Goal: Feedback & Contribution: Leave review/rating

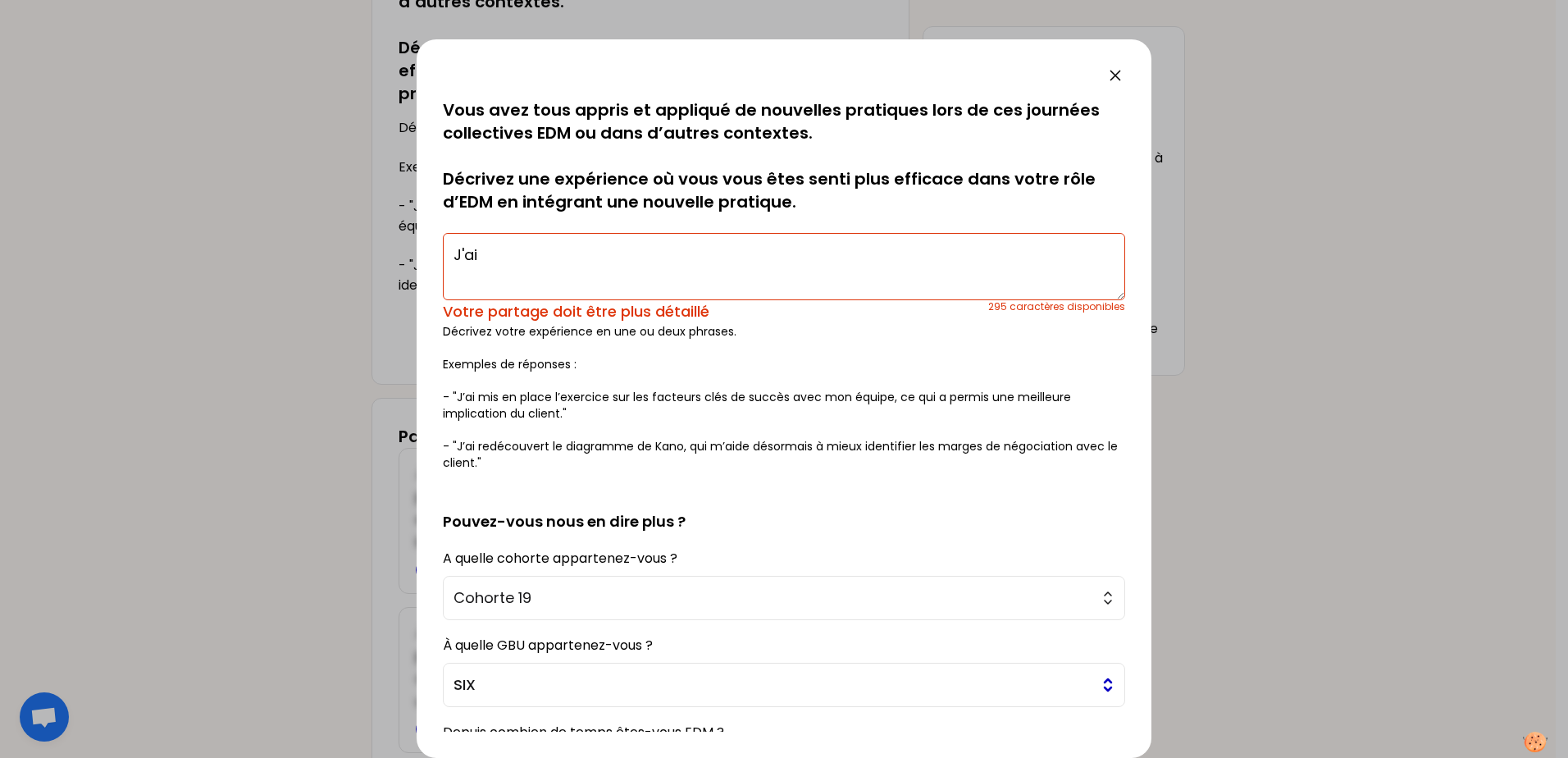
scroll to position [7, 0]
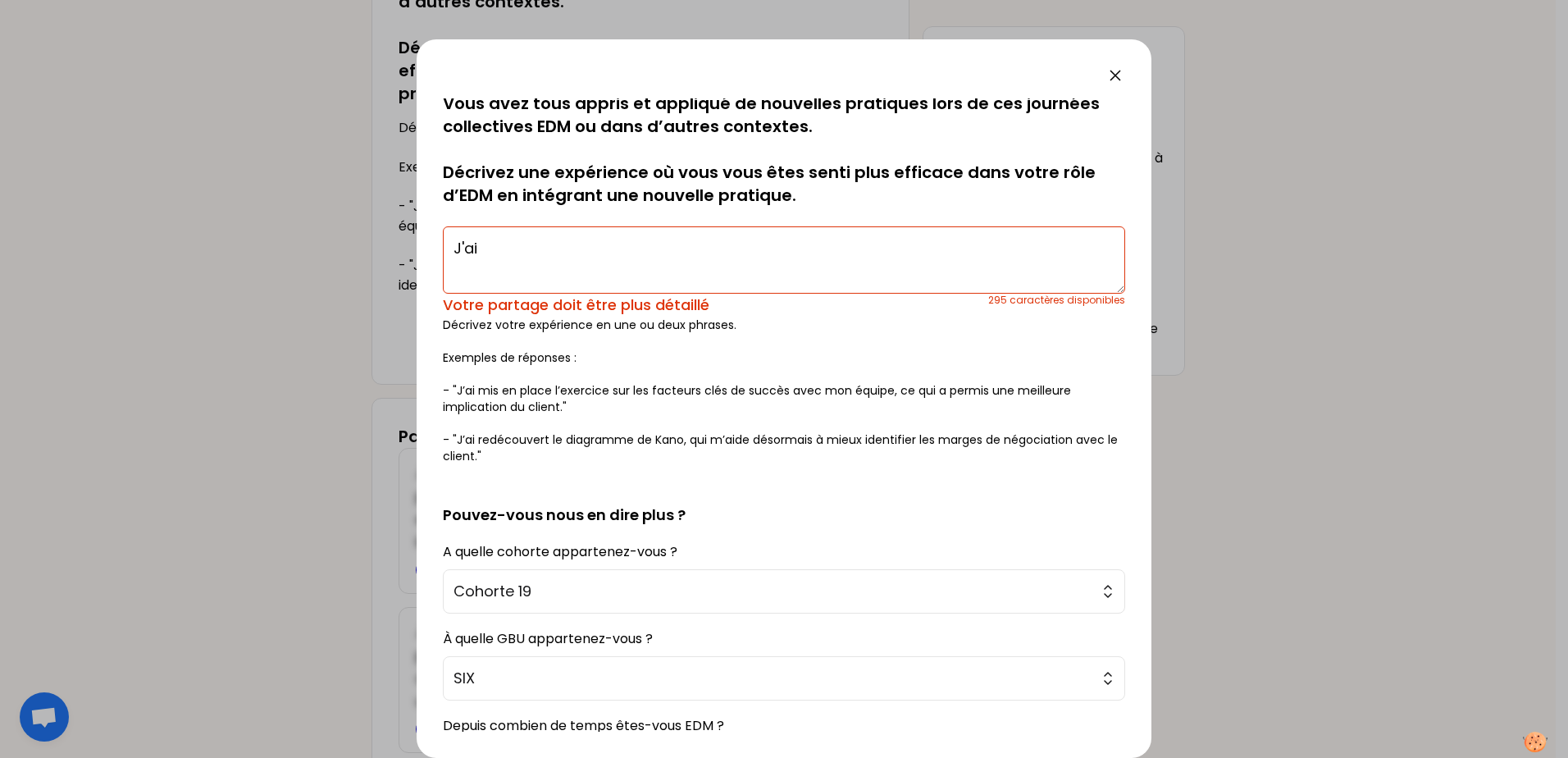
click at [558, 245] on textarea "J'ai" at bounding box center [784, 260] width 682 height 67
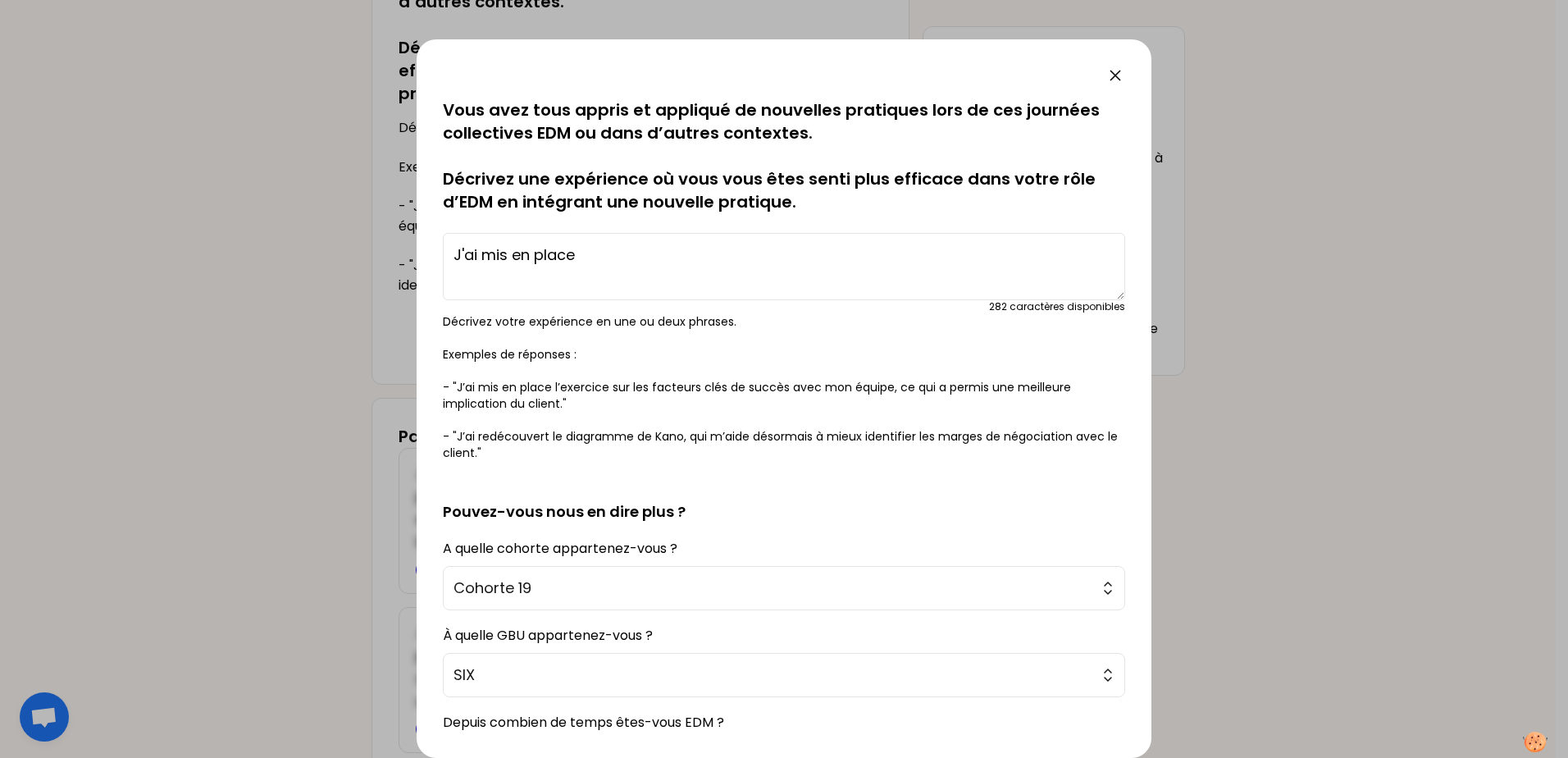
drag, startPoint x: 588, startPoint y: 263, endPoint x: 487, endPoint y: 259, distance: 101.1
click at [487, 259] on textarea "J'ai mis en place" at bounding box center [784, 267] width 682 height 67
click at [644, 251] on textarea "J'ai mis en place" at bounding box center [784, 267] width 682 height 67
click at [648, 263] on textarea "J'ai mis en place" at bounding box center [784, 267] width 682 height 67
drag, startPoint x: 486, startPoint y: 252, endPoint x: 670, endPoint y: 259, distance: 184.1
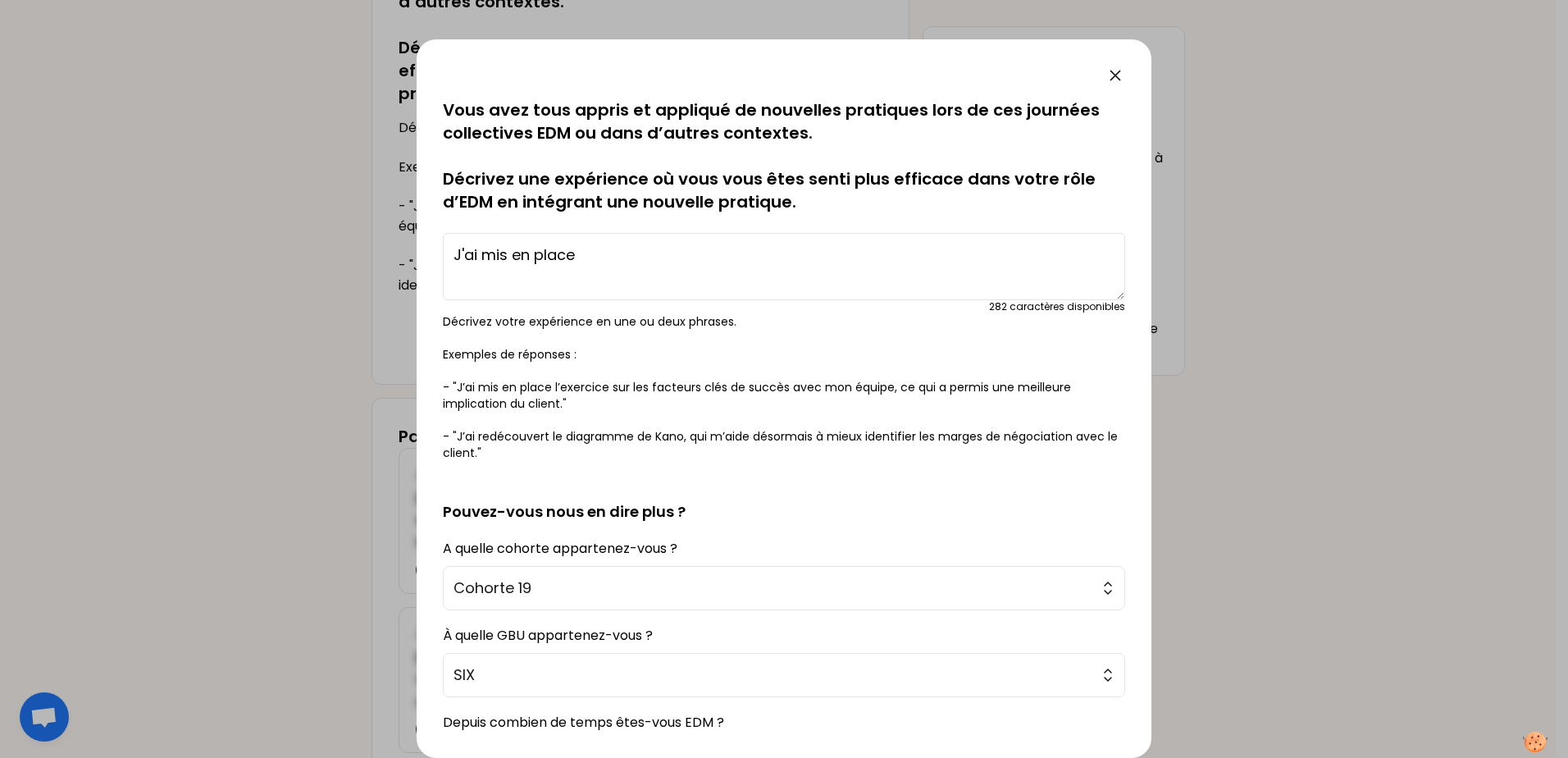
click at [670, 259] on textarea "J'ai mis en place" at bounding box center [784, 267] width 682 height 67
click at [659, 253] on textarea "J'ai mis en place" at bounding box center [784, 267] width 682 height 67
click at [606, 253] on textarea "J'ai mis en place" at bounding box center [784, 267] width 682 height 67
drag, startPoint x: 617, startPoint y: 254, endPoint x: 426, endPoint y: 237, distance: 191.8
click at [426, 237] on div "sauvegardé Vous avez tous appris et appliqué de nouvelles pratiques lors de ces…" at bounding box center [784, 398] width 734 height 718
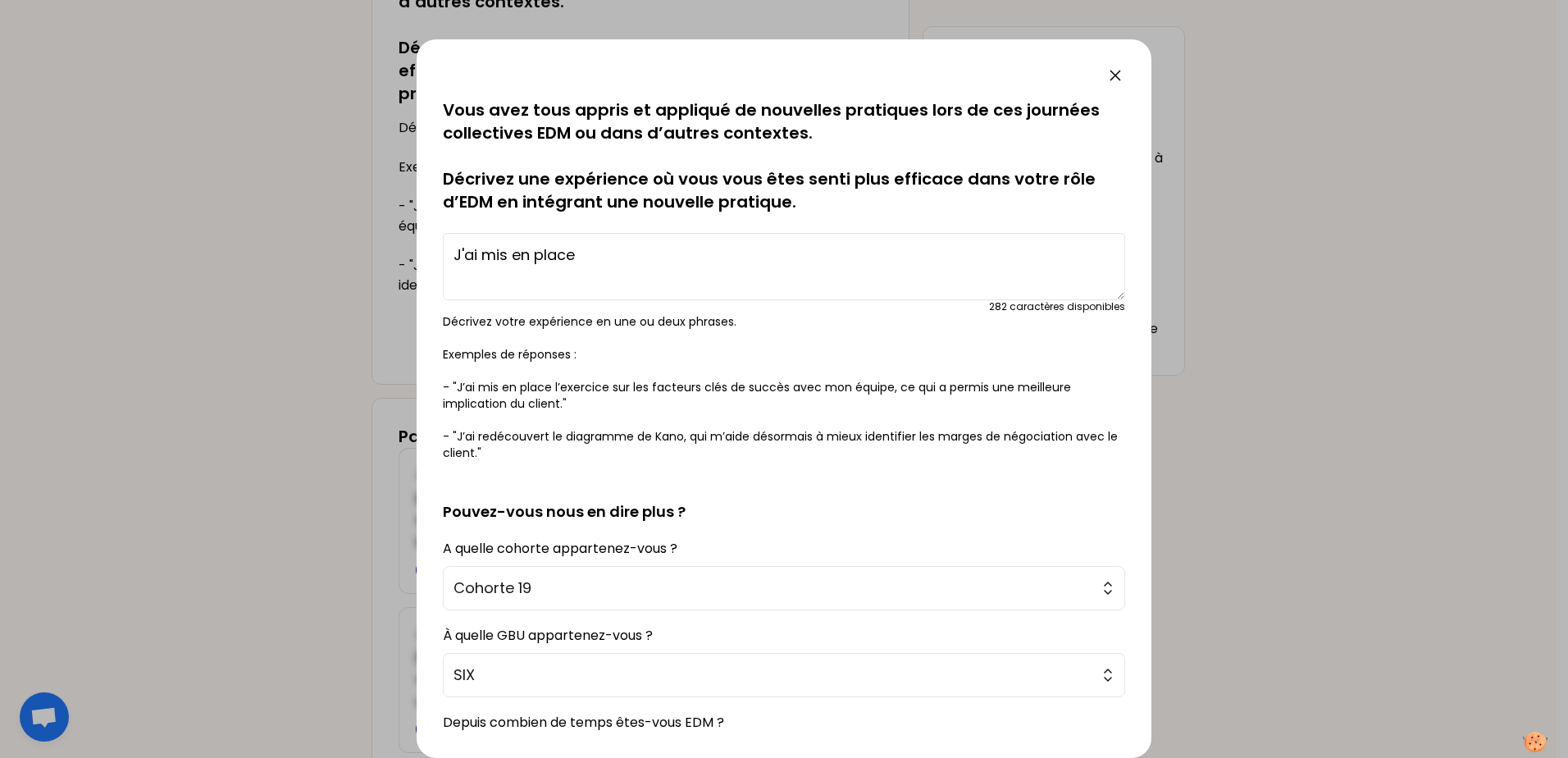
click at [458, 245] on textarea "J'ai mis en place" at bounding box center [784, 267] width 682 height 67
drag, startPoint x: 453, startPoint y: 255, endPoint x: 610, endPoint y: 252, distance: 157.0
click at [610, 252] on textarea "J'ai mis en place" at bounding box center [784, 267] width 682 height 67
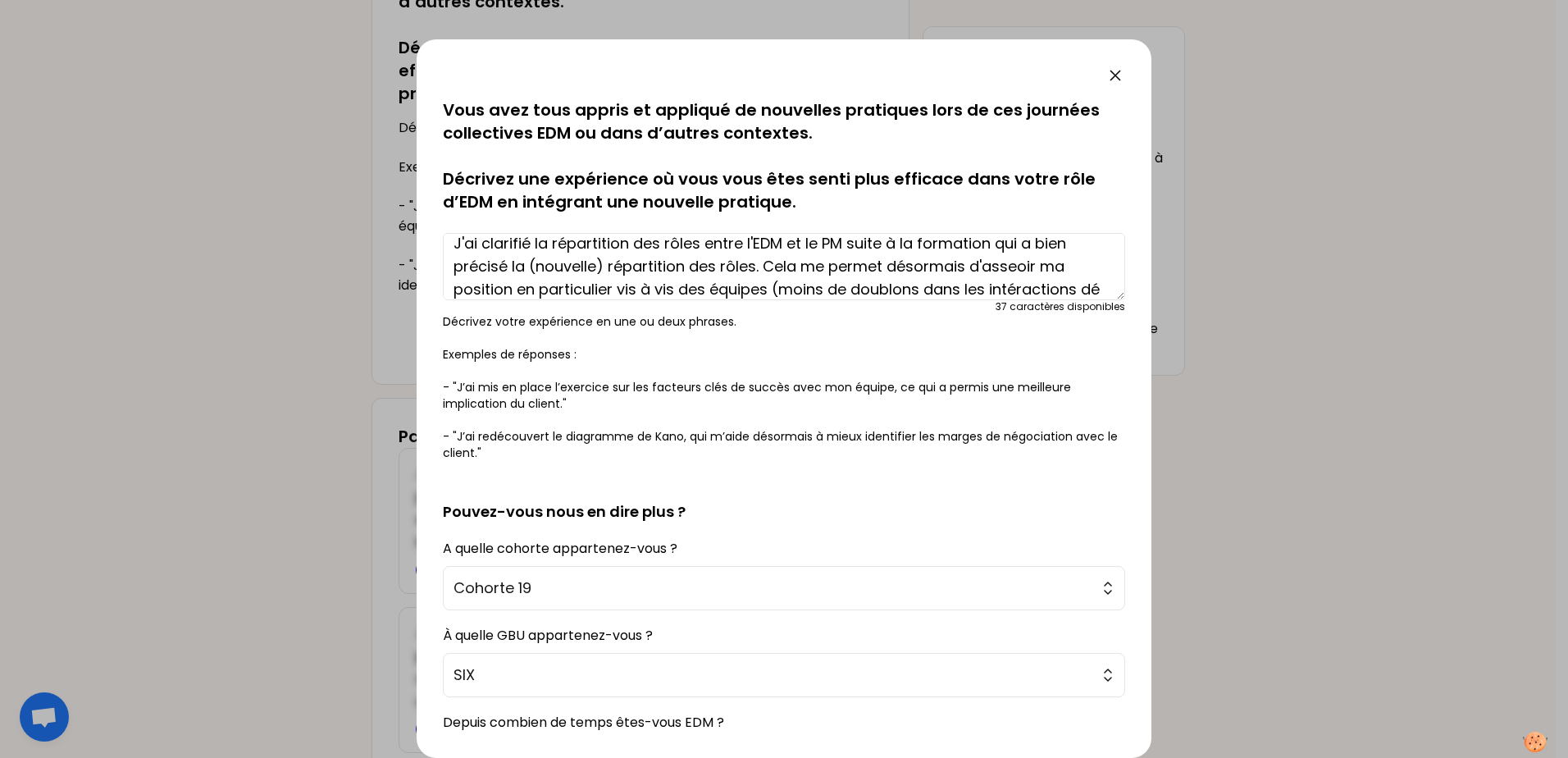
scroll to position [35, 0]
click at [663, 284] on textarea "J'ai clarifié la répartition des rôles entre l'EDM et le PM suite à la formatio…" at bounding box center [784, 267] width 682 height 67
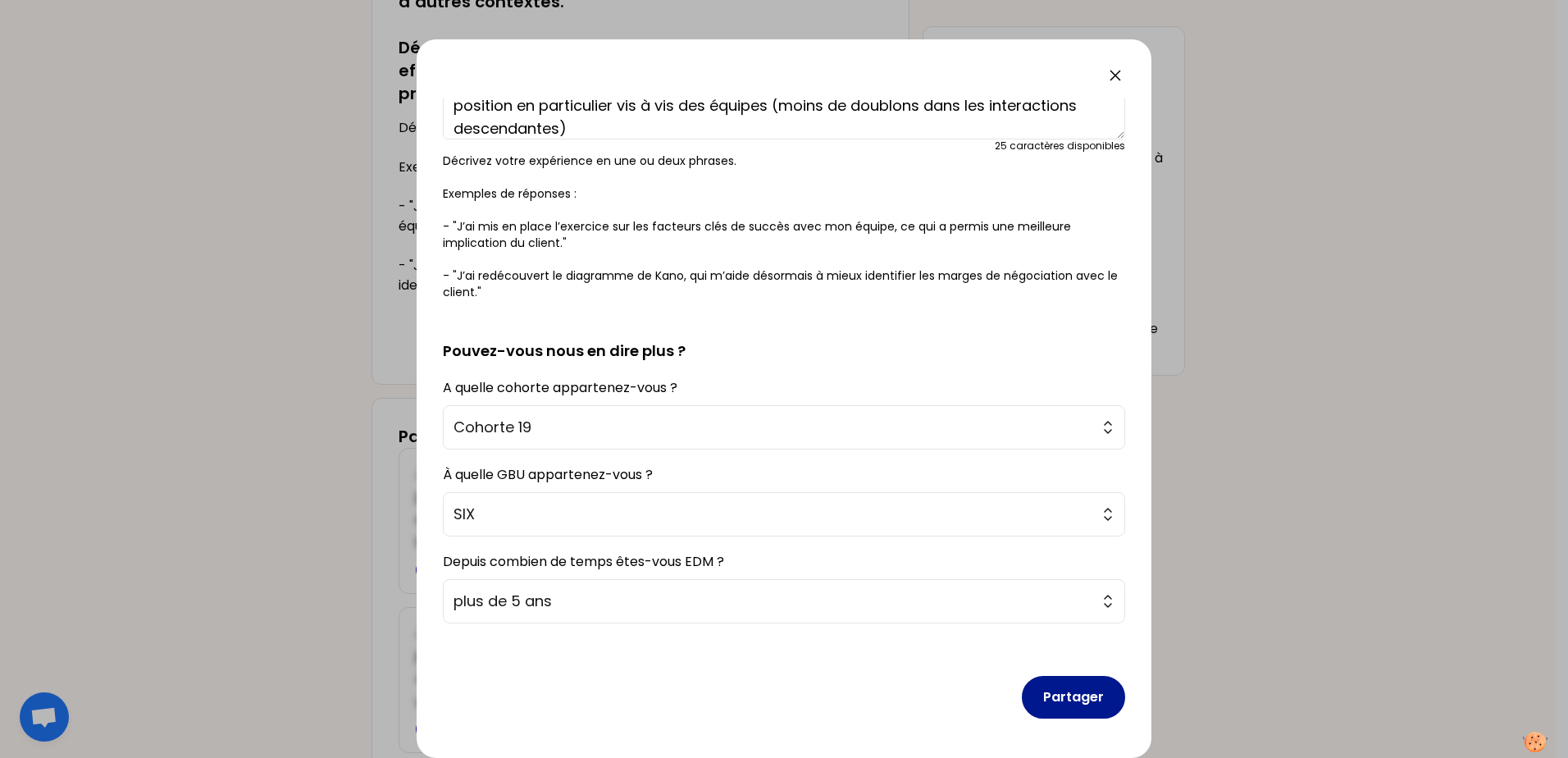
type textarea "J'ai clarifié la répartition des rôles entre l'EDM et le PM suite à la formatio…"
click at [1070, 693] on button "Partager" at bounding box center [1074, 697] width 104 height 42
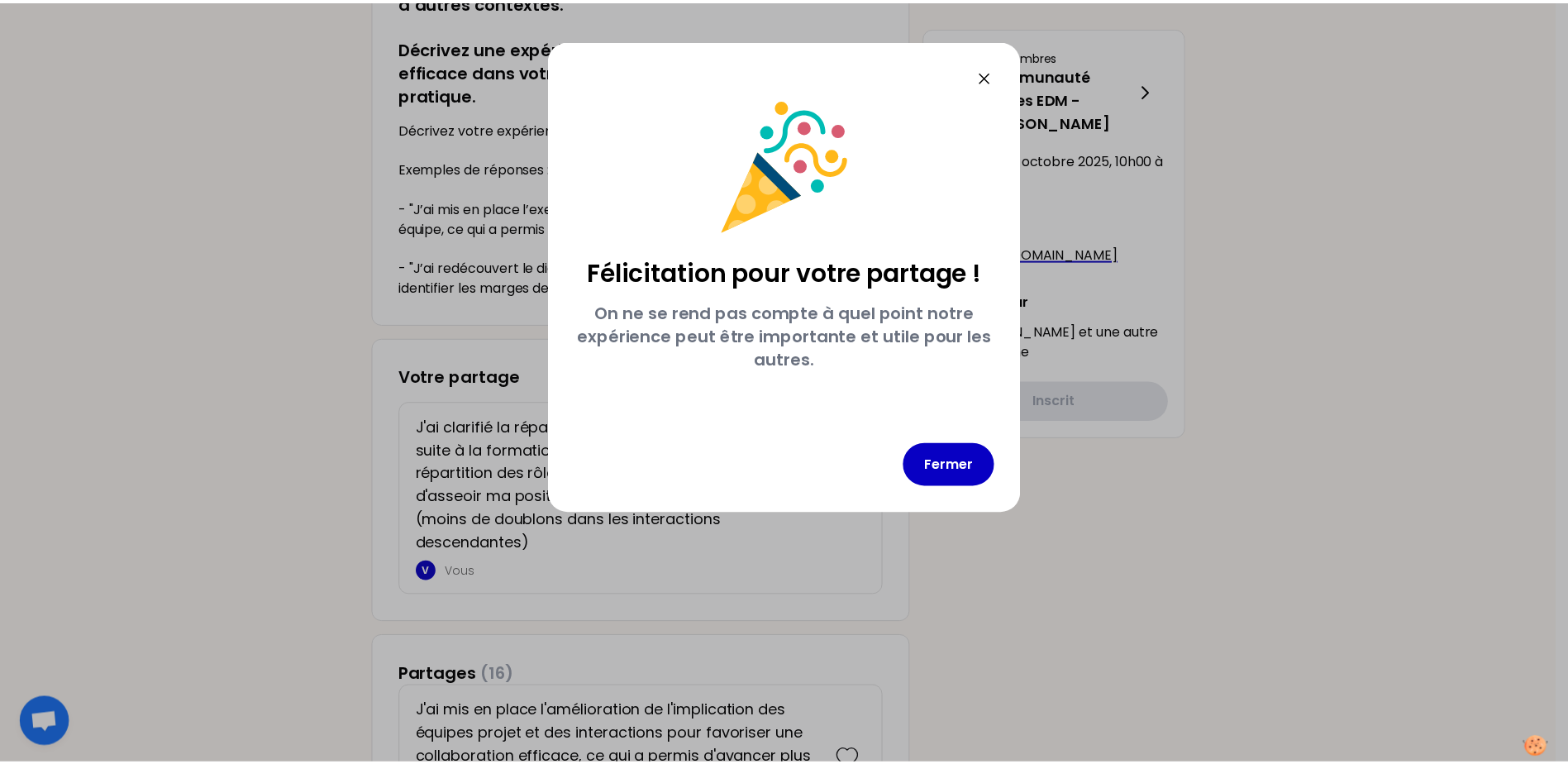
scroll to position [0, 0]
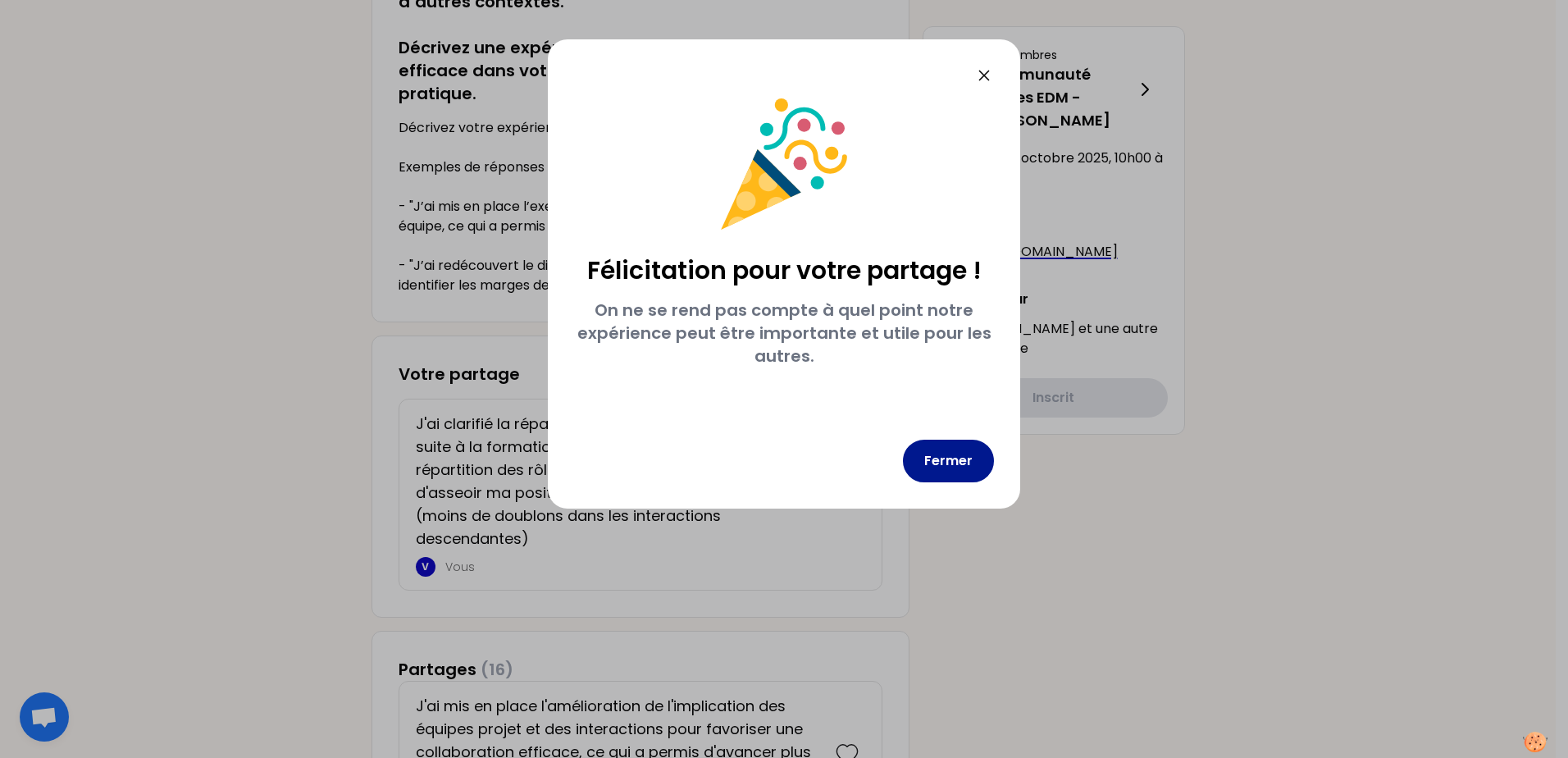
click at [962, 453] on button "Fermer" at bounding box center [948, 461] width 91 height 42
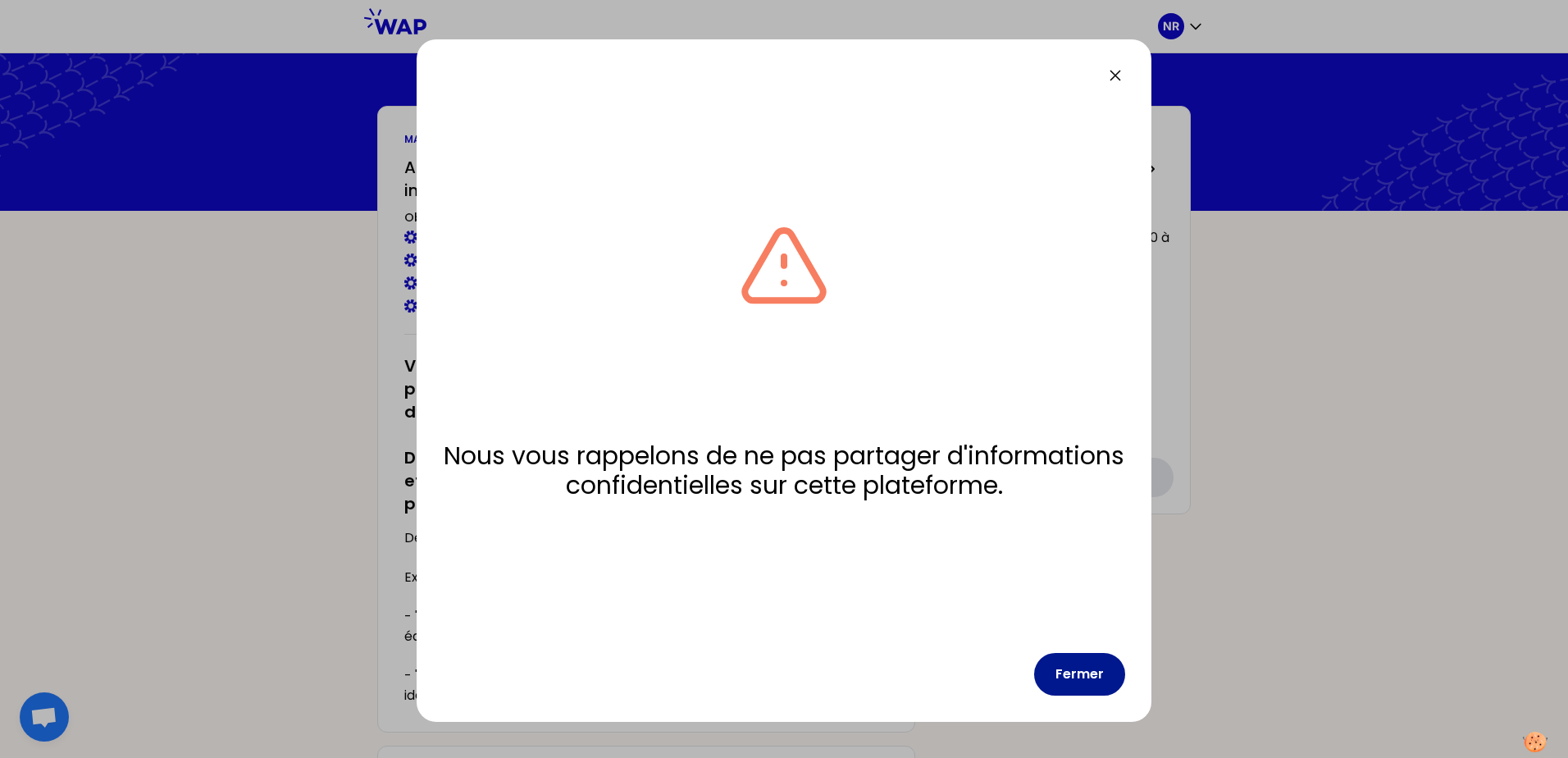
click at [1082, 666] on button "Fermer" at bounding box center [1079, 673] width 91 height 42
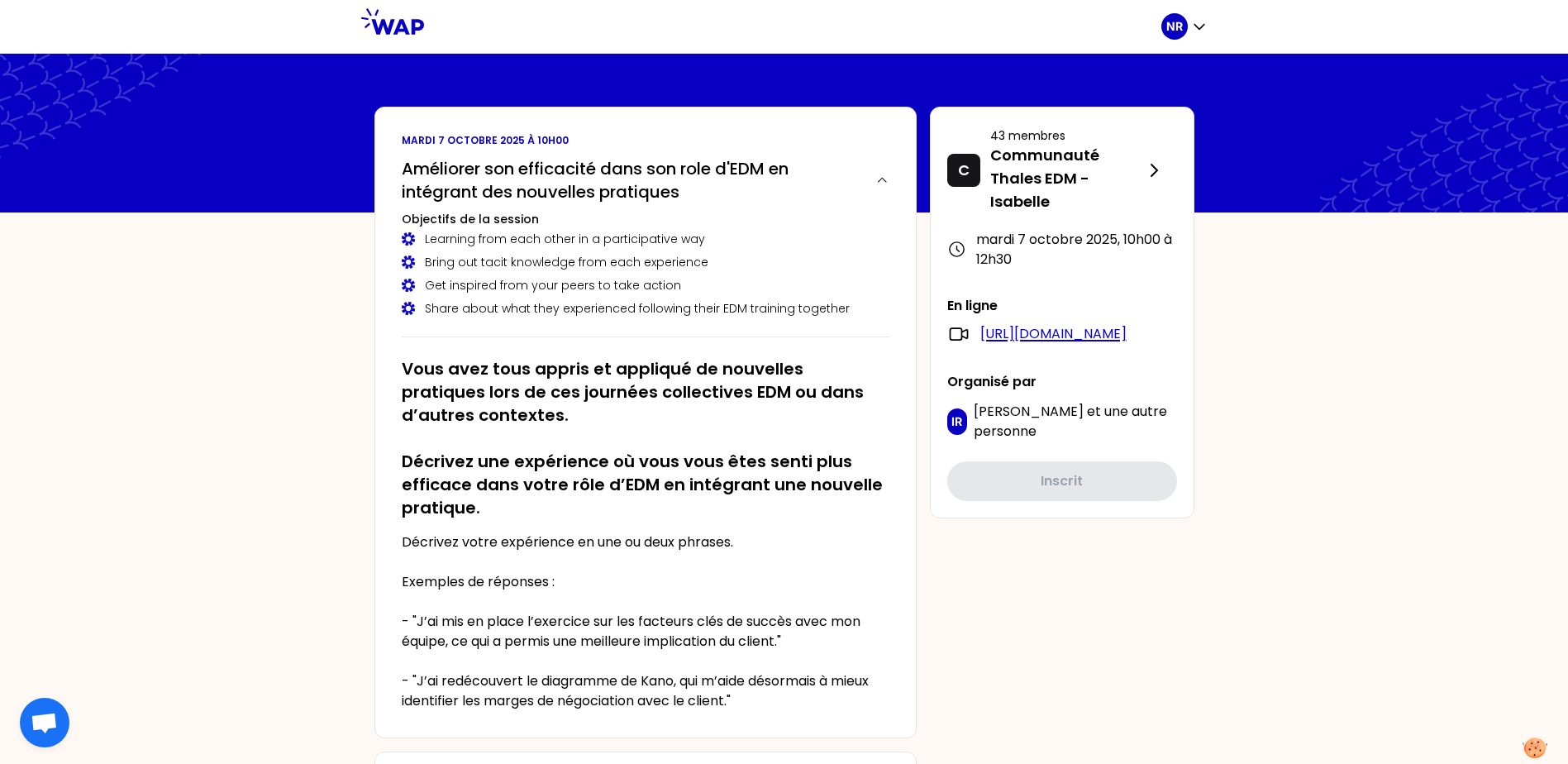
click at [1110, 344] on link "[URL][DOMAIN_NAME]" at bounding box center [1054, 334] width 146 height 20
click at [1087, 344] on link "[URL][DOMAIN_NAME]" at bounding box center [1054, 334] width 146 height 20
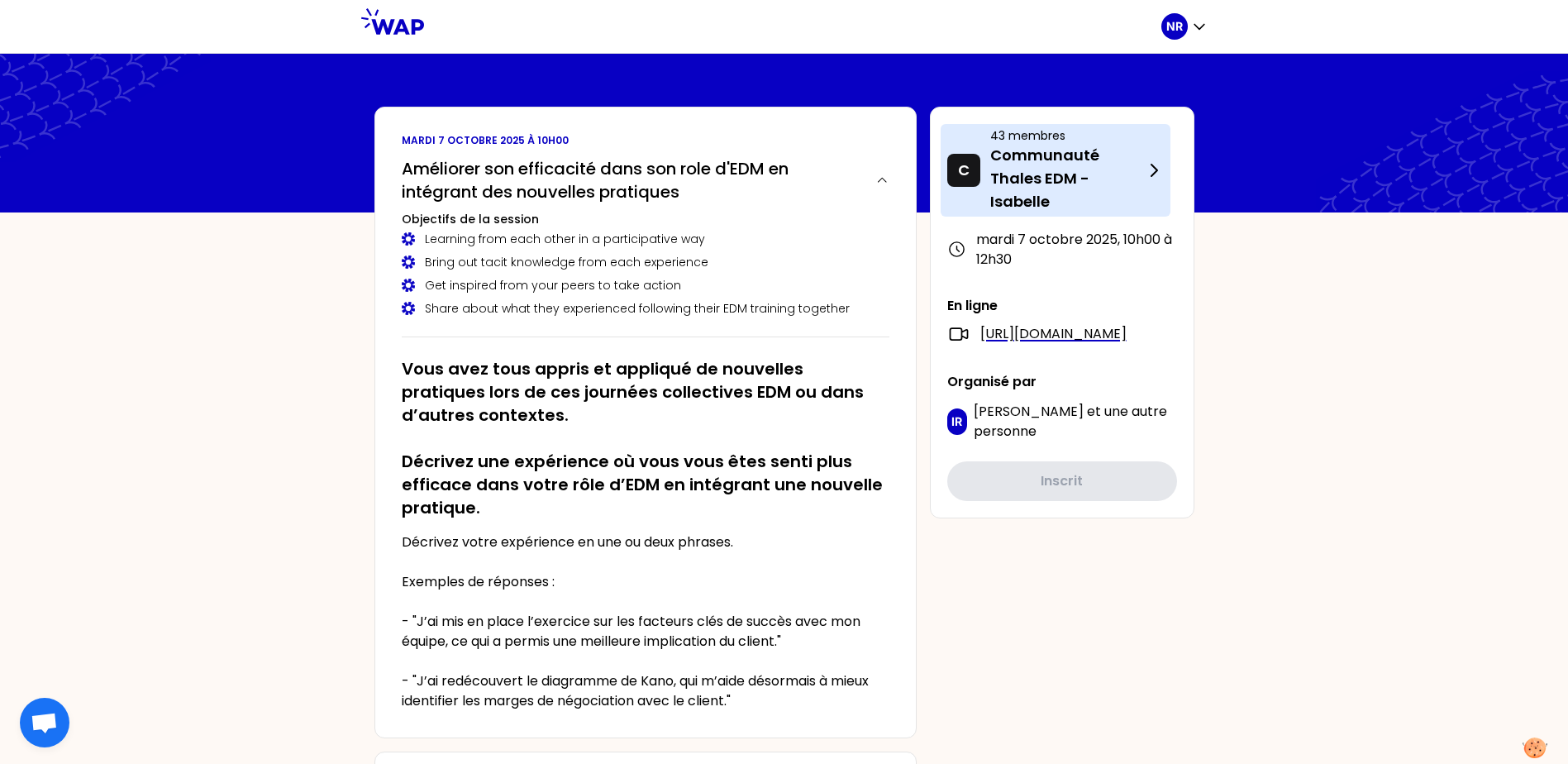
click at [1153, 182] on div "C 43 membres Communauté Thales EDM - [PERSON_NAME]" at bounding box center [1056, 170] width 230 height 92
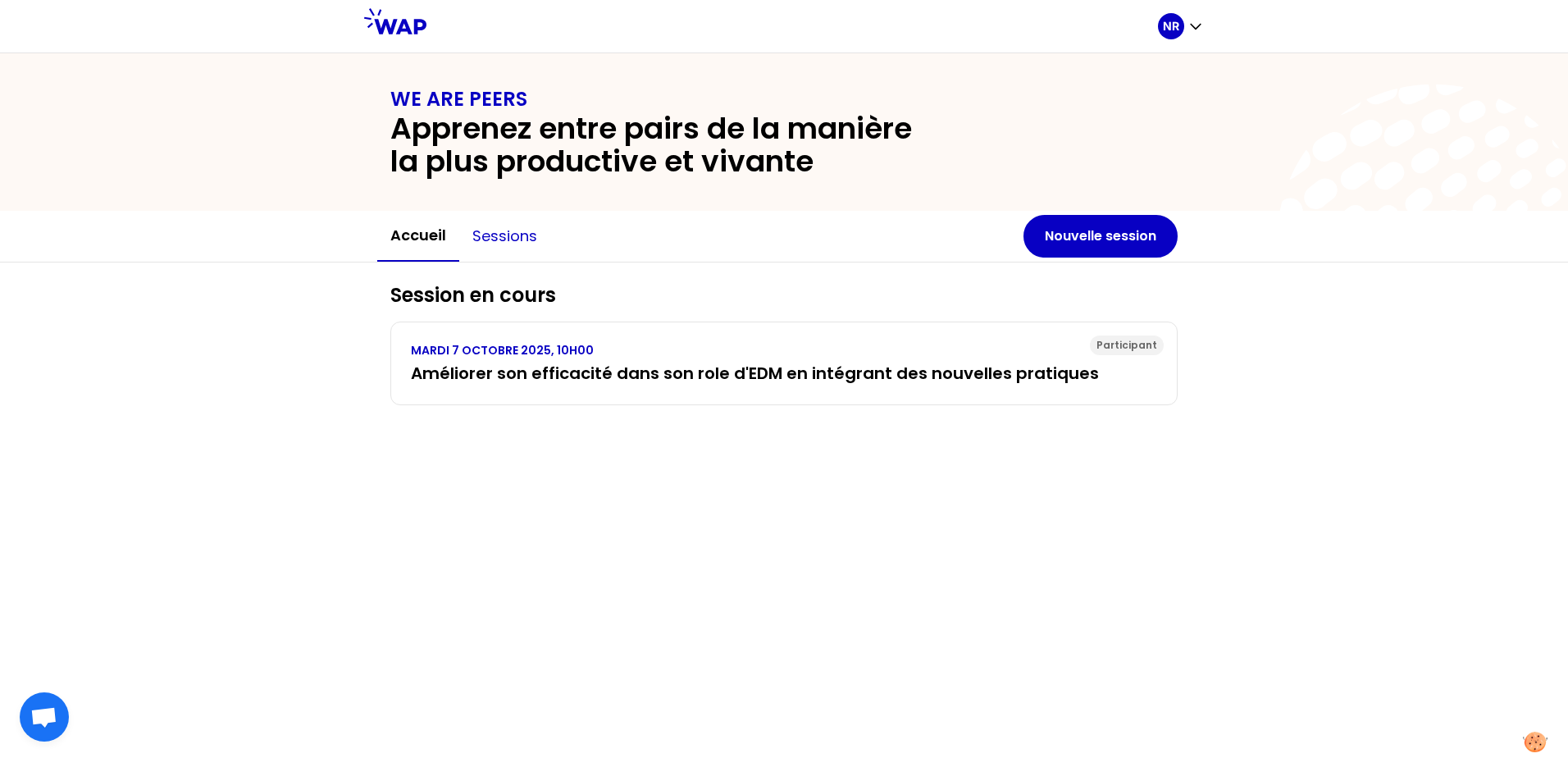
click at [514, 242] on button "Sessions" at bounding box center [504, 236] width 91 height 49
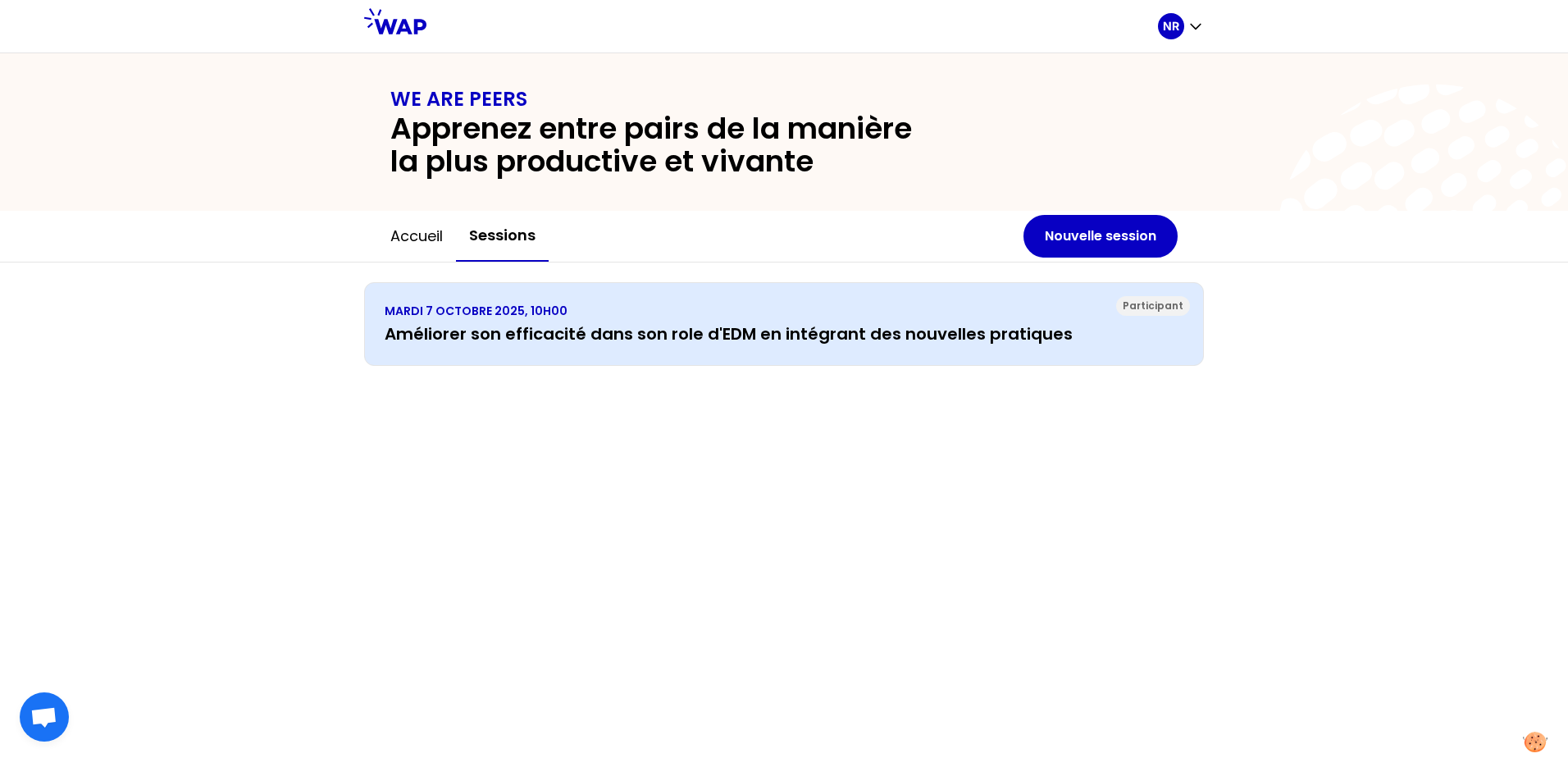
click at [733, 358] on div "Participant [DATE] 10H00 Améliorer son efficacité dans son role d'EDM en intégr…" at bounding box center [784, 323] width 840 height 84
click at [715, 327] on h3 "Améliorer son efficacité dans son role d'EDM en intégrant des nouvelles pratiqu…" at bounding box center [784, 334] width 798 height 23
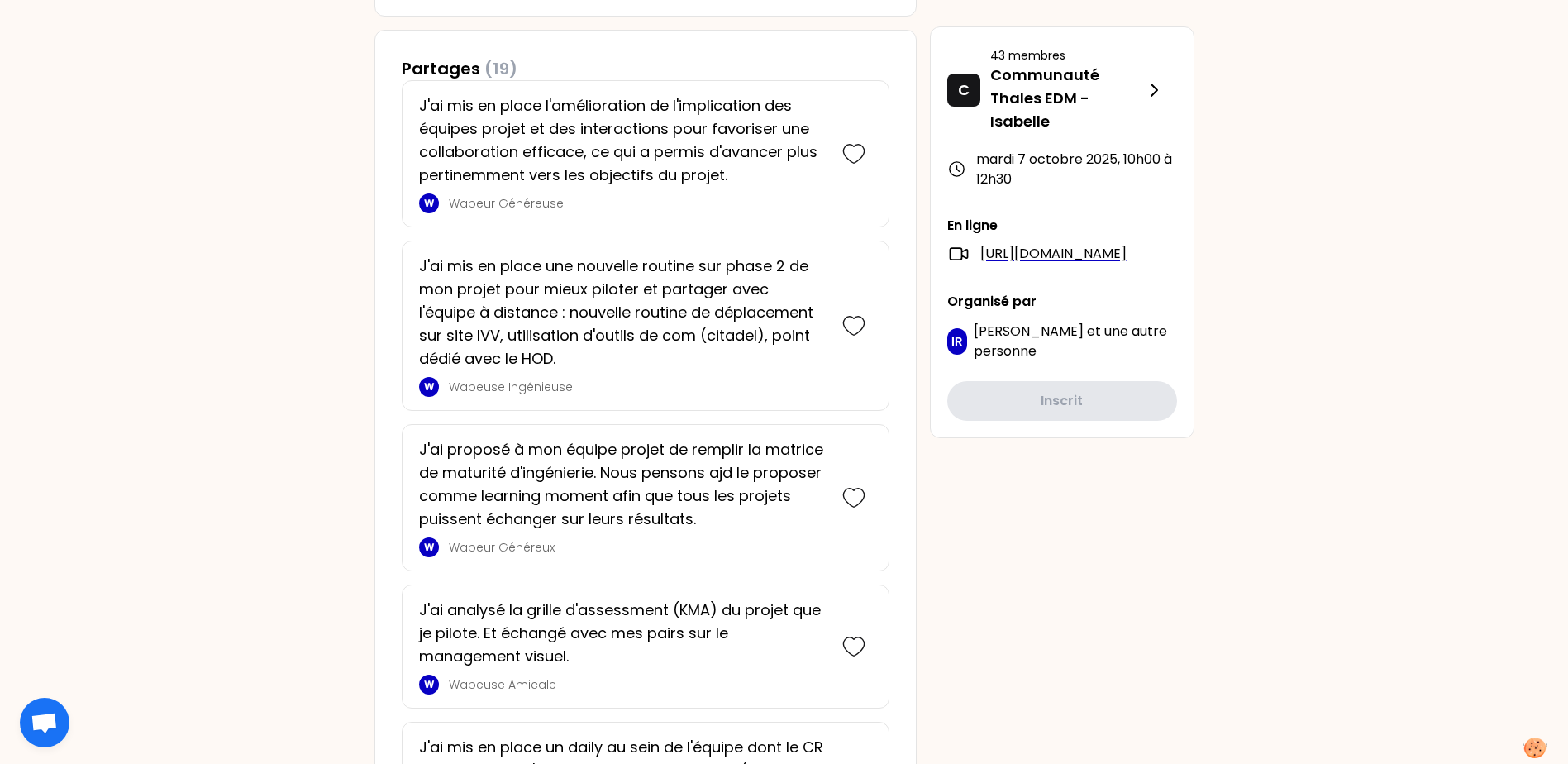
scroll to position [1052, 0]
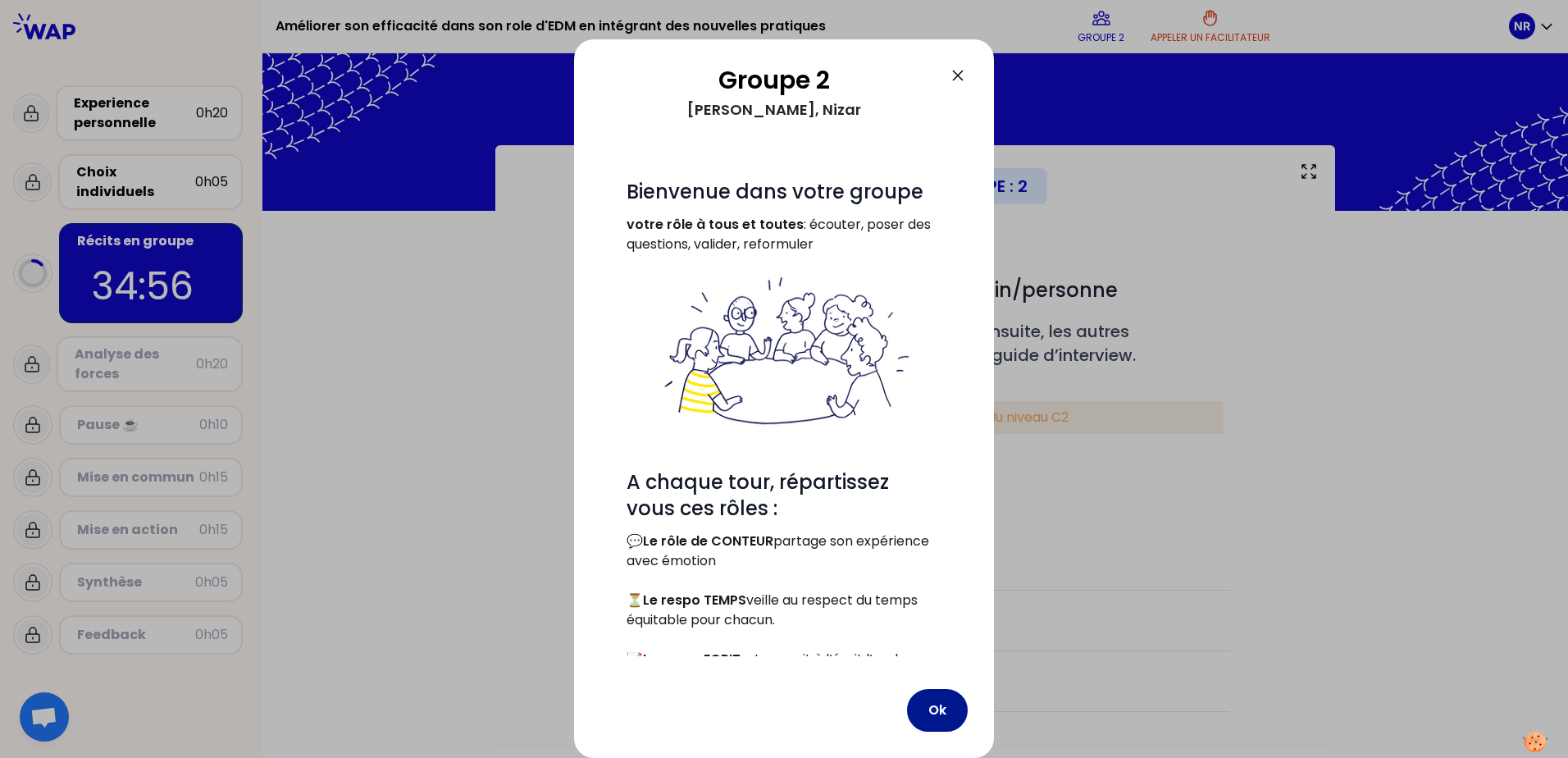
click at [929, 689] on button "Ok" at bounding box center [937, 710] width 60 height 42
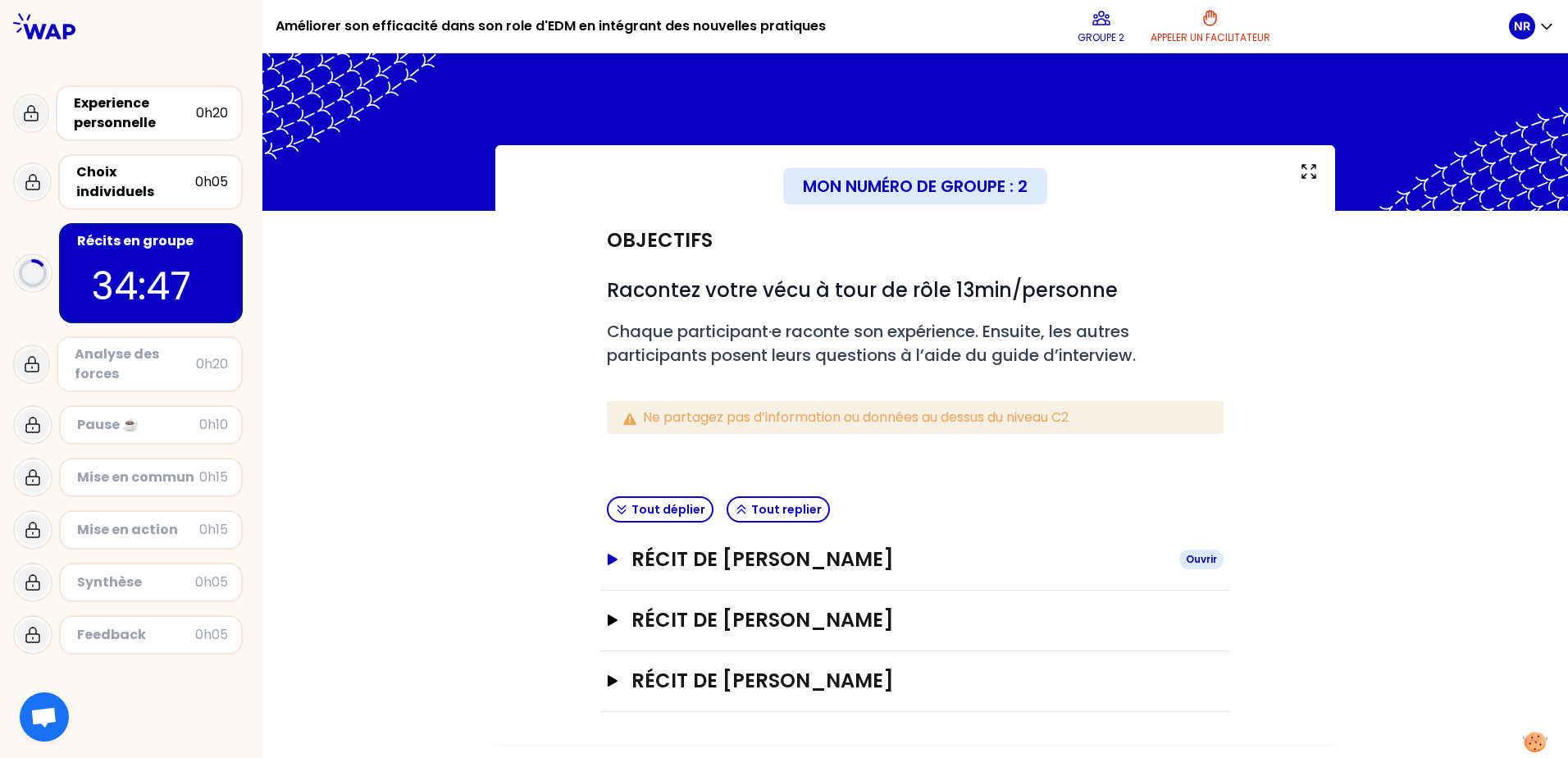
click at [619, 556] on icon "button" at bounding box center [612, 559] width 13 height 11
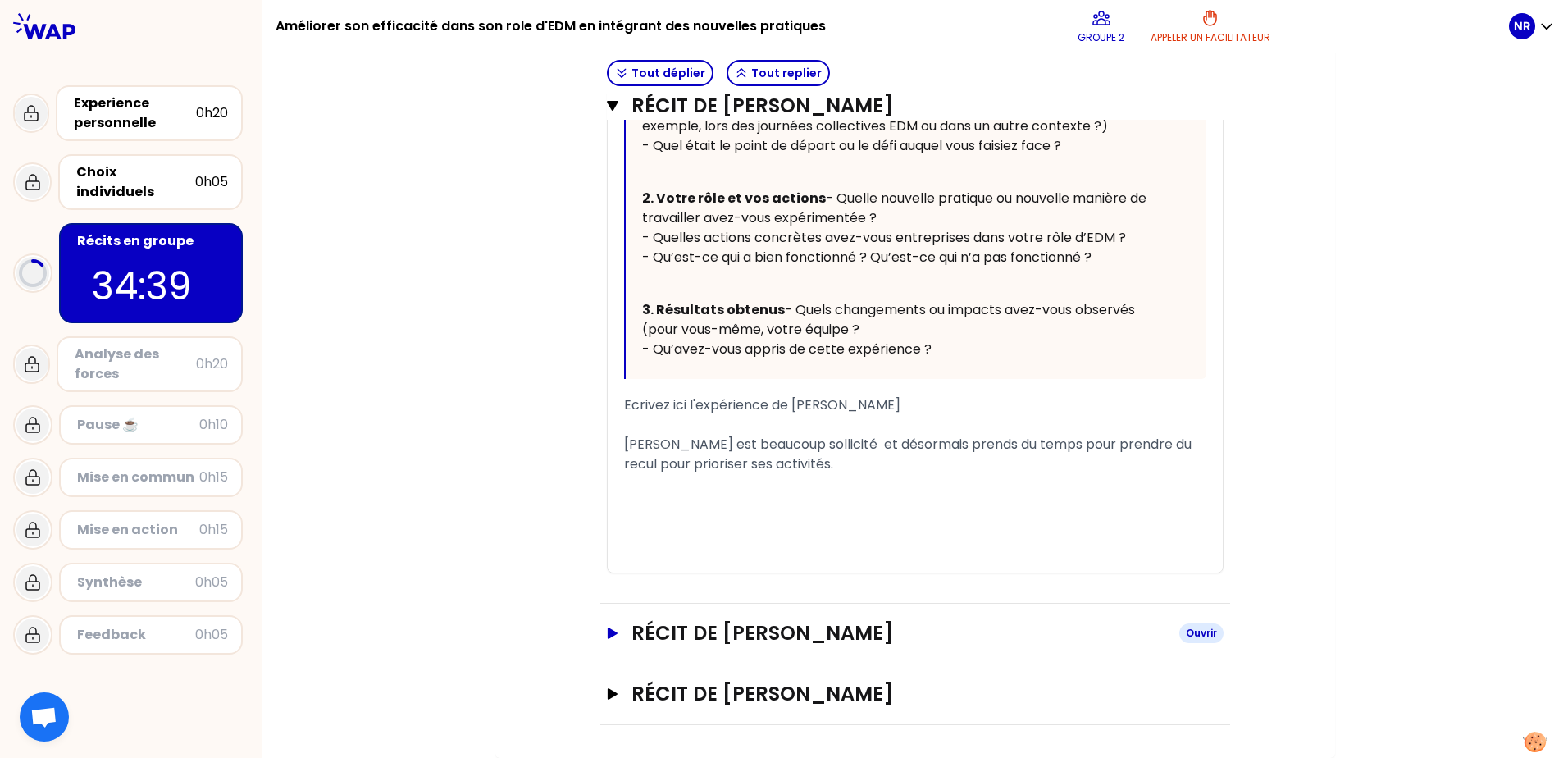
scroll to position [830, 0]
click at [607, 692] on icon "button" at bounding box center [612, 693] width 10 height 11
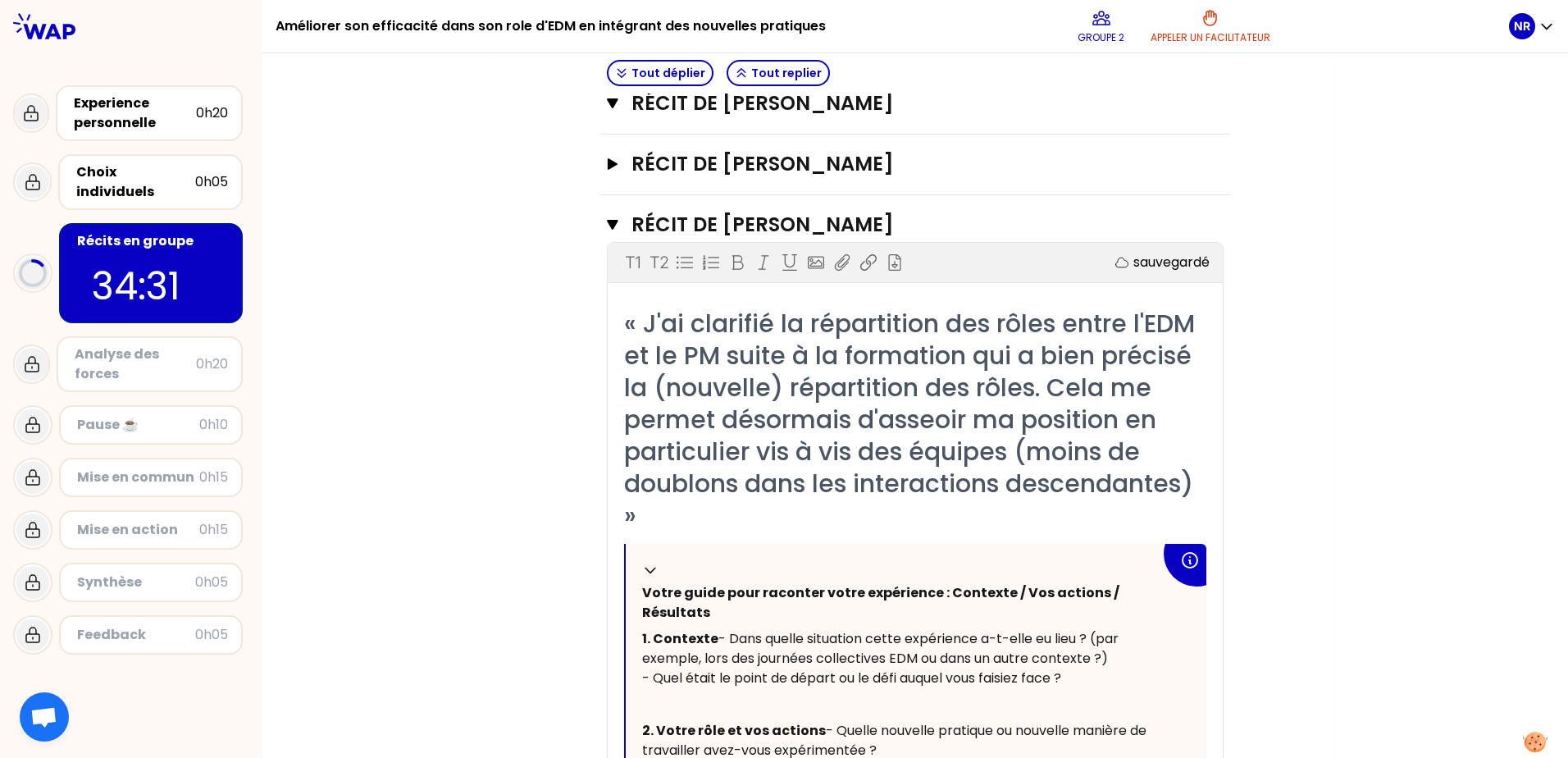
scroll to position [1240, 0]
click at [607, 169] on icon "button" at bounding box center [612, 163] width 10 height 11
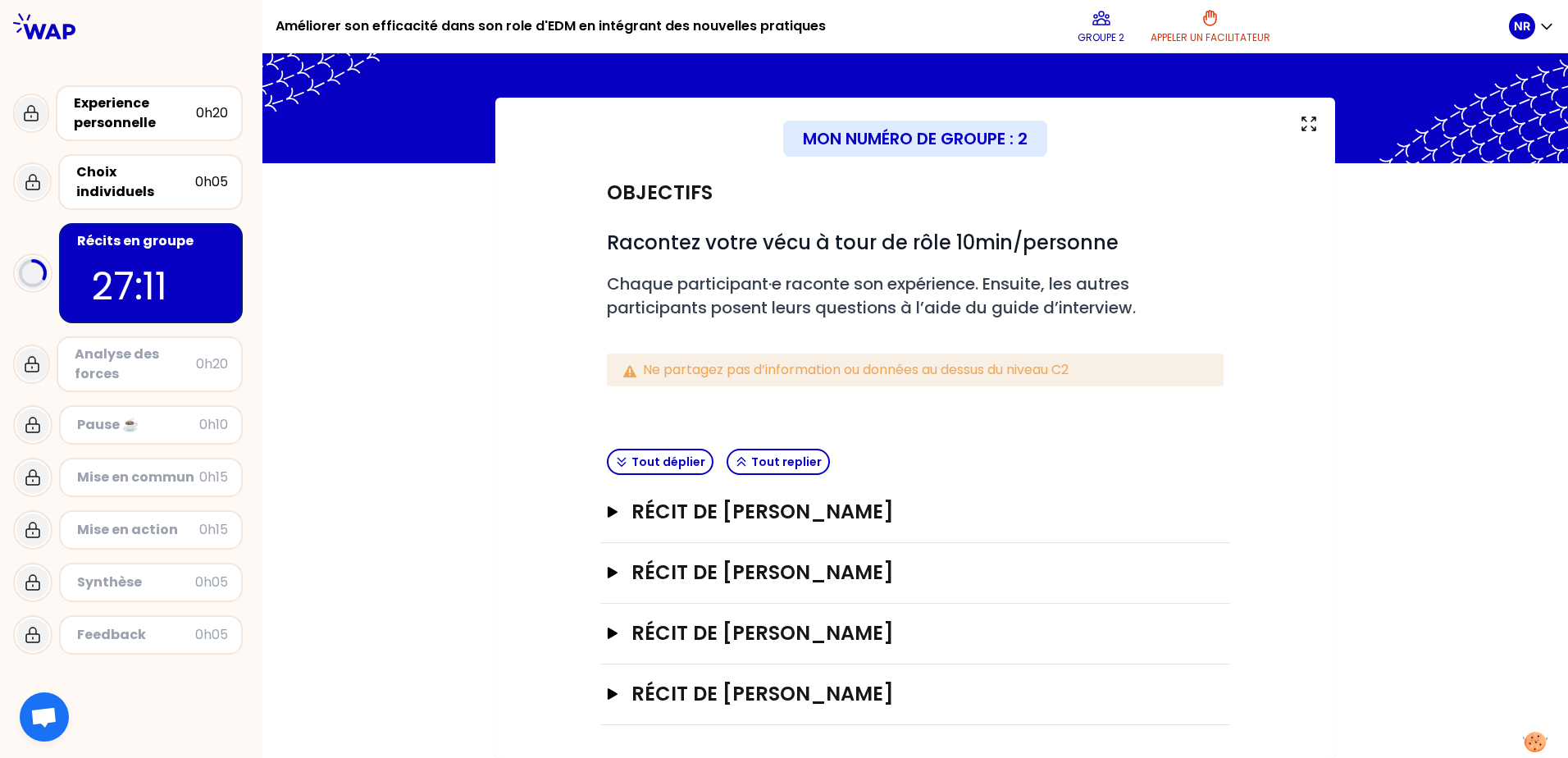
scroll to position [48, 0]
click at [607, 576] on icon "button" at bounding box center [612, 572] width 10 height 11
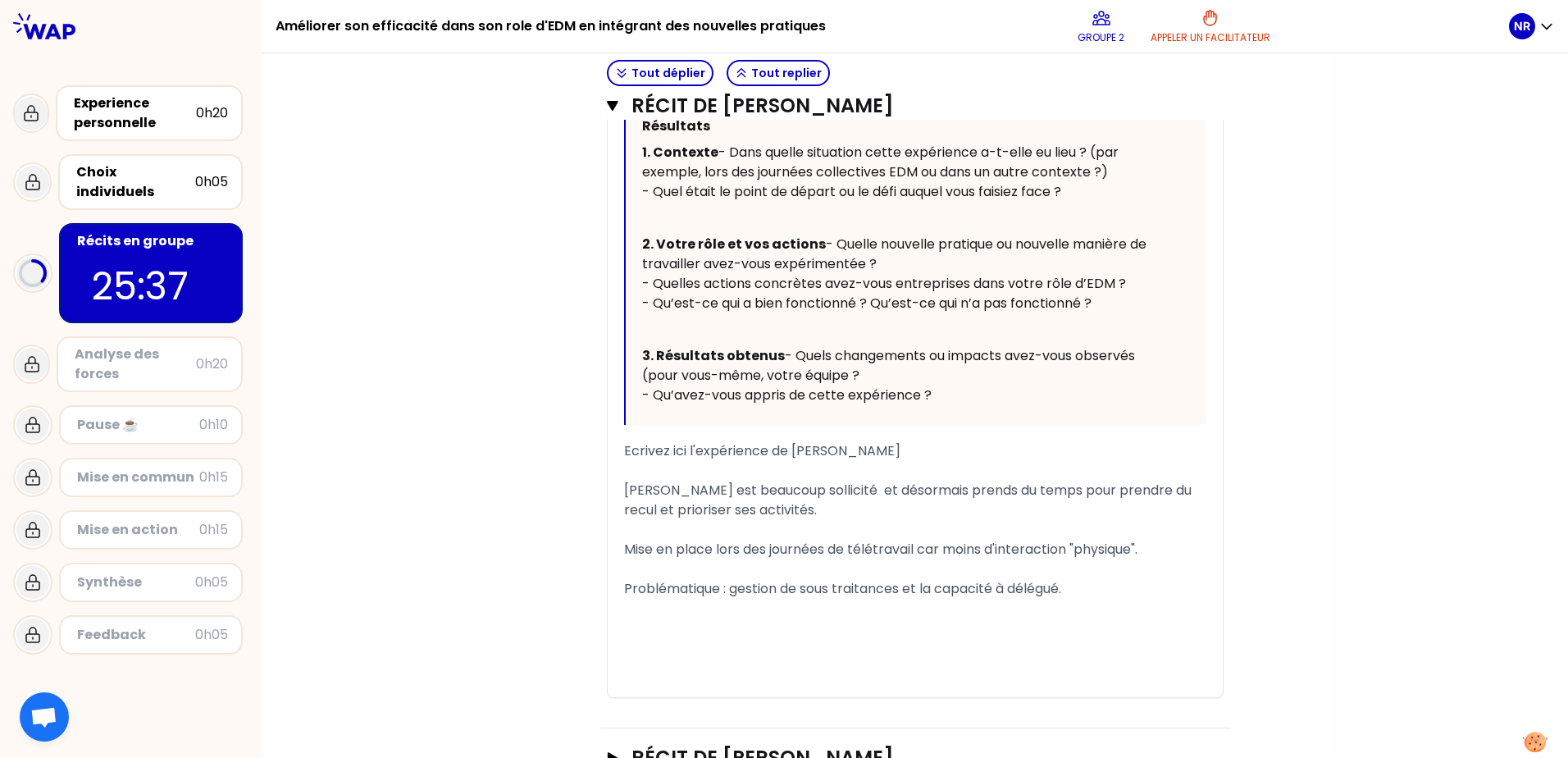
scroll to position [970, 0]
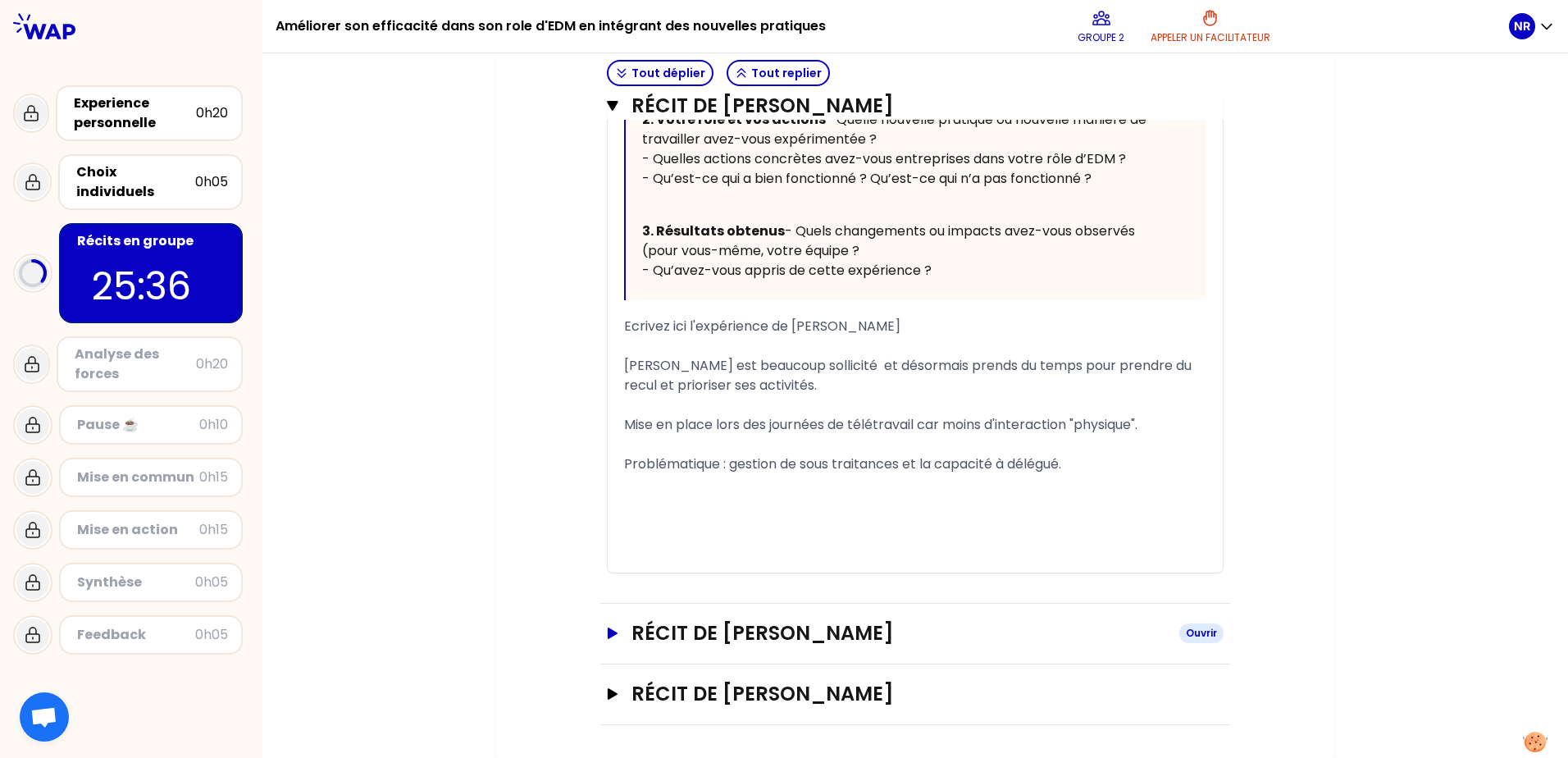
click at [697, 645] on h3 "Récit de [PERSON_NAME]" at bounding box center [898, 634] width 535 height 26
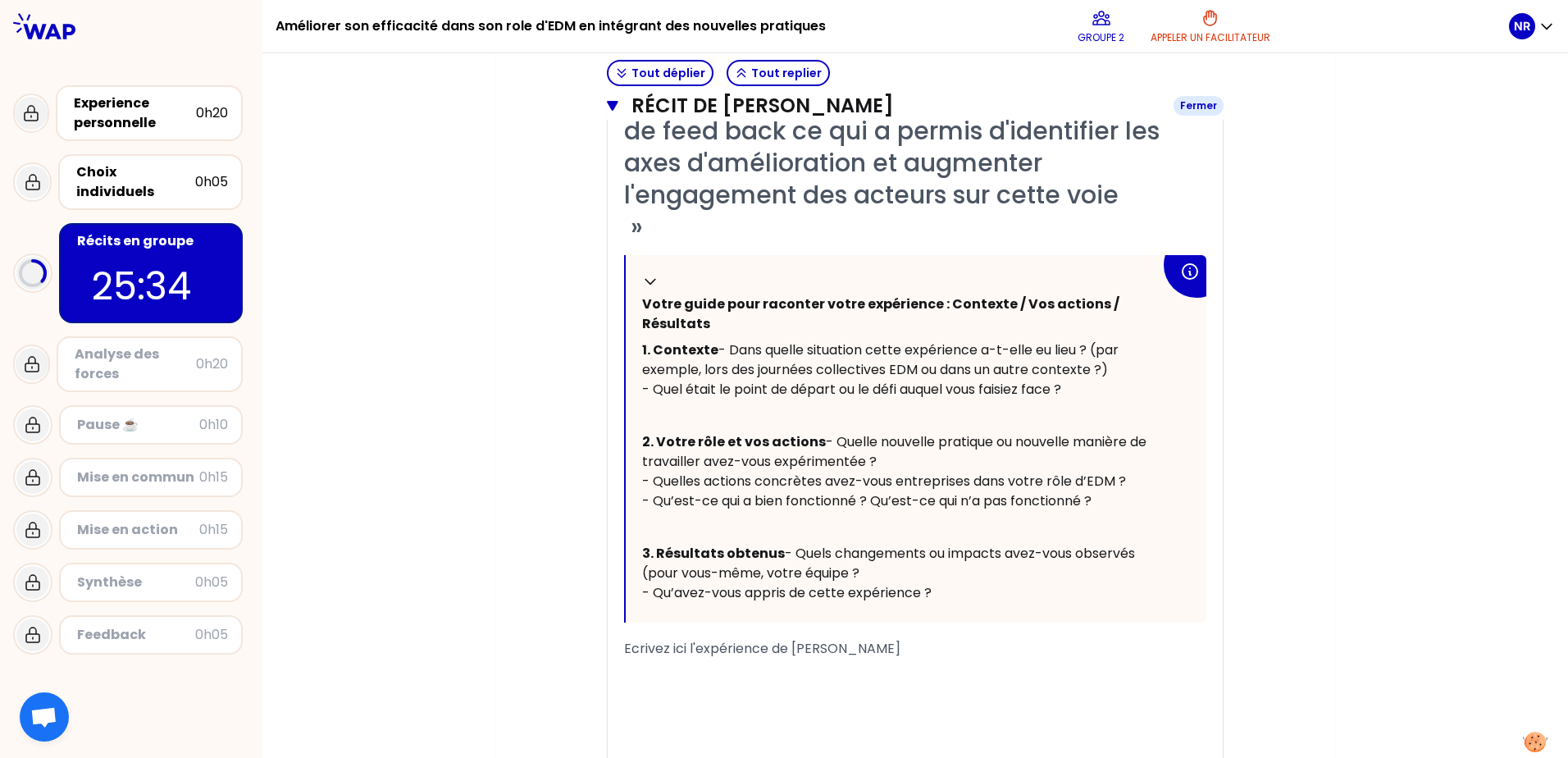
scroll to position [1825, 0]
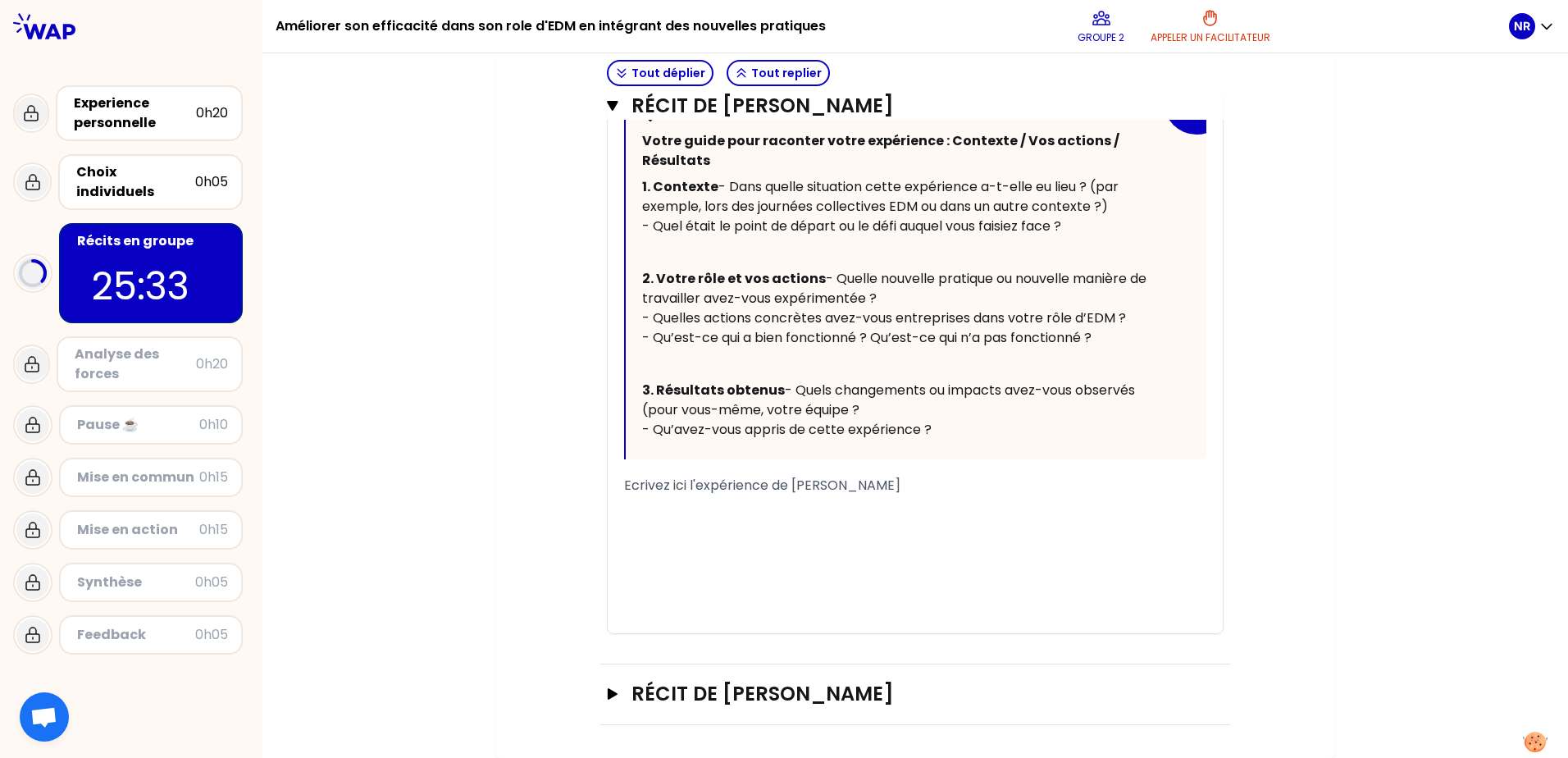
click at [696, 491] on span "Ecrivez ici l'expérience de [PERSON_NAME]" at bounding box center [762, 485] width 276 height 19
drag, startPoint x: 943, startPoint y: 499, endPoint x: 584, endPoint y: 478, distance: 359.6
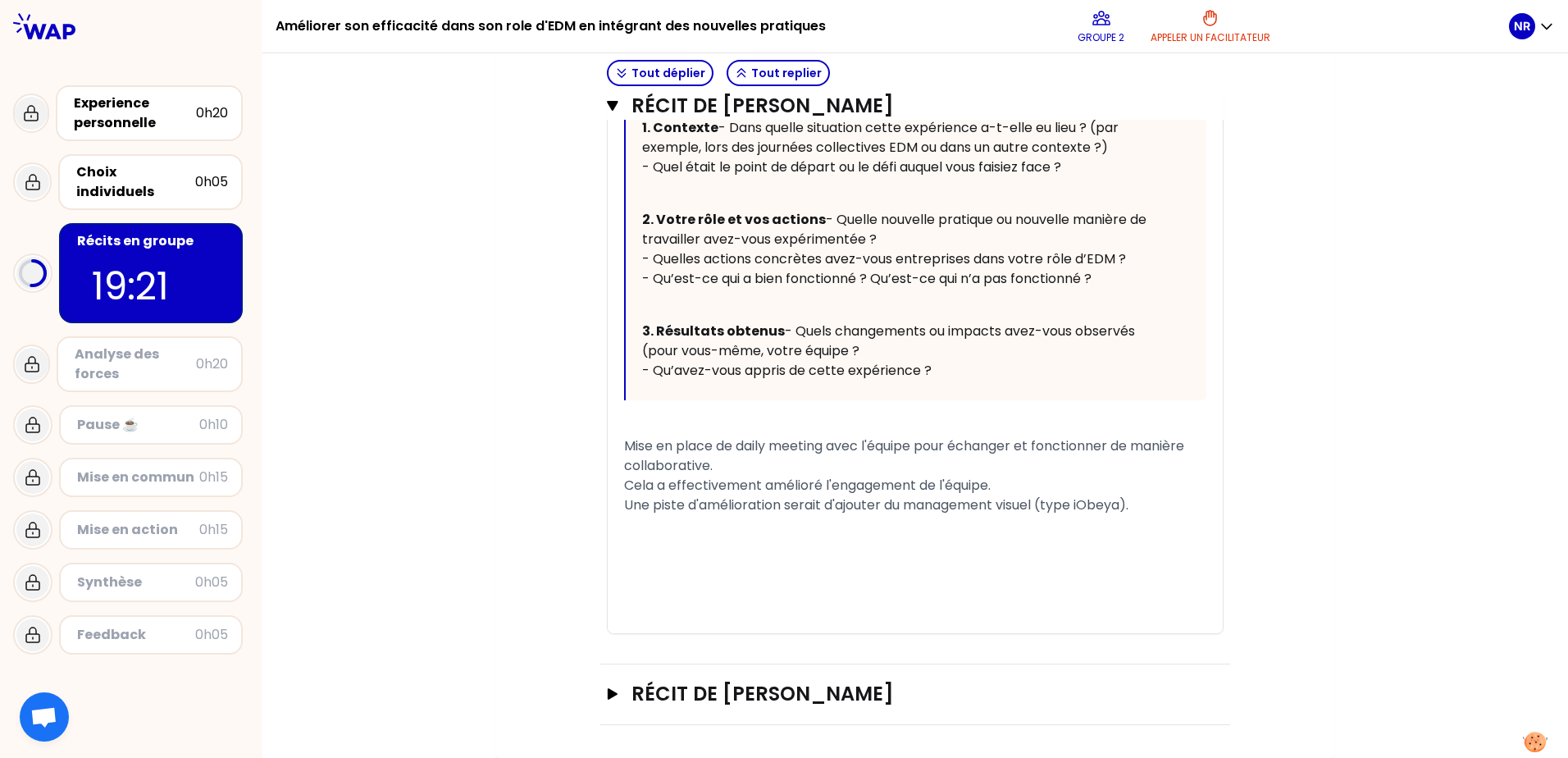
scroll to position [1884, 0]
click at [607, 692] on icon "button" at bounding box center [612, 693] width 10 height 11
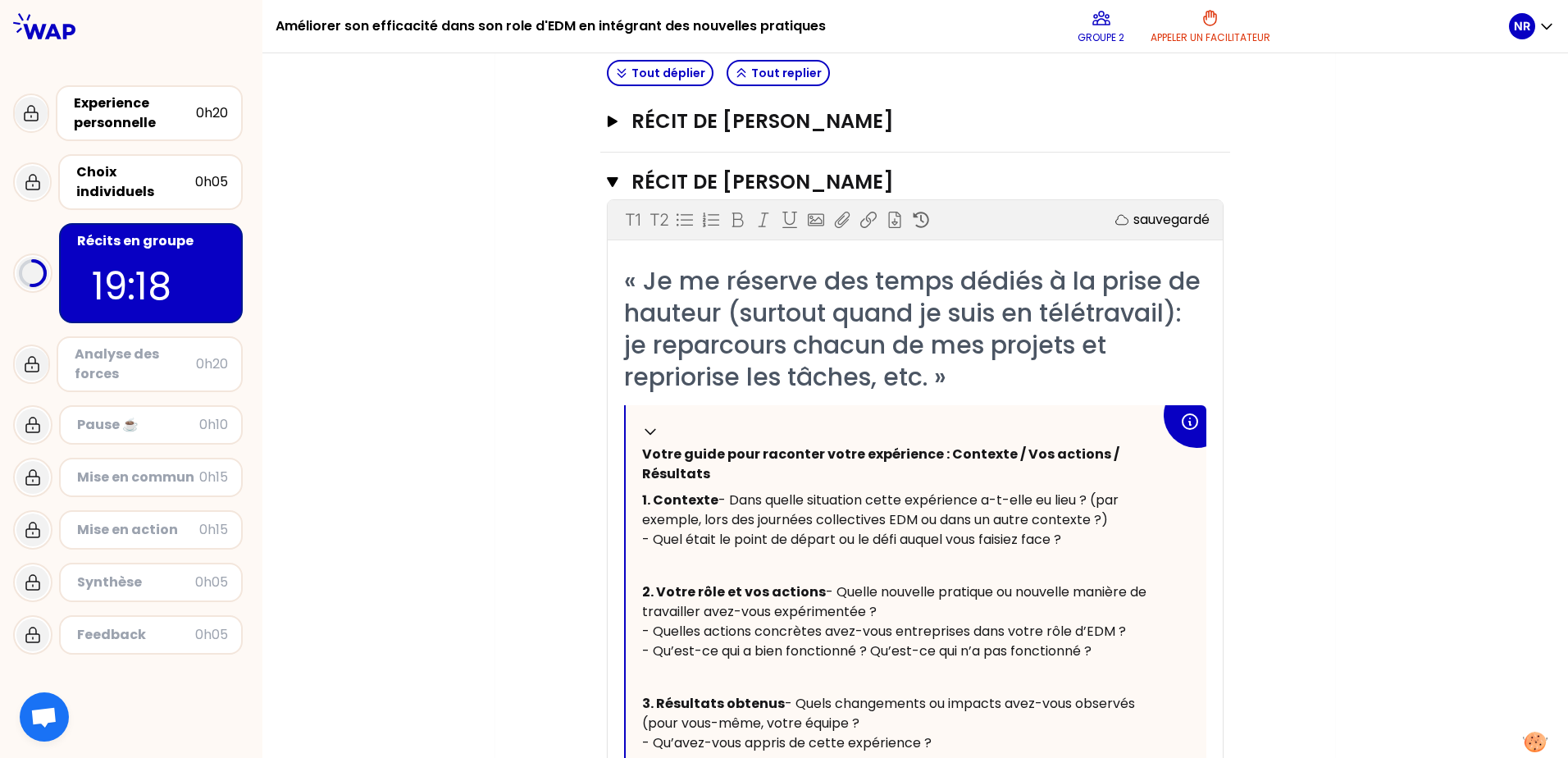
scroll to position [244, 0]
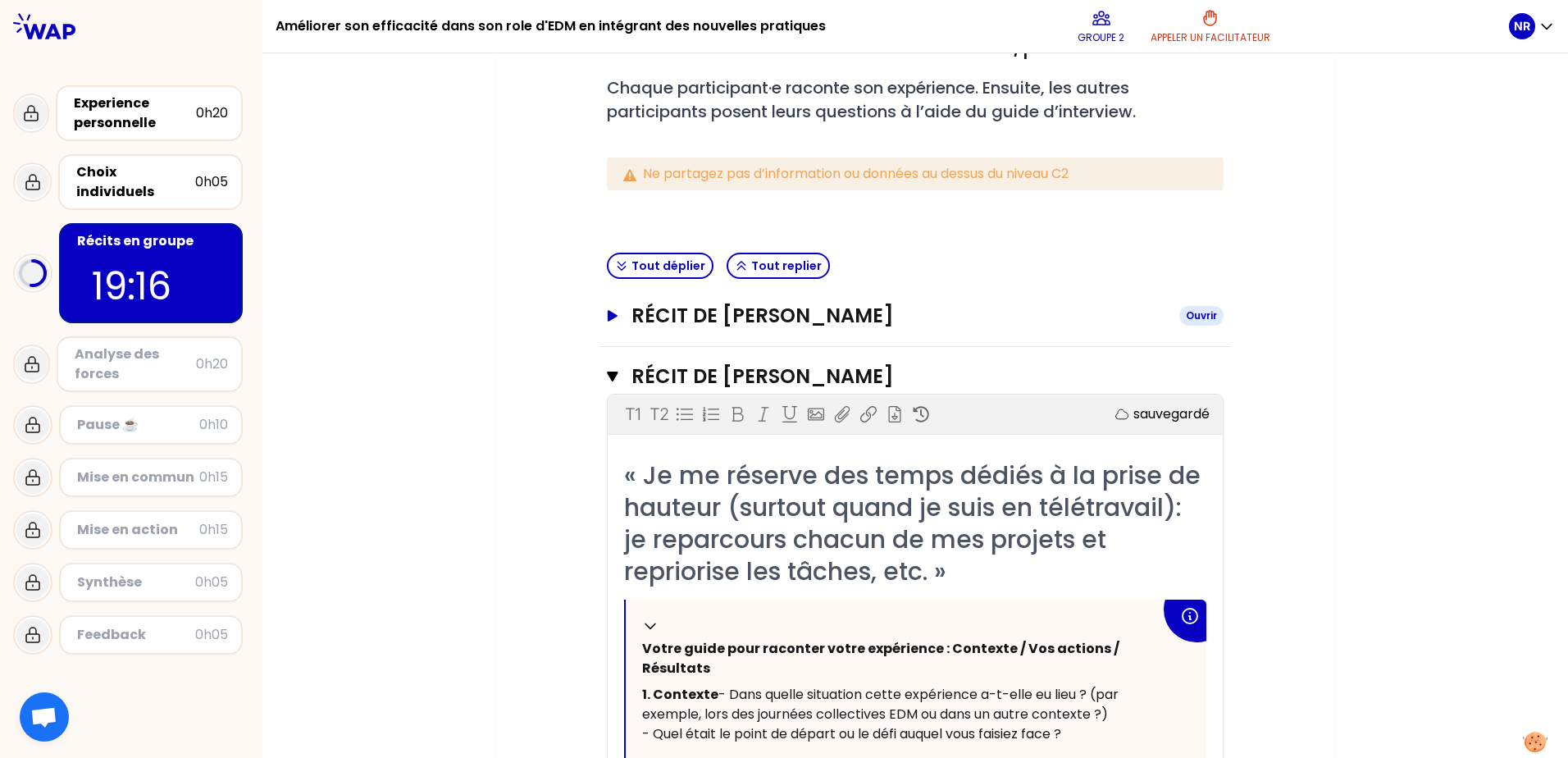
click at [606, 303] on button "Récit de [PERSON_NAME]" at bounding box center [915, 315] width 617 height 26
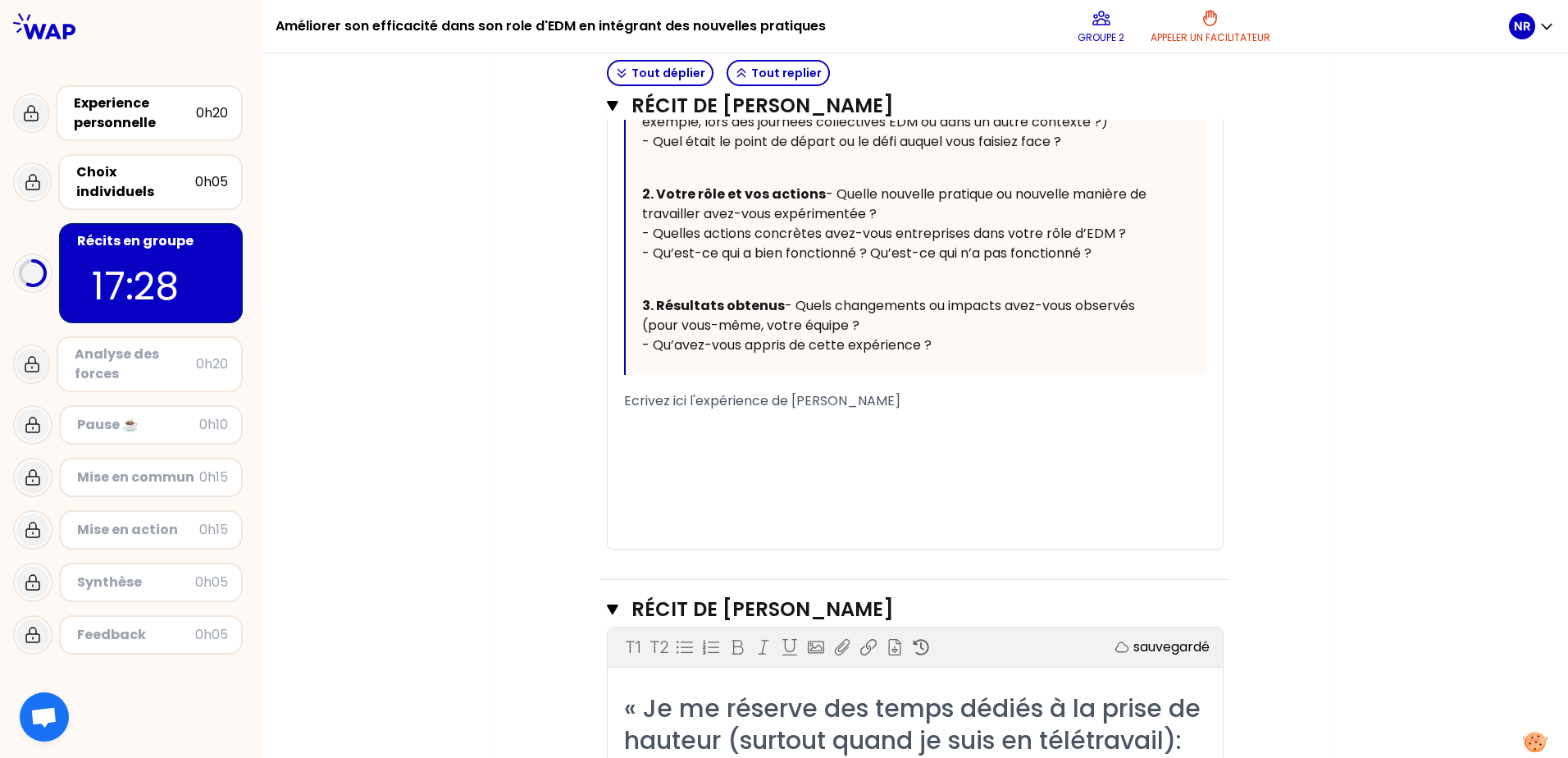
scroll to position [818, 0]
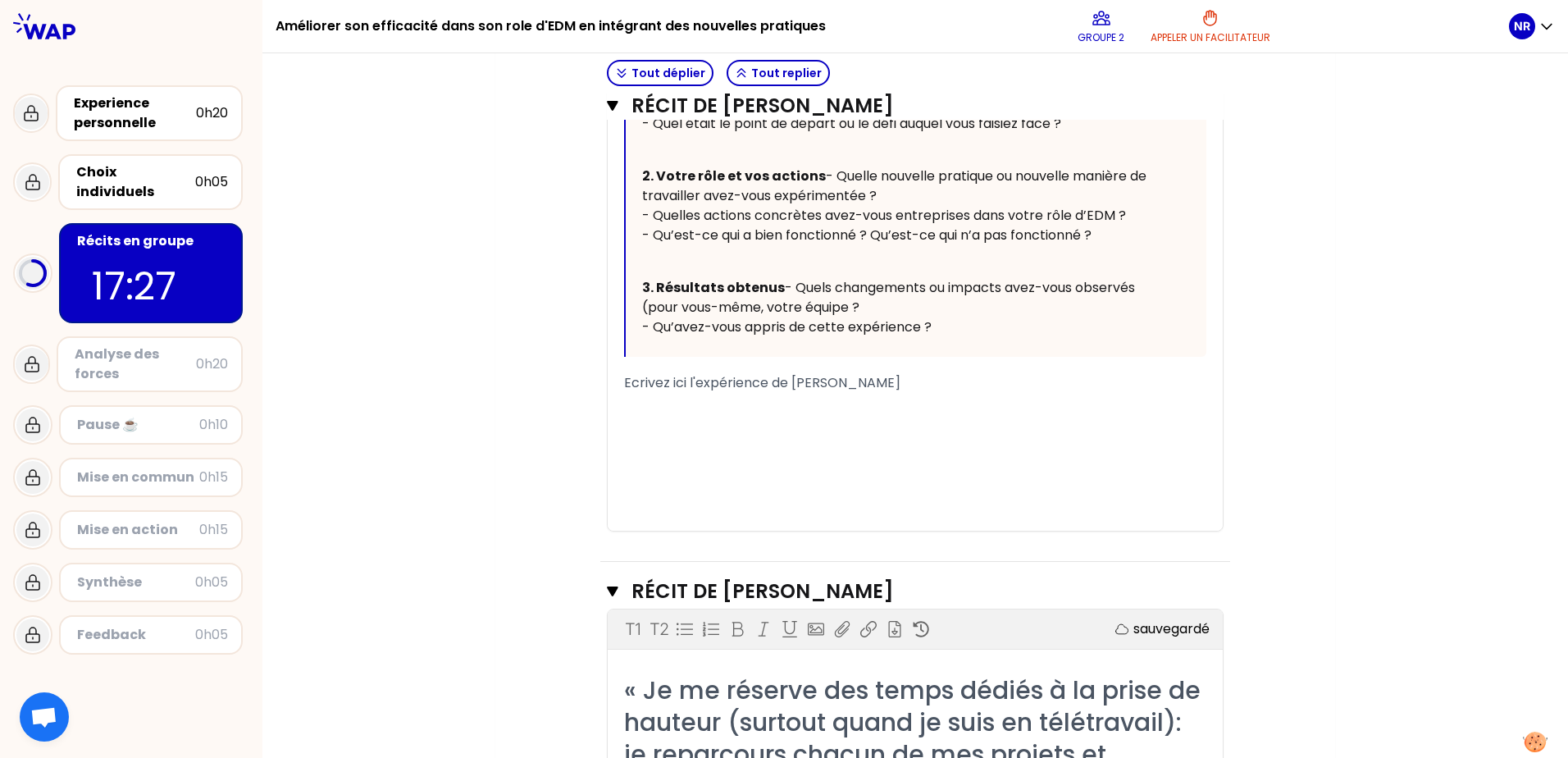
click at [752, 412] on div "﻿" at bounding box center [915, 403] width 582 height 20
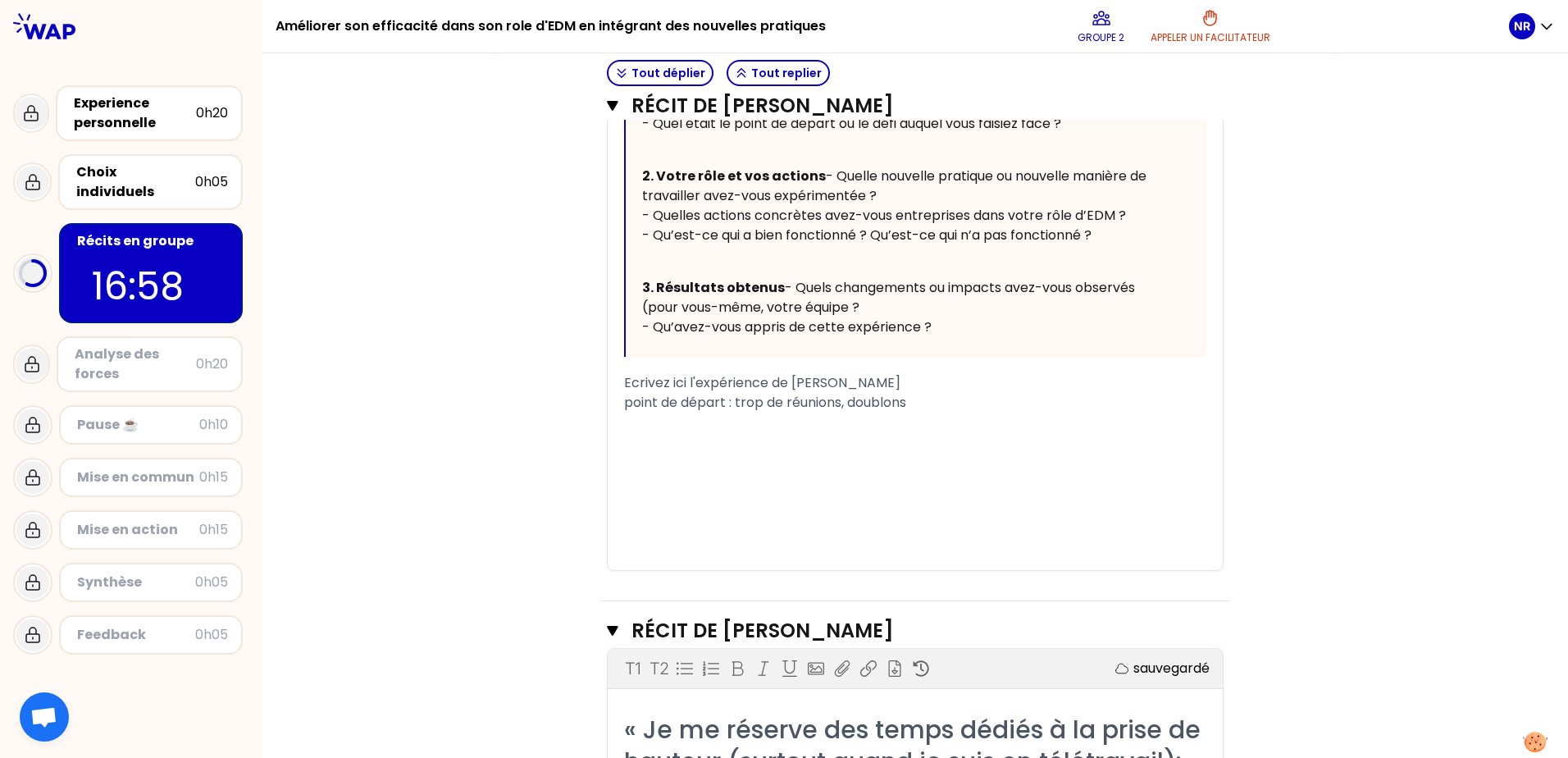
click at [931, 412] on div "point de départ : trop de réunions, doublons" at bounding box center [915, 403] width 582 height 20
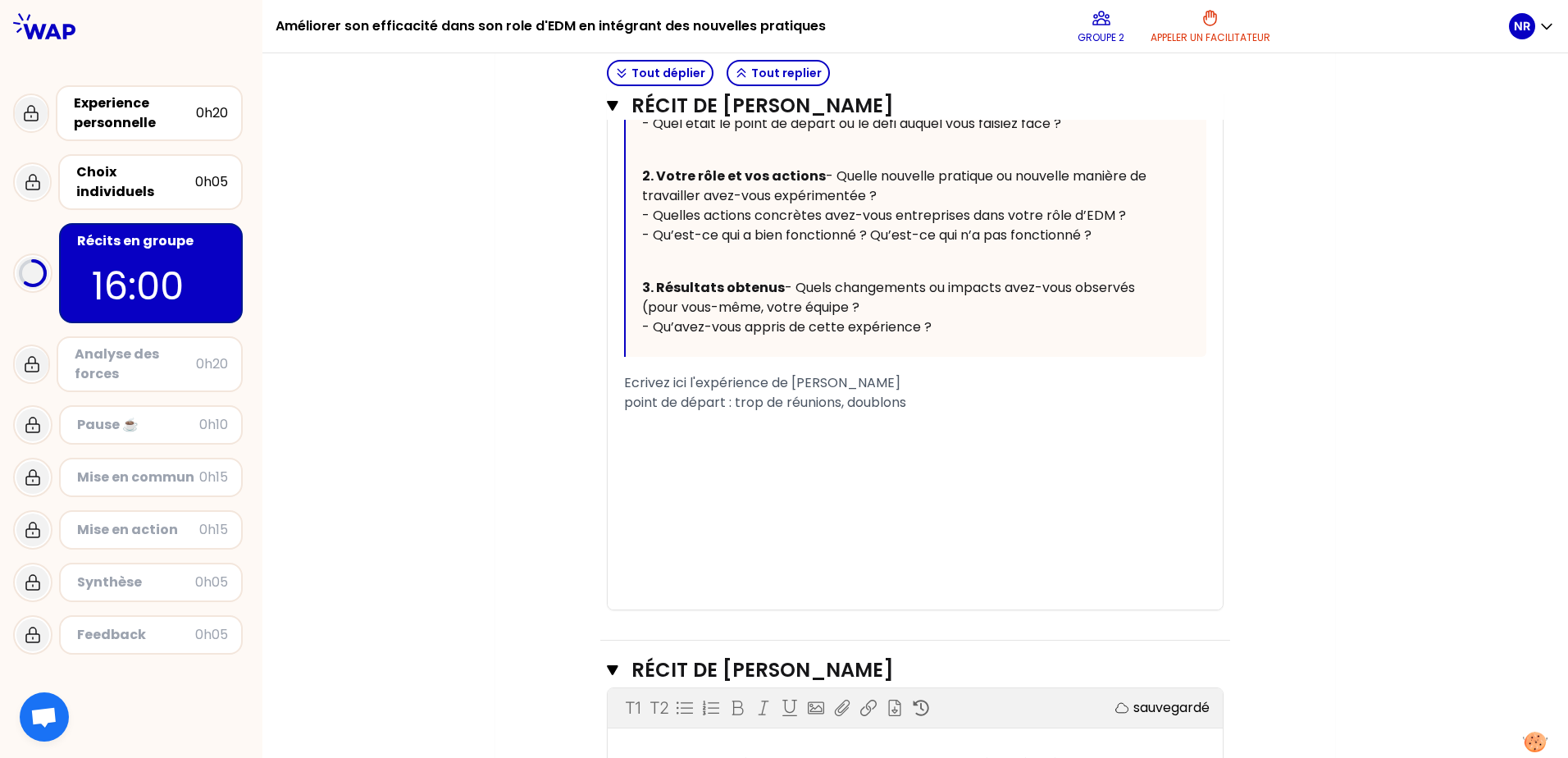
click at [921, 412] on div "point de départ : trop de réunions, doublons" at bounding box center [915, 403] width 582 height 20
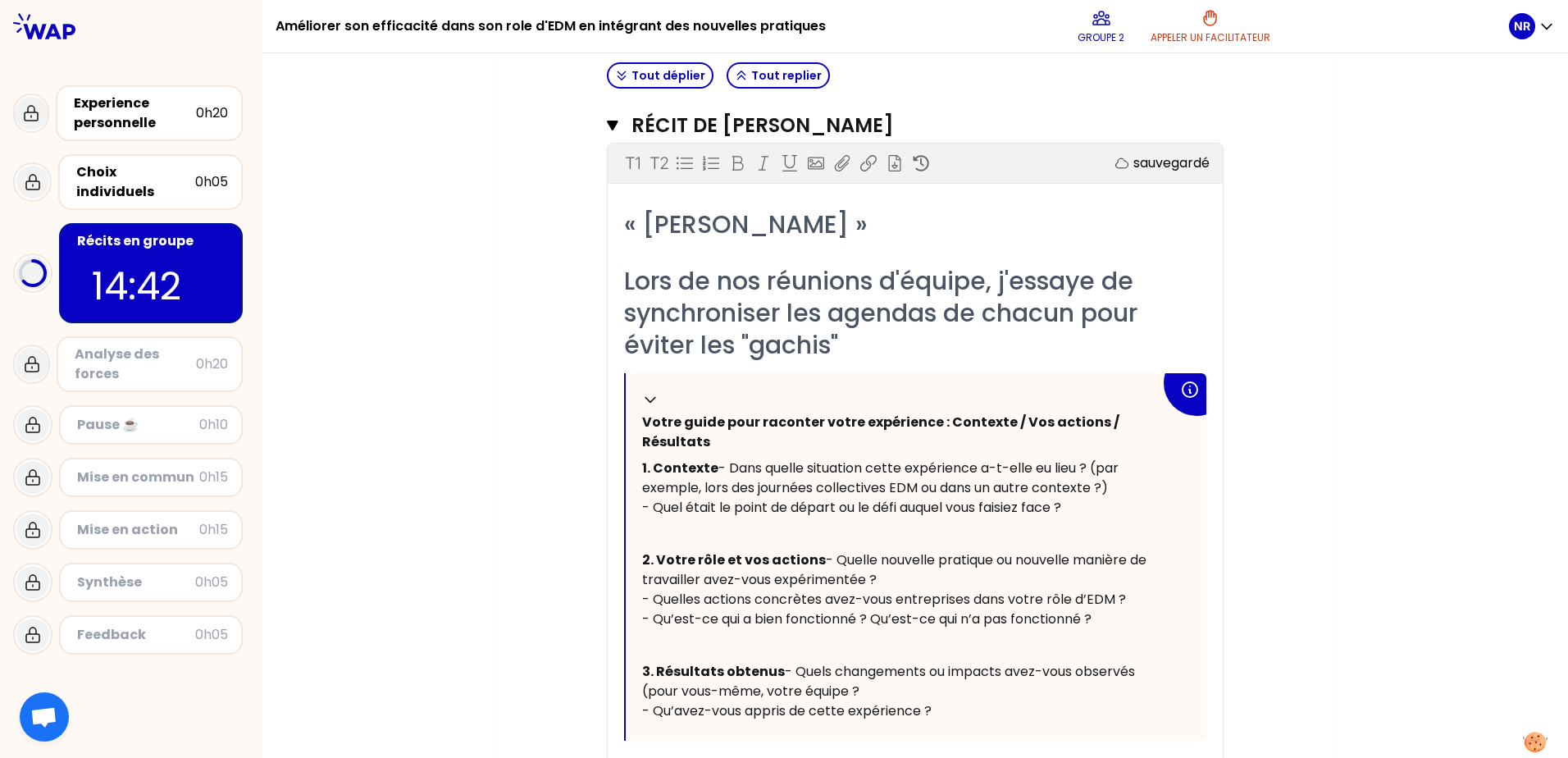
scroll to position [408, 0]
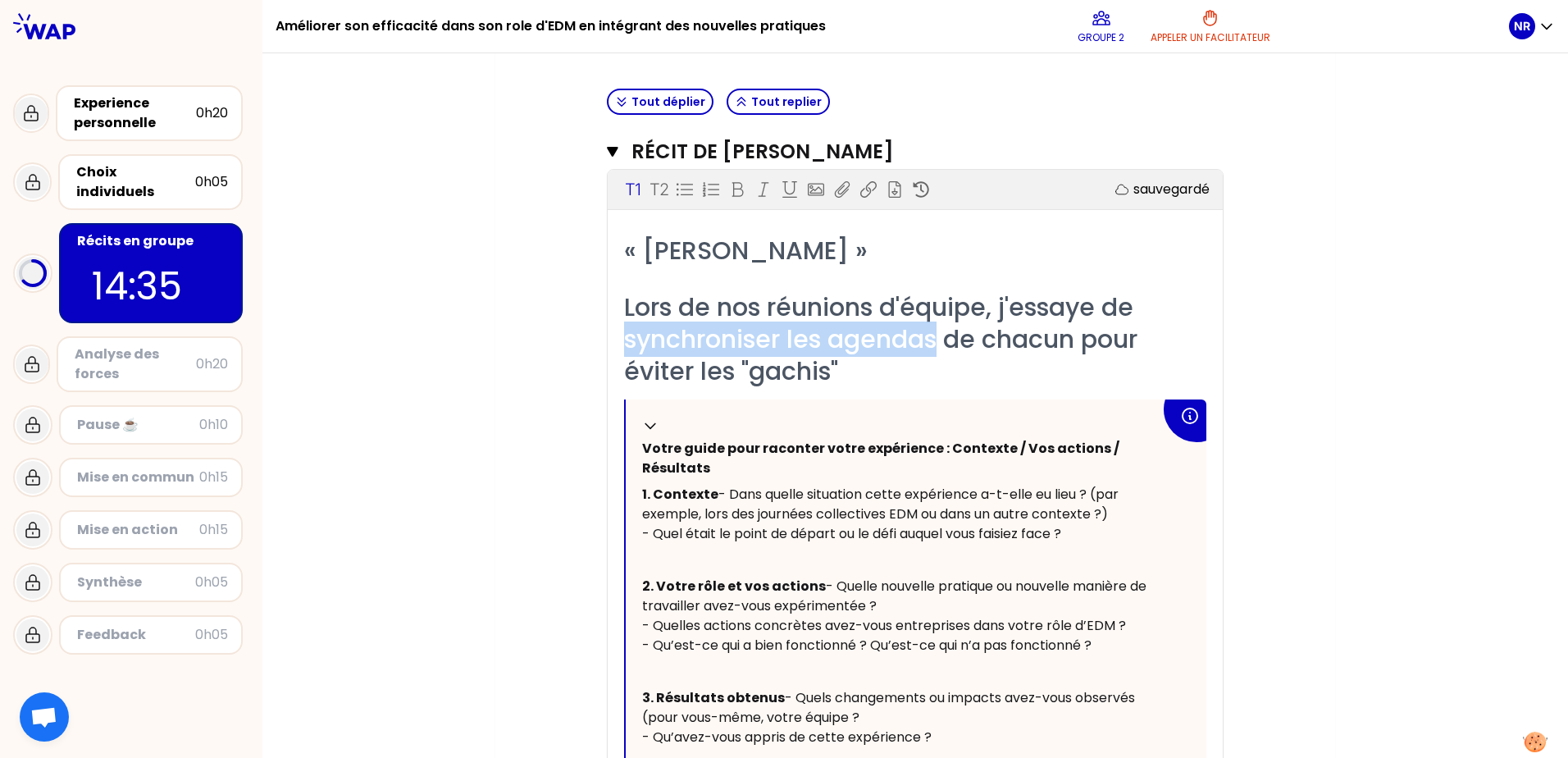
drag, startPoint x: 620, startPoint y: 335, endPoint x: 936, endPoint y: 334, distance: 316.0
click at [936, 334] on span "Lors de nos réunions d'équipe, j'essaye de synchroniser les agendas de chacun p…" at bounding box center [884, 339] width 520 height 99
click at [926, 344] on span "Lors de nos réunions d'équipe, j'essaye de synchroniser les agendas de chacun p…" at bounding box center [884, 339] width 520 height 99
drag, startPoint x: 902, startPoint y: 339, endPoint x: 621, endPoint y: 336, distance: 281.0
click at [624, 336] on span "Lors de nos réunions d'équipe, j'essaye de synchroniser les agendas de chacun p…" at bounding box center [884, 339] width 520 height 99
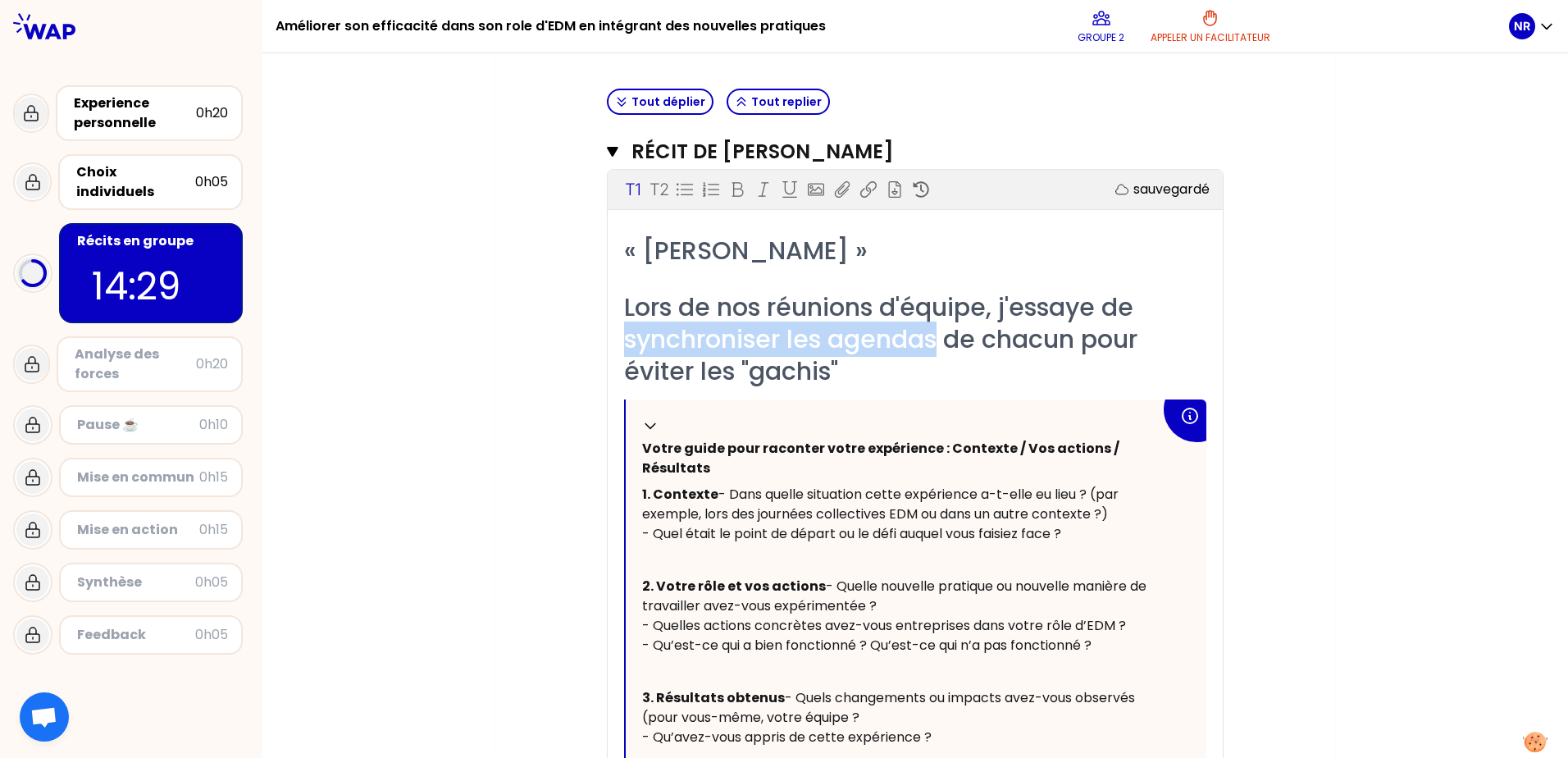
click at [901, 347] on span "Lors de nos réunions d'équipe, j'essaye de synchroniser les agendas de chacun p…" at bounding box center [884, 339] width 520 height 99
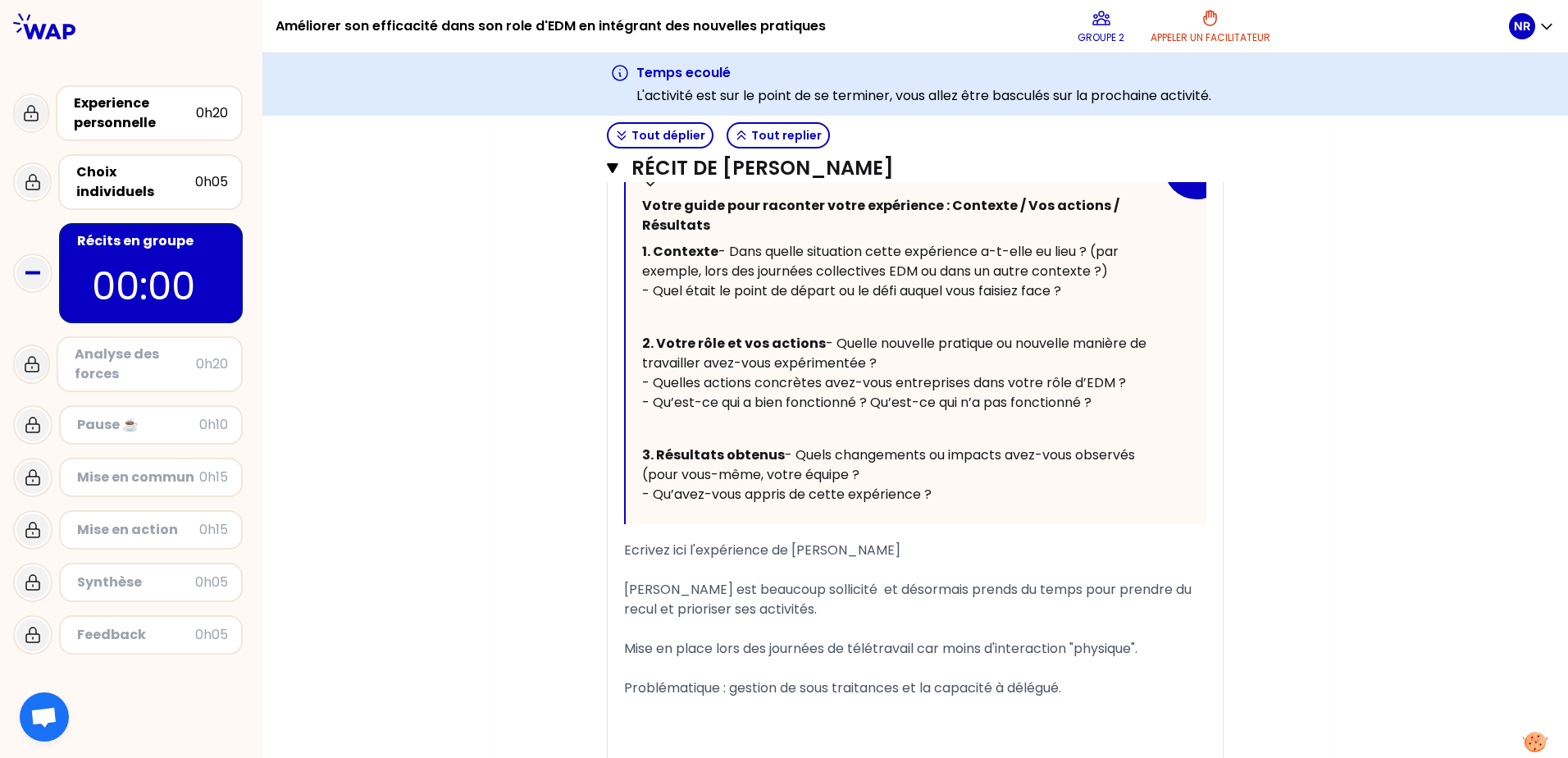
scroll to position [1801, 0]
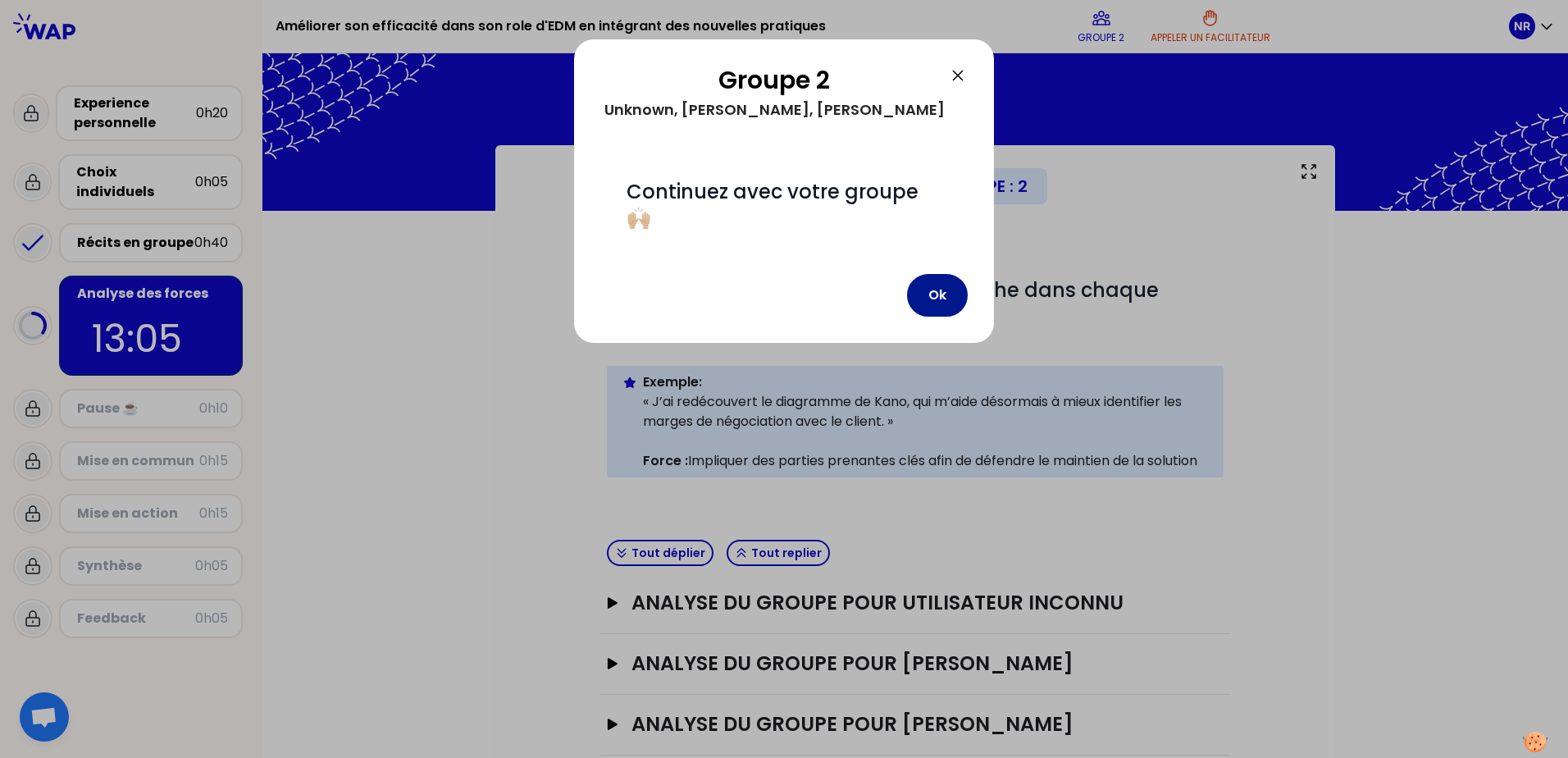
click at [939, 292] on button "Ok" at bounding box center [937, 295] width 60 height 42
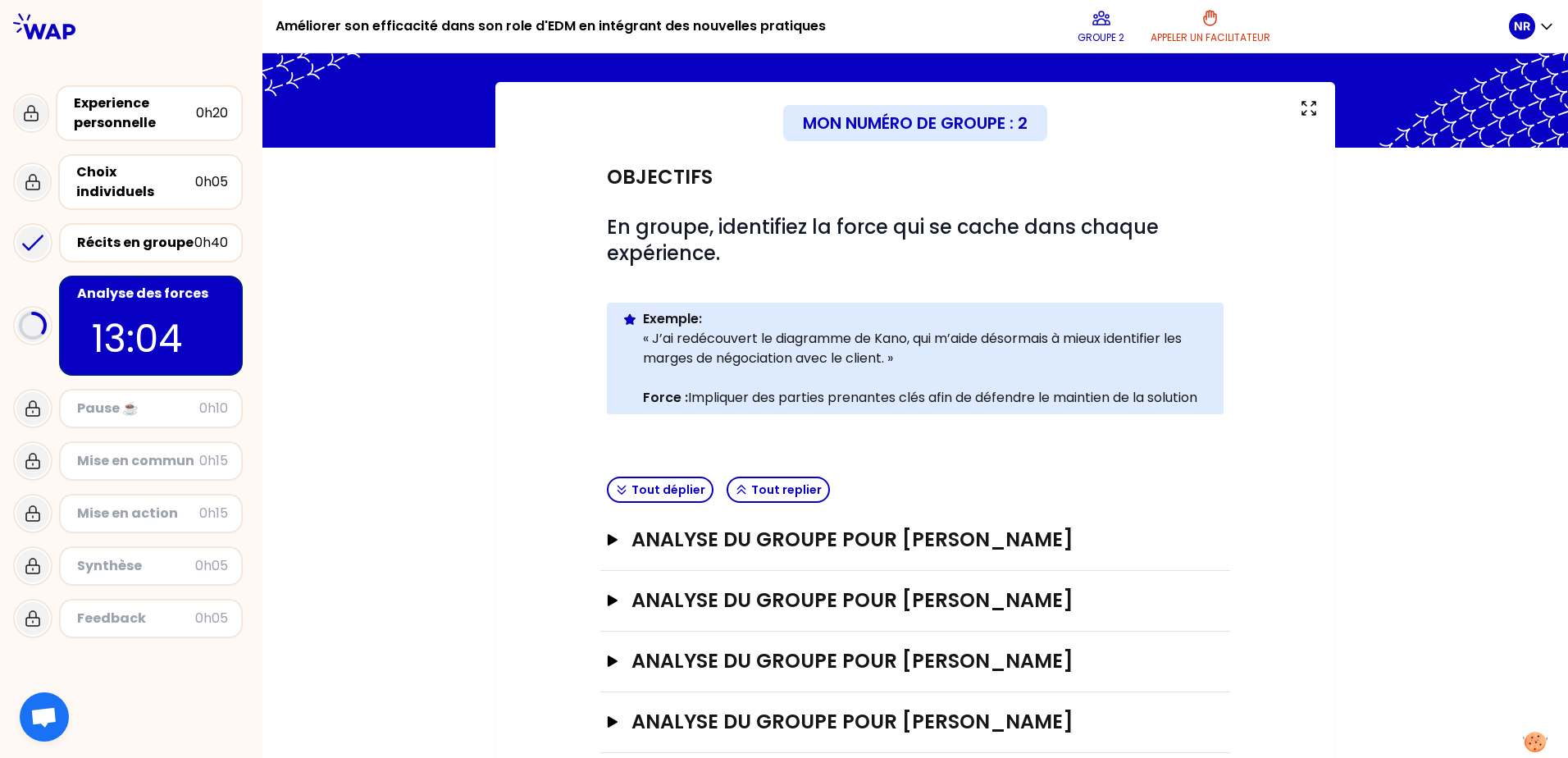
scroll to position [118, 0]
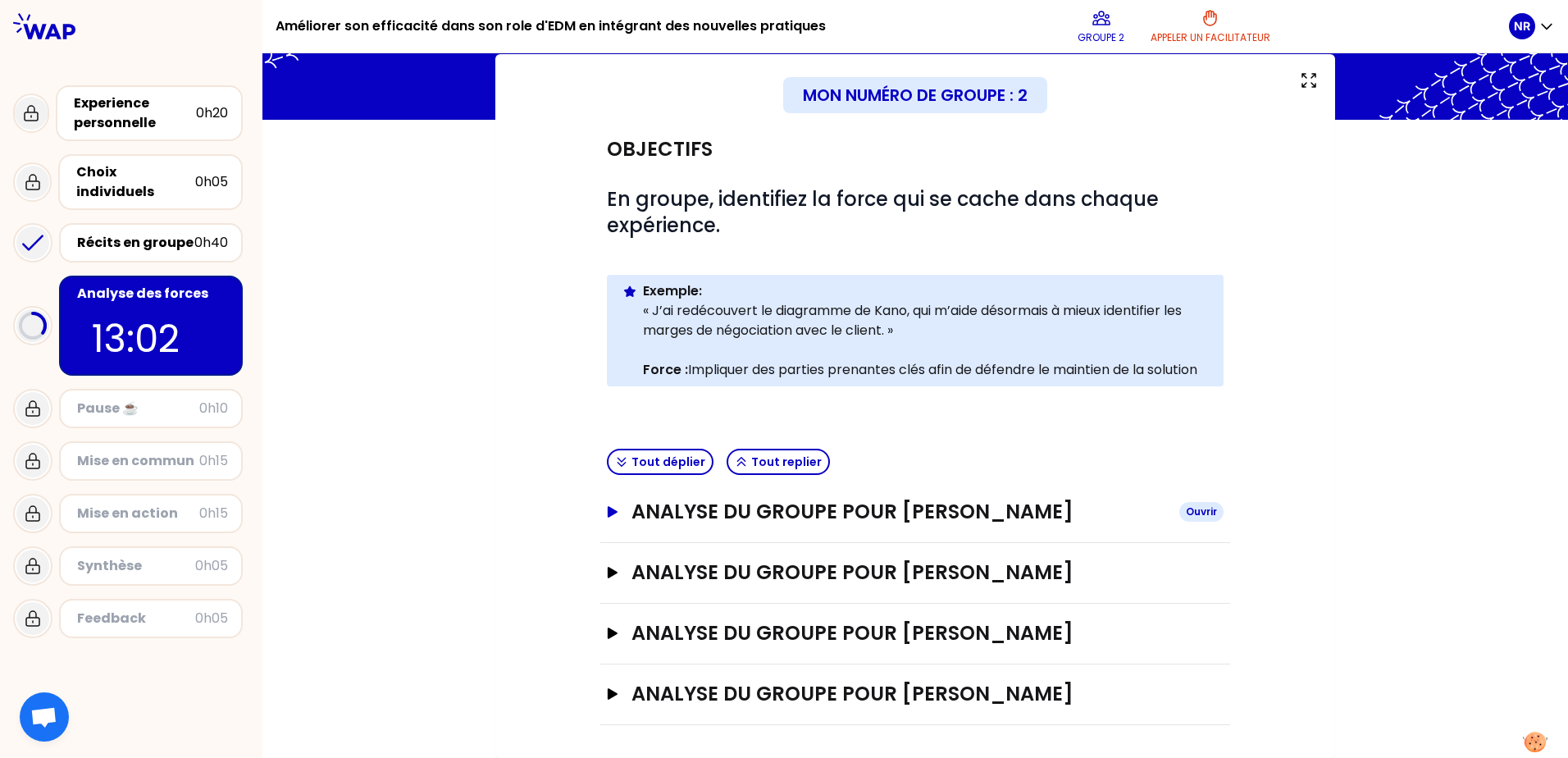
click at [610, 506] on icon "button" at bounding box center [612, 512] width 10 height 11
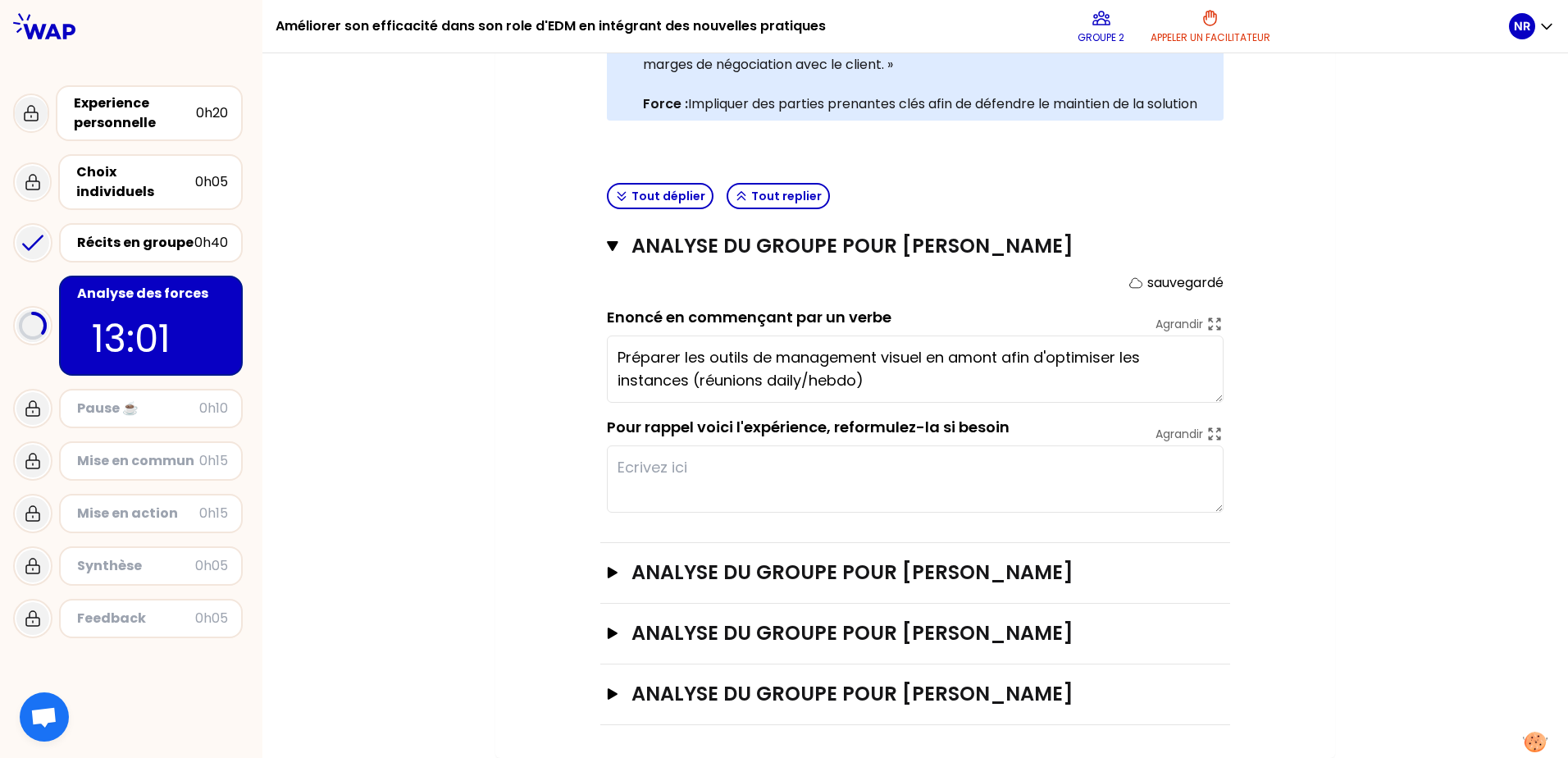
scroll to position [383, 0]
click at [607, 567] on icon "button" at bounding box center [612, 572] width 10 height 11
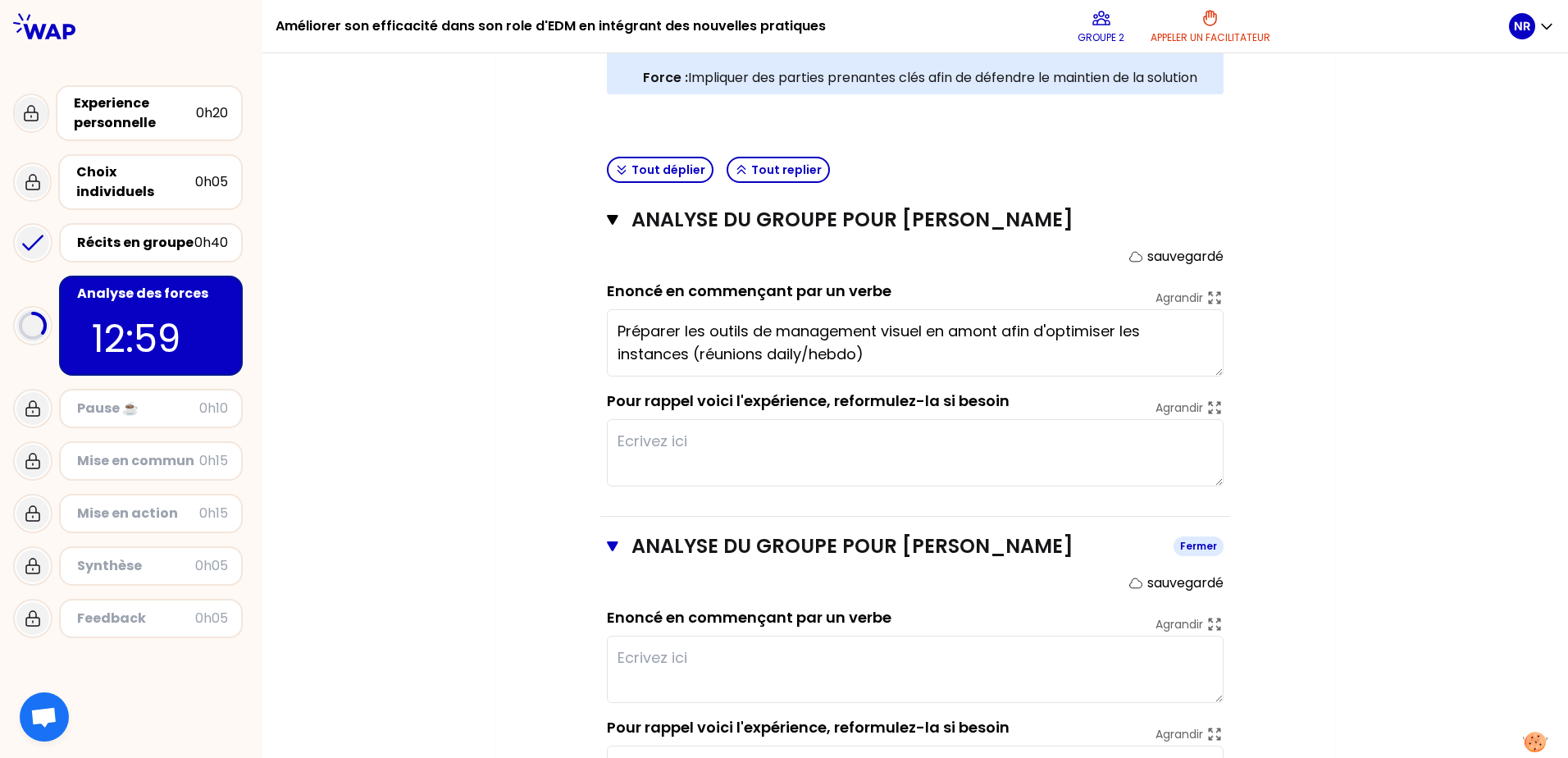
scroll to position [649, 0]
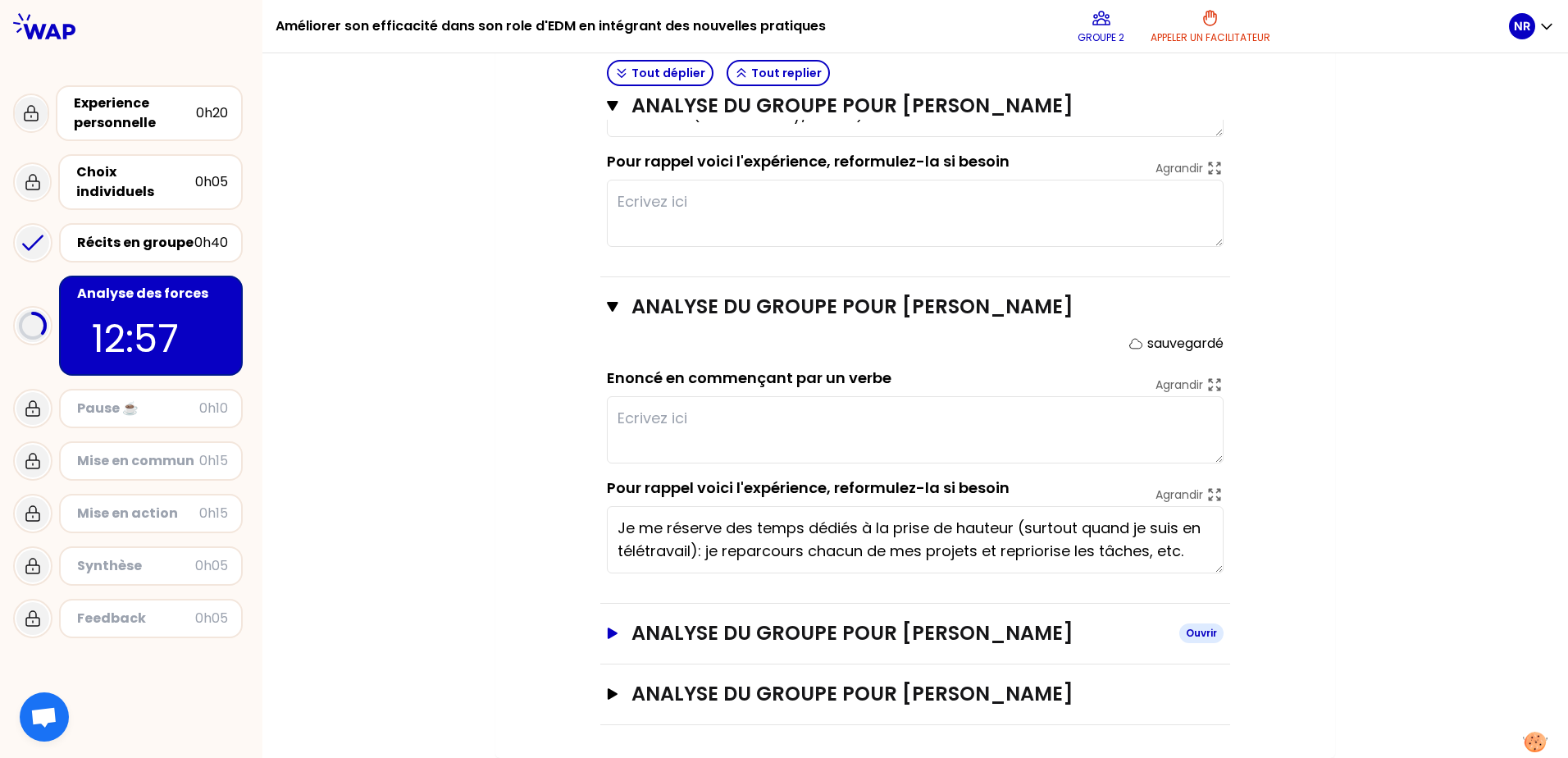
click at [607, 636] on icon "button" at bounding box center [612, 633] width 10 height 11
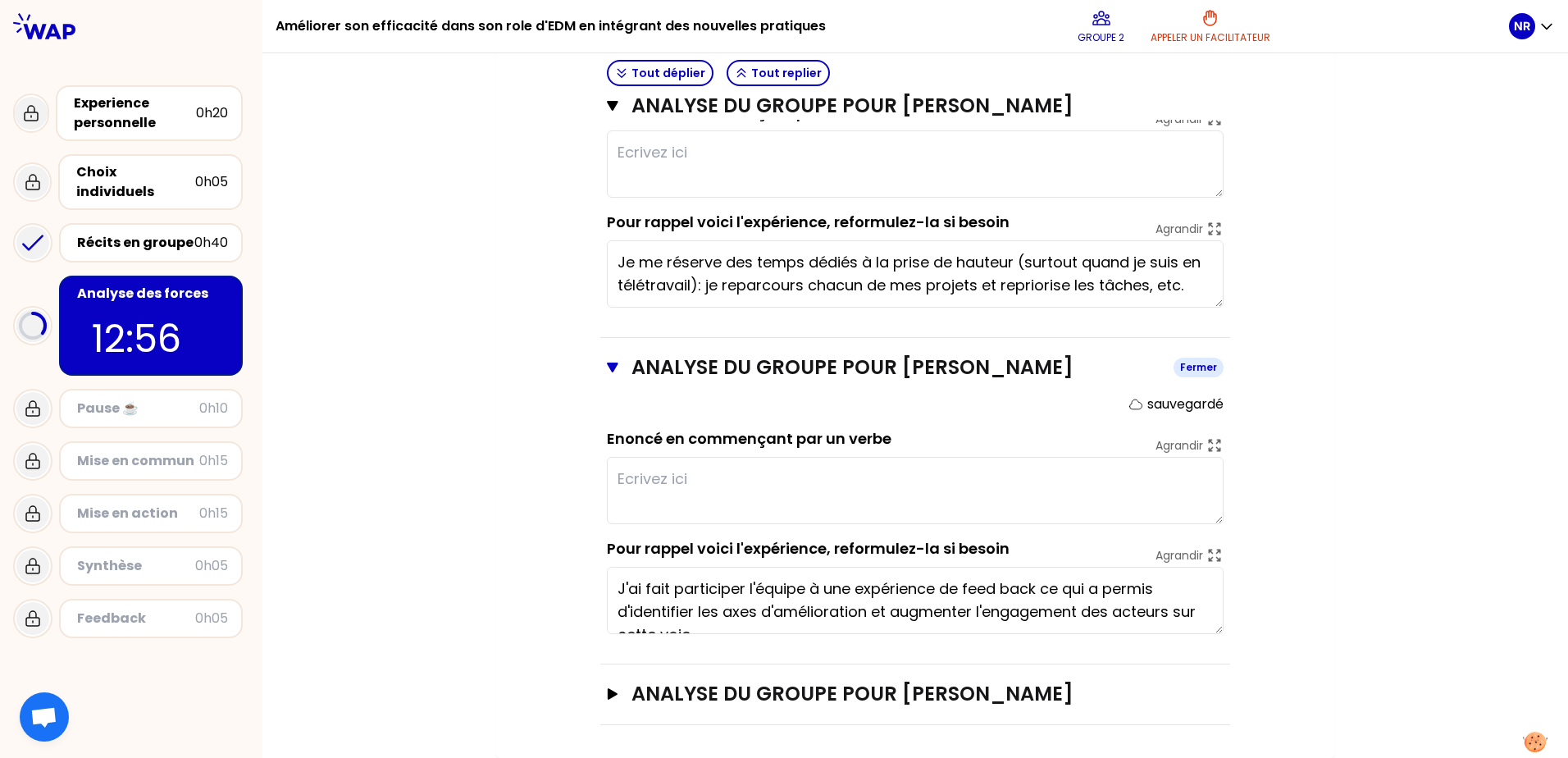
scroll to position [914, 0]
click at [607, 693] on icon "button" at bounding box center [612, 693] width 10 height 11
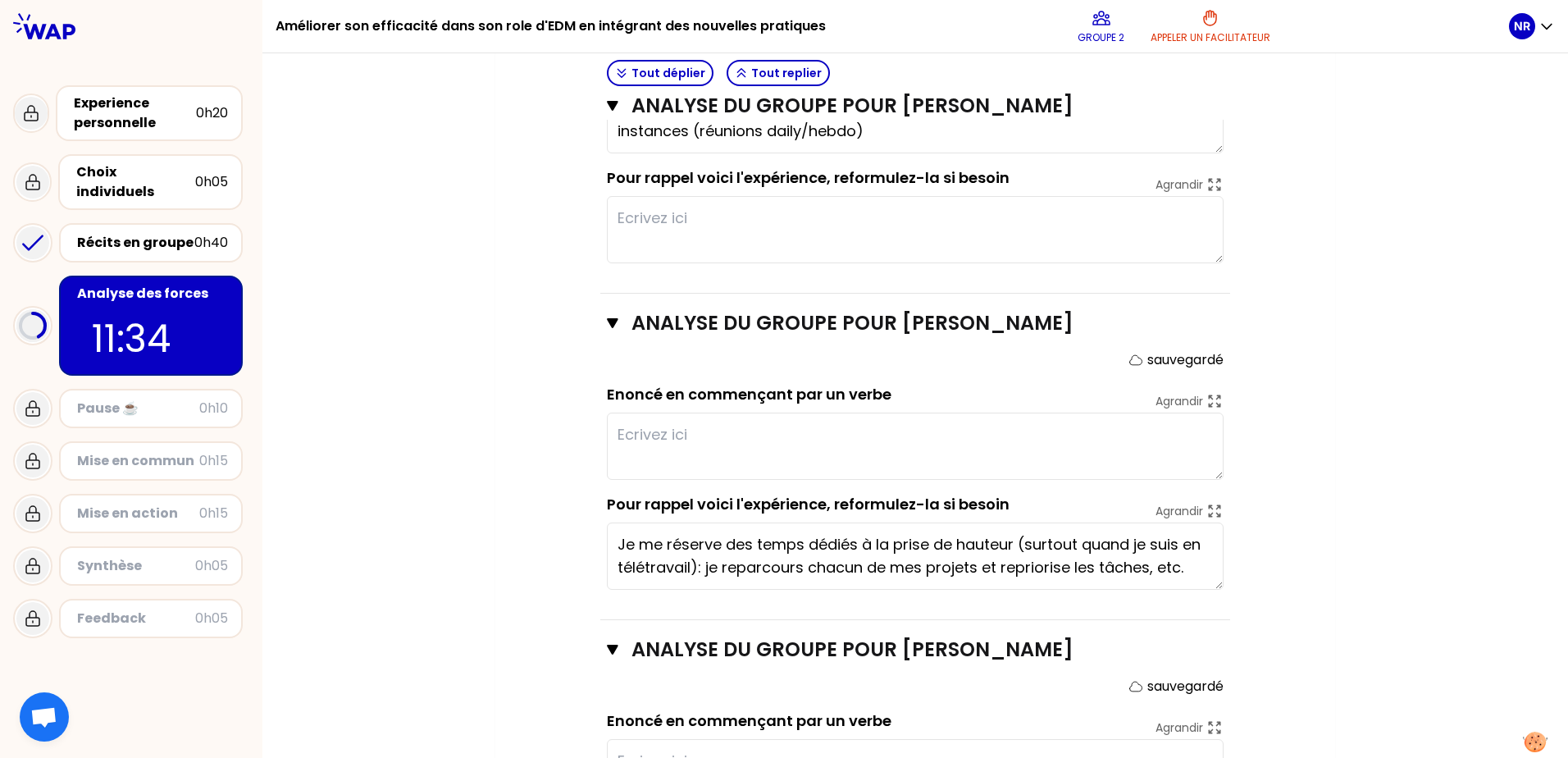
scroll to position [360, 0]
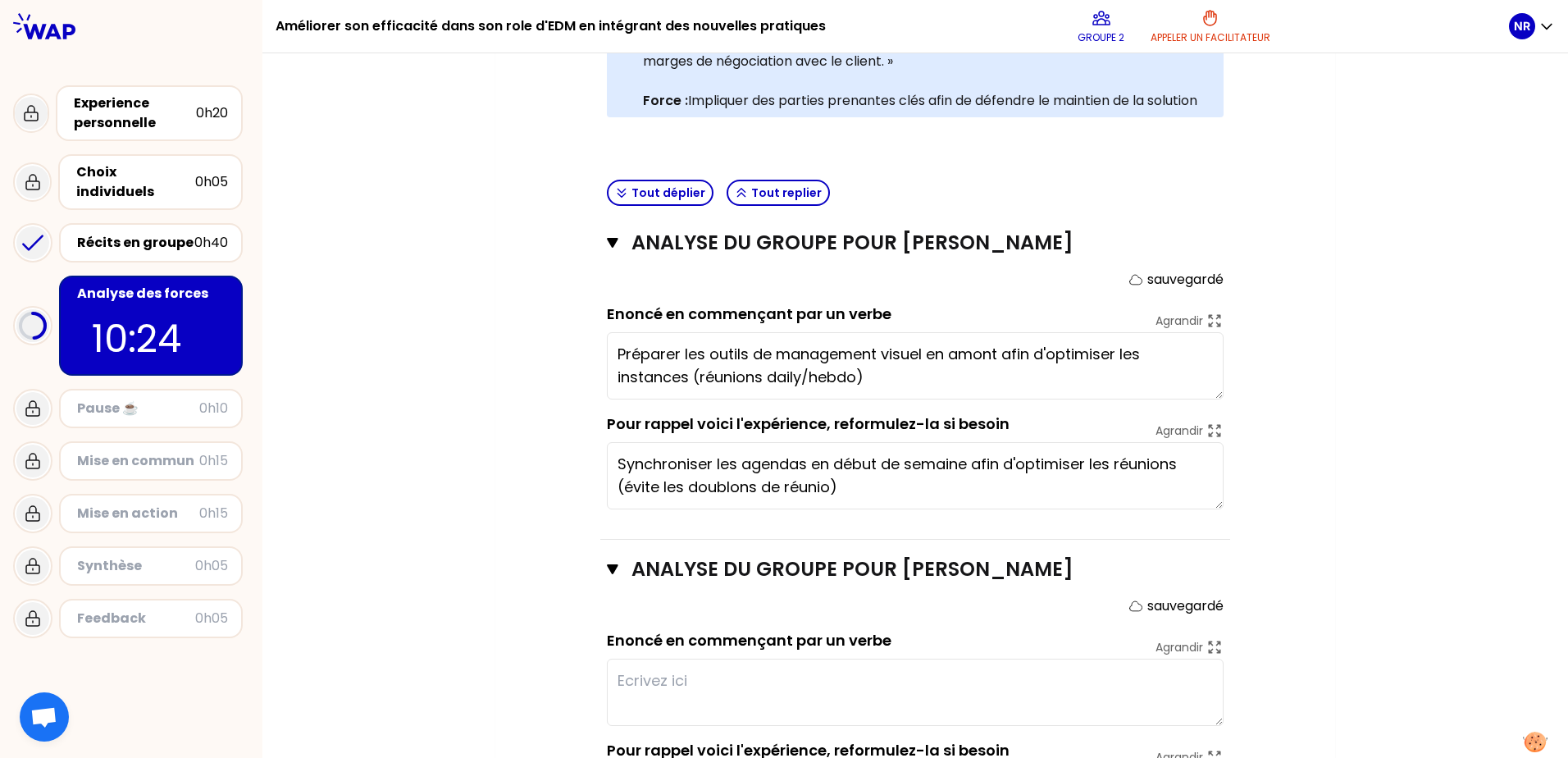
type textarea "Synchroniser les agendas en début de semaine afin d'optimiser les réunions (évi…"
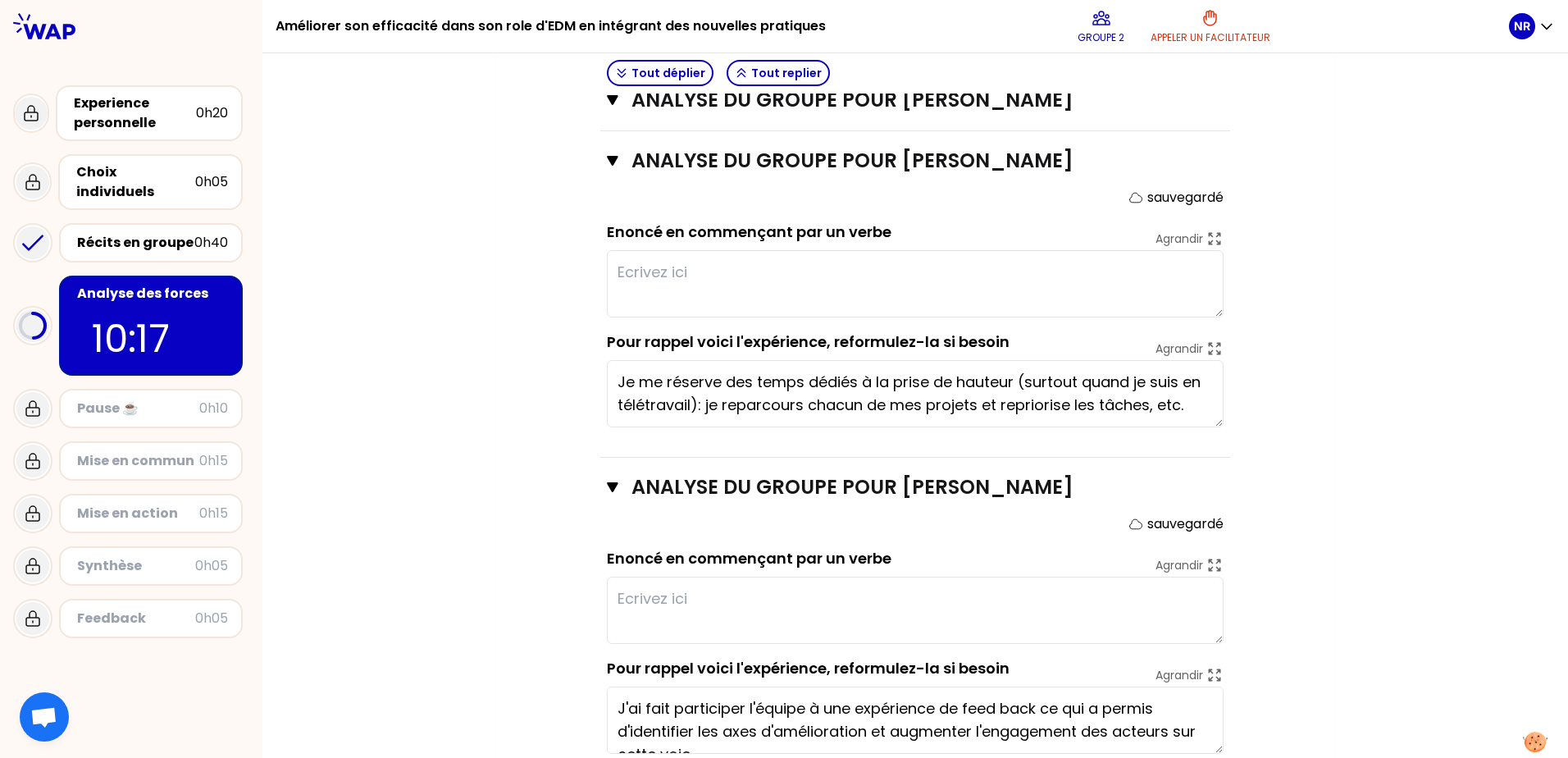
scroll to position [770, 0]
click at [713, 286] on textarea at bounding box center [915, 283] width 617 height 67
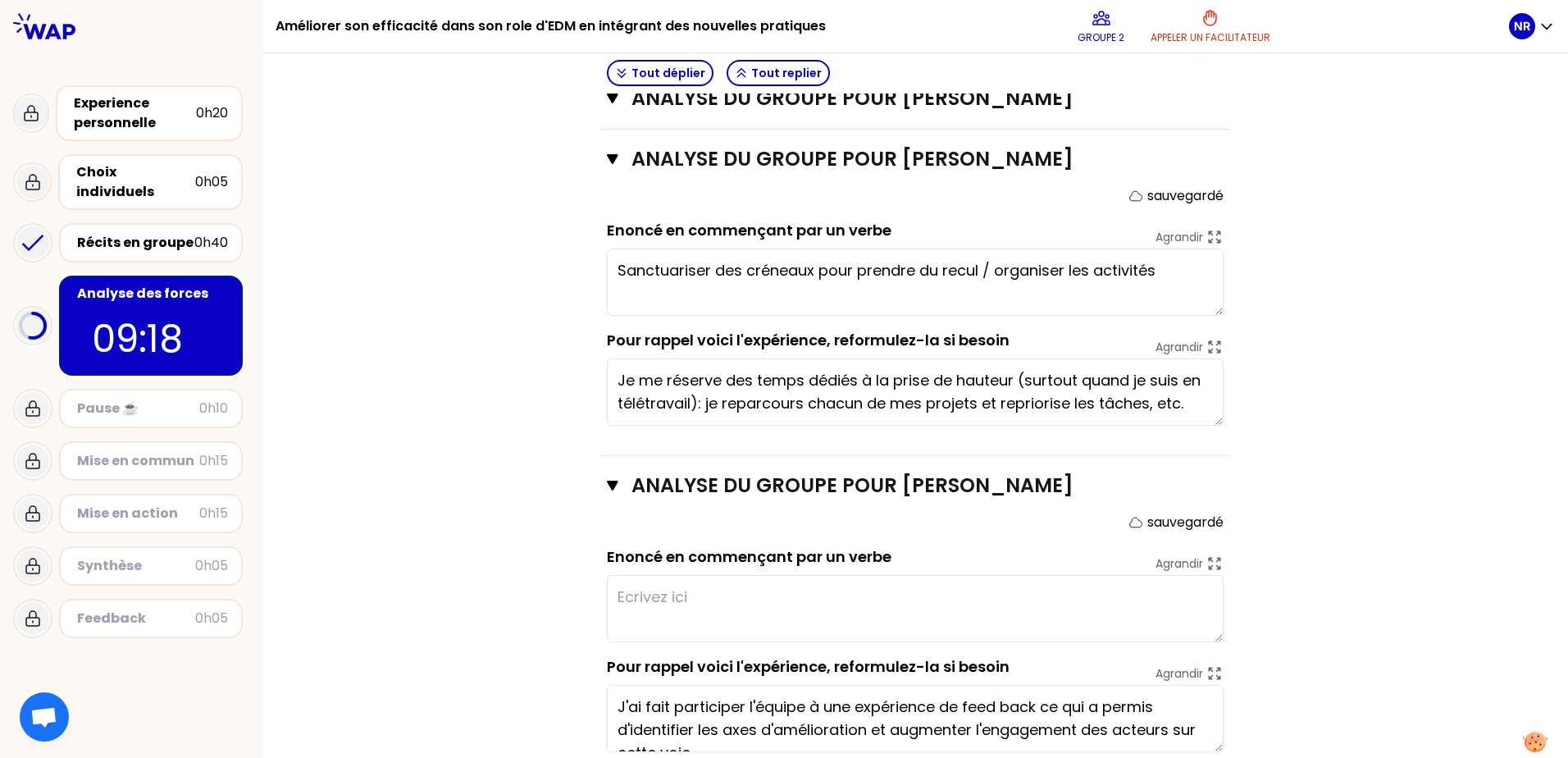
type textarea "Sanctuariser des créneaux pour prendre du recul / organiser les activités."
click at [1337, 551] on div "Mon numéro de groupe : 2 Objectifs # En groupe, identifiez la force qui se cach…" at bounding box center [915, 258] width 1305 height 1767
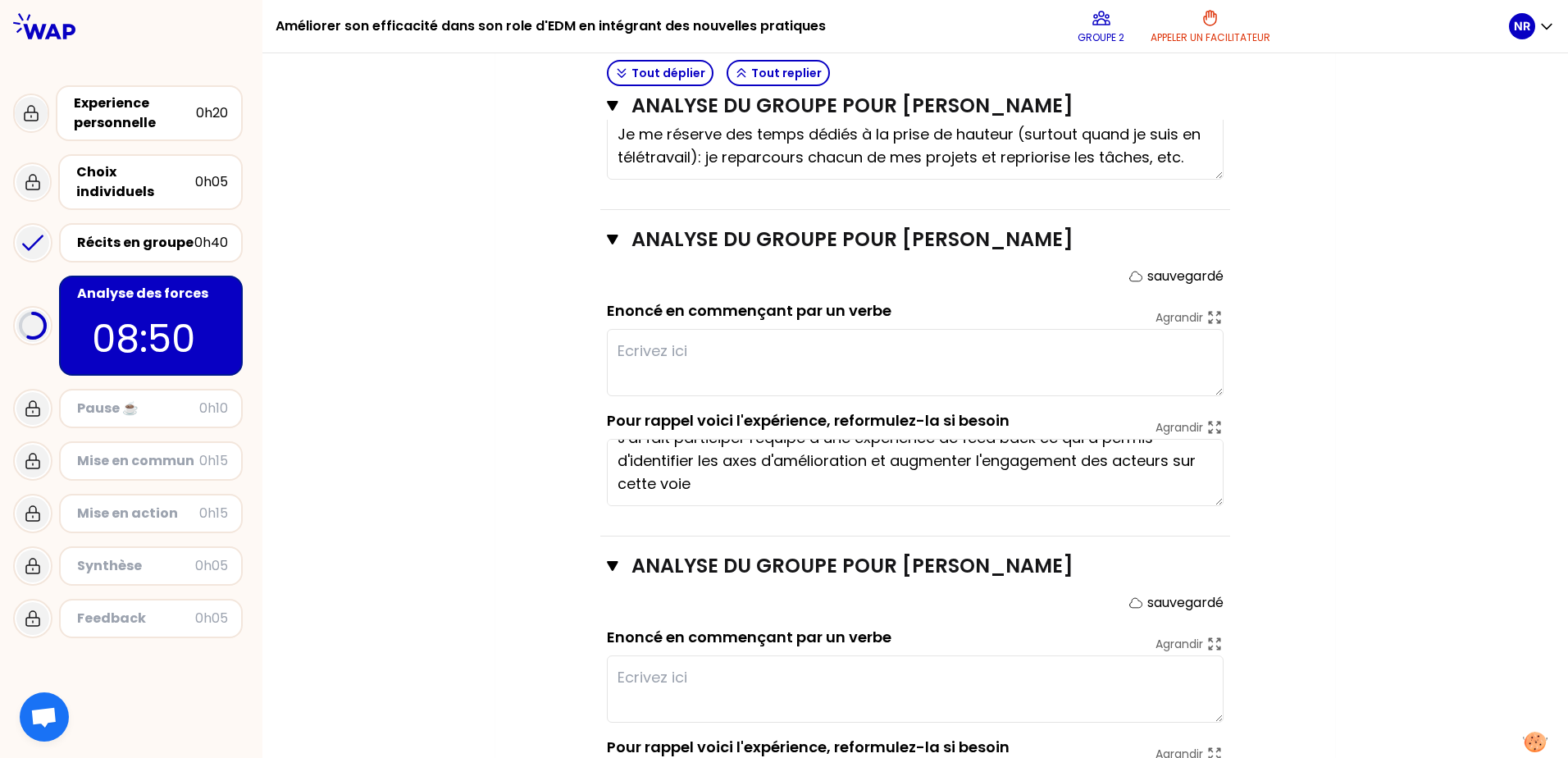
scroll to position [0, 0]
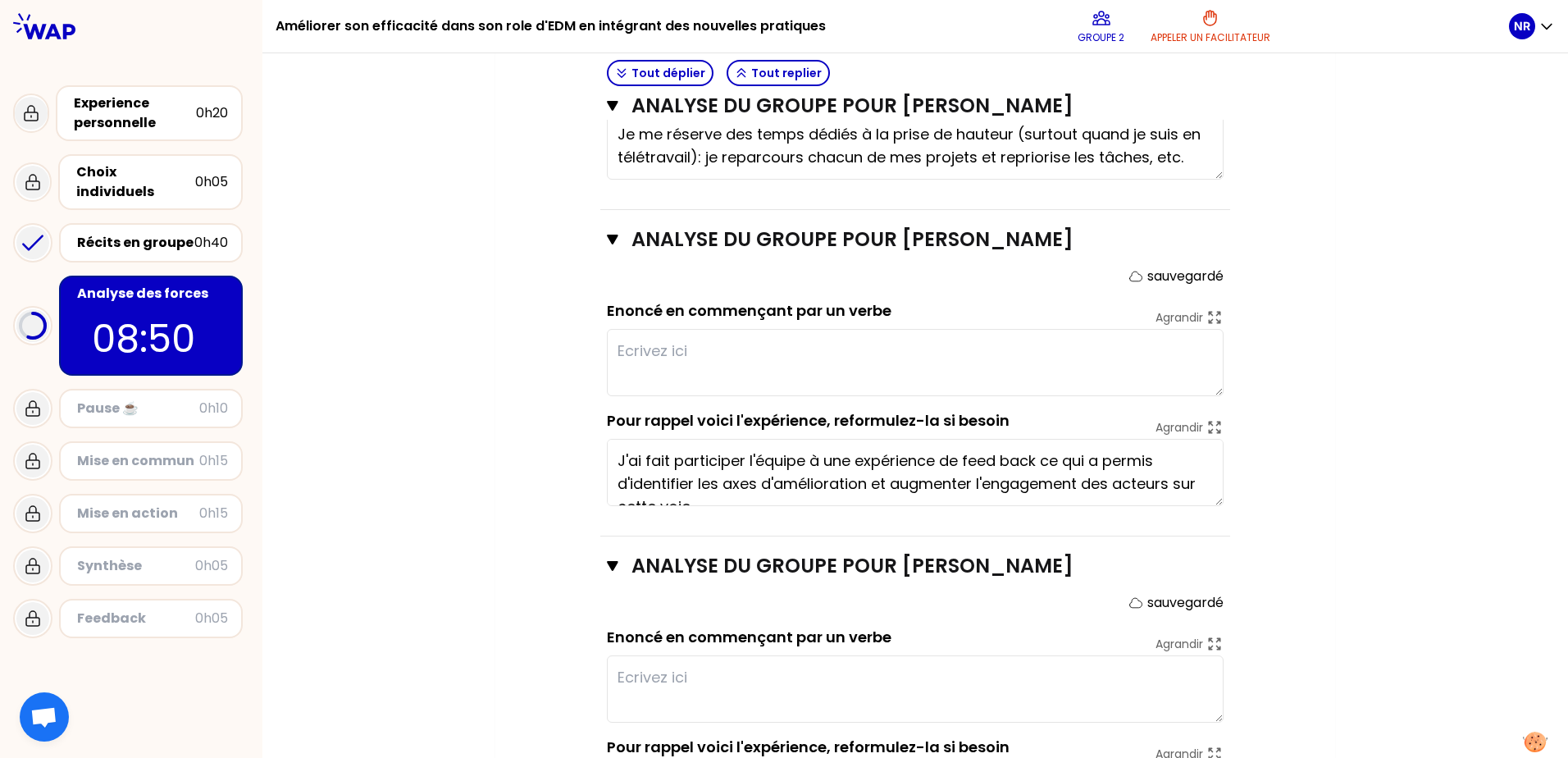
click at [1328, 481] on div "Mon numéro de groupe : 2 Objectifs # En groupe, identifiez la force qui se cach…" at bounding box center [915, 12] width 840 height 1767
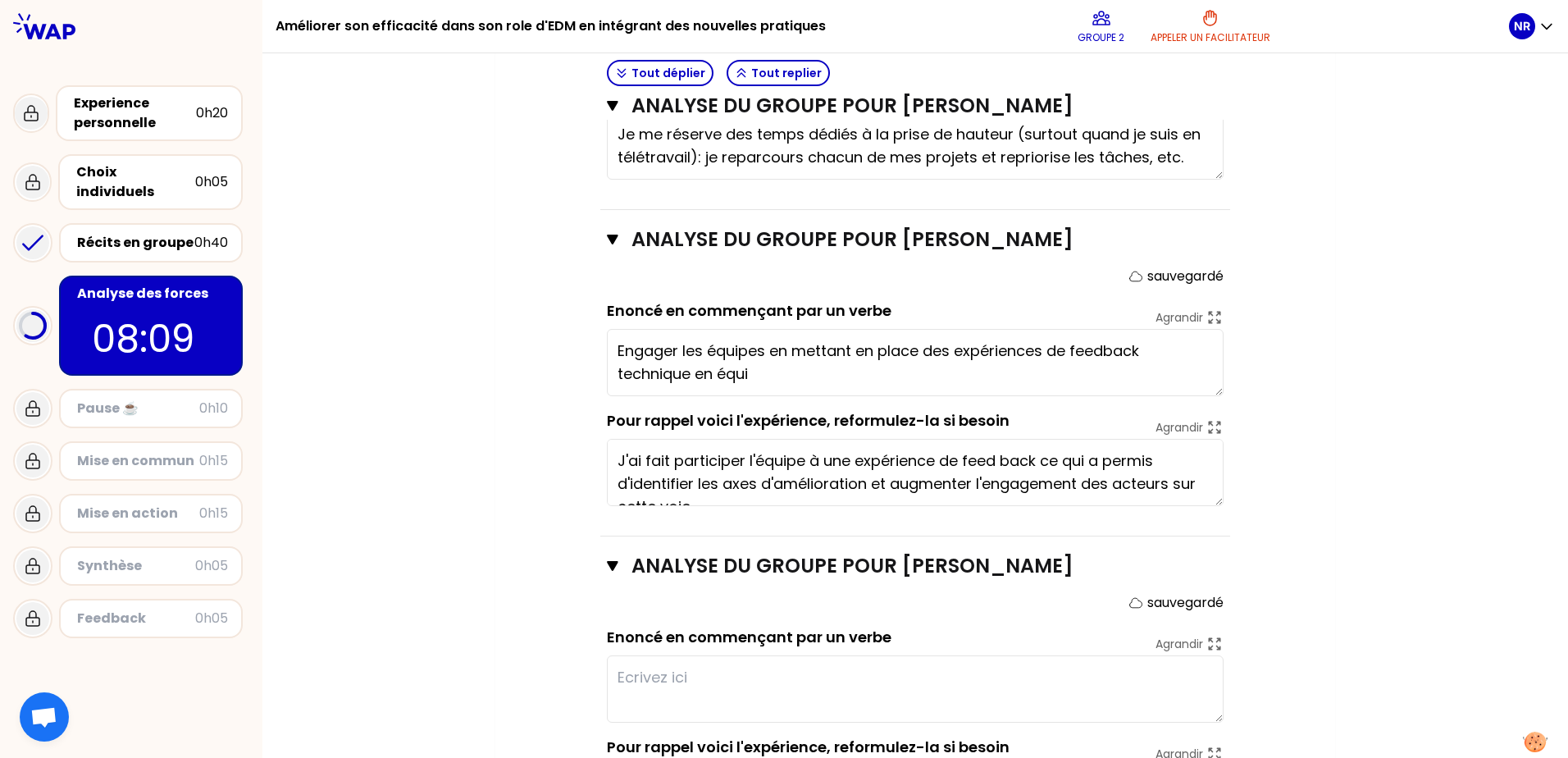
type textarea "Engager les équipes en mettant en place des expériences de feedback technique e…"
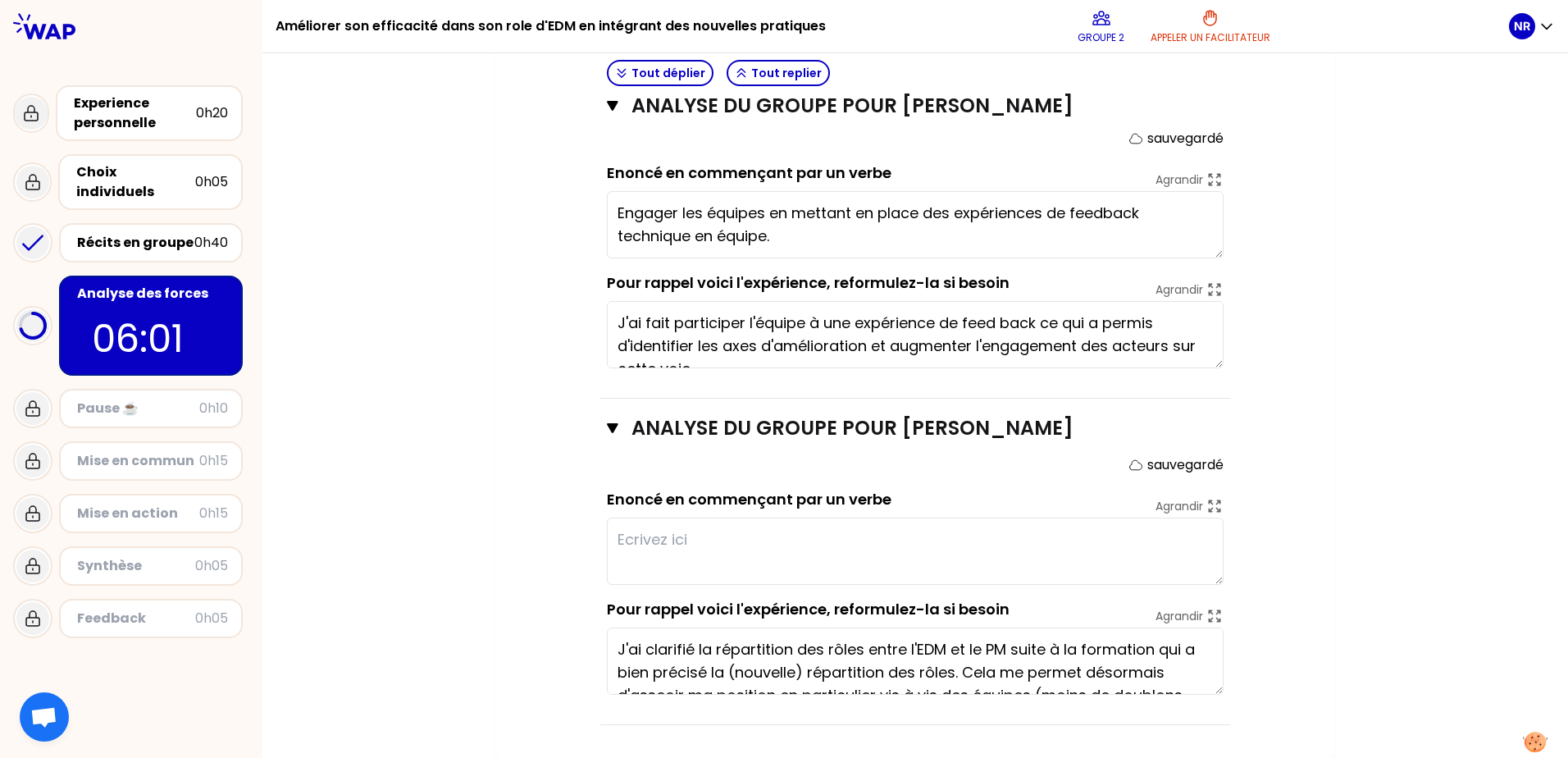
type textarea "C"
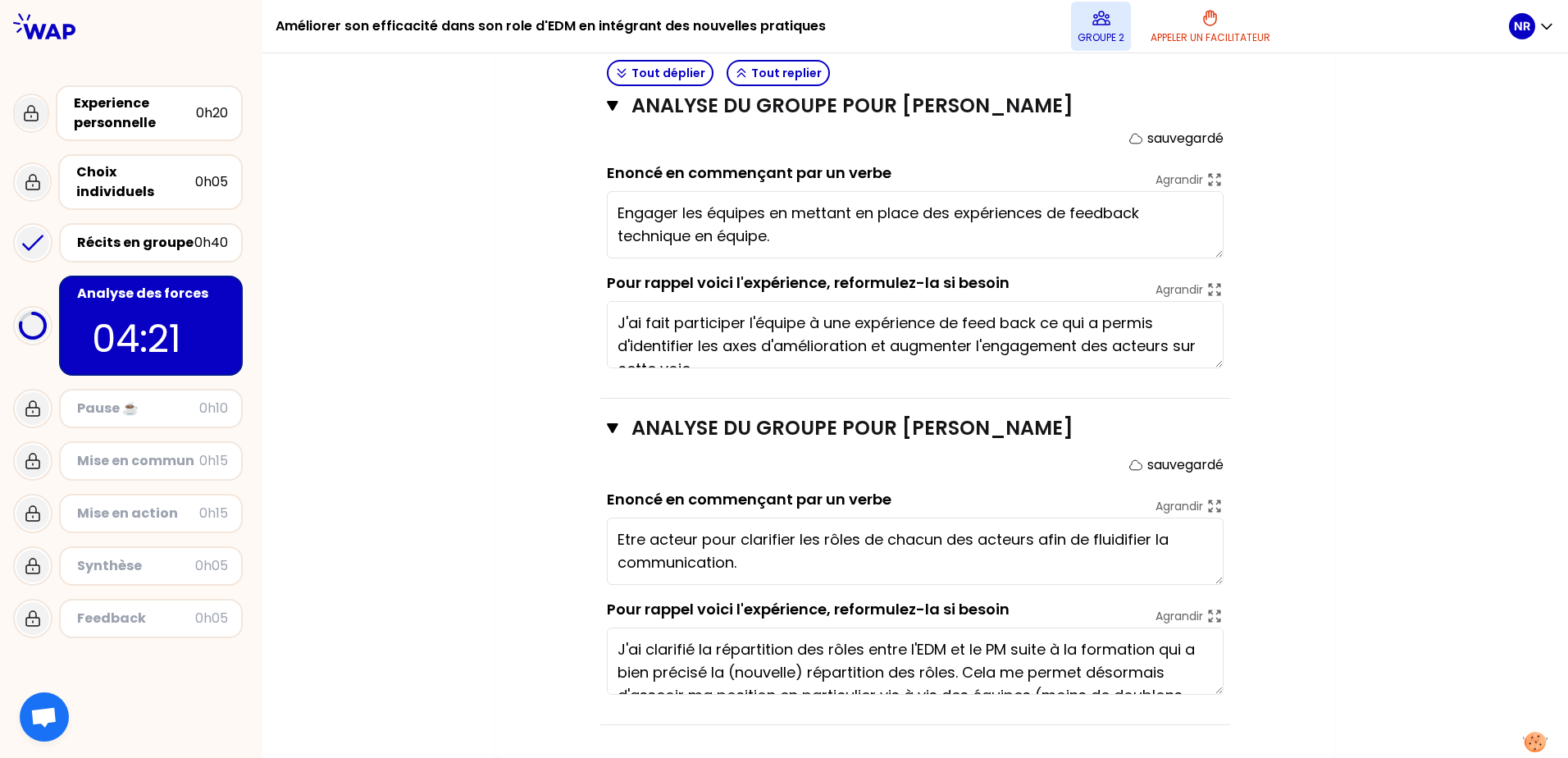
type textarea "Etre acteur pour clarifier les rôles de chacun afin de fluidifier la communicat…"
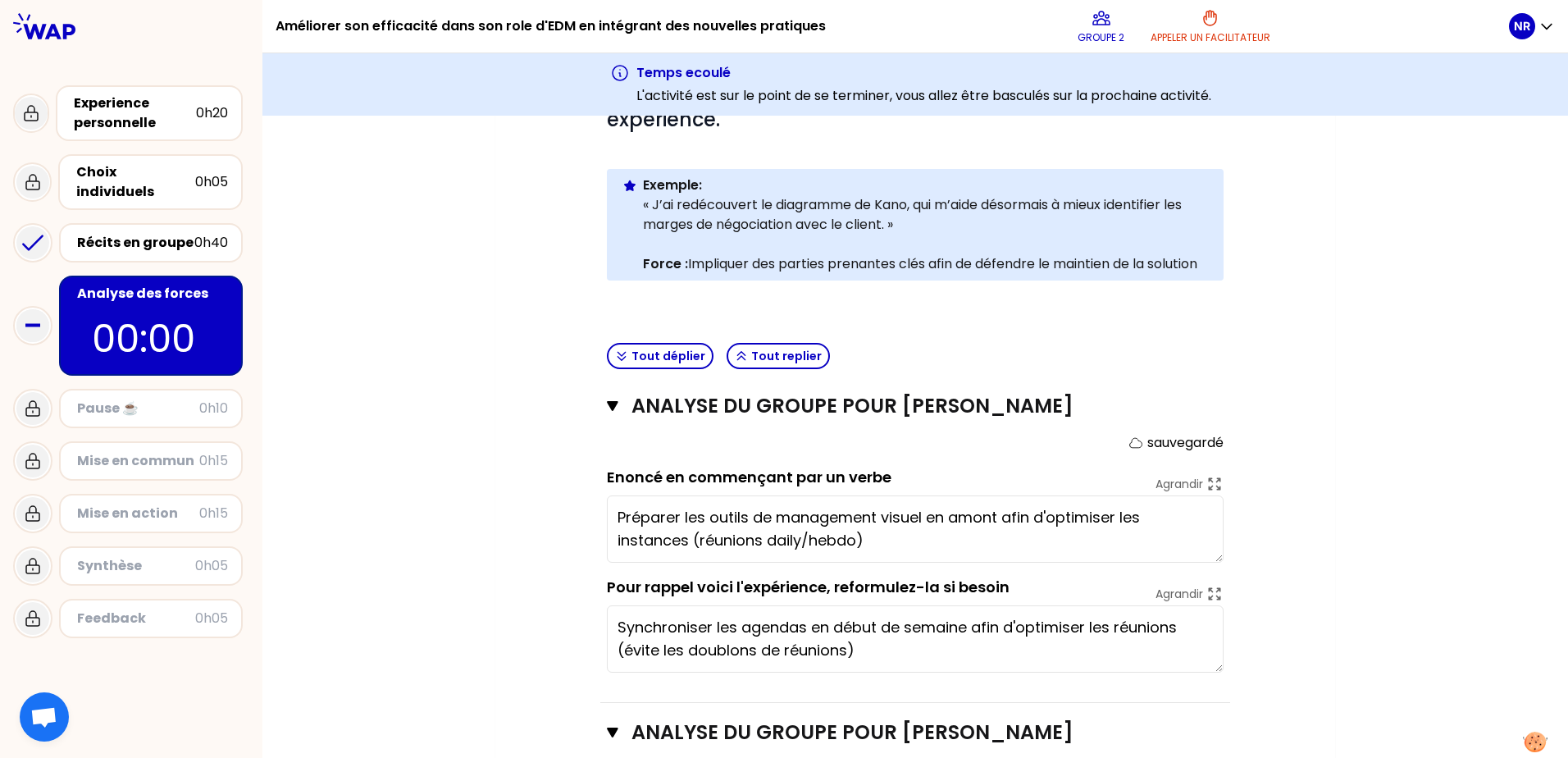
scroll to position [258, 0]
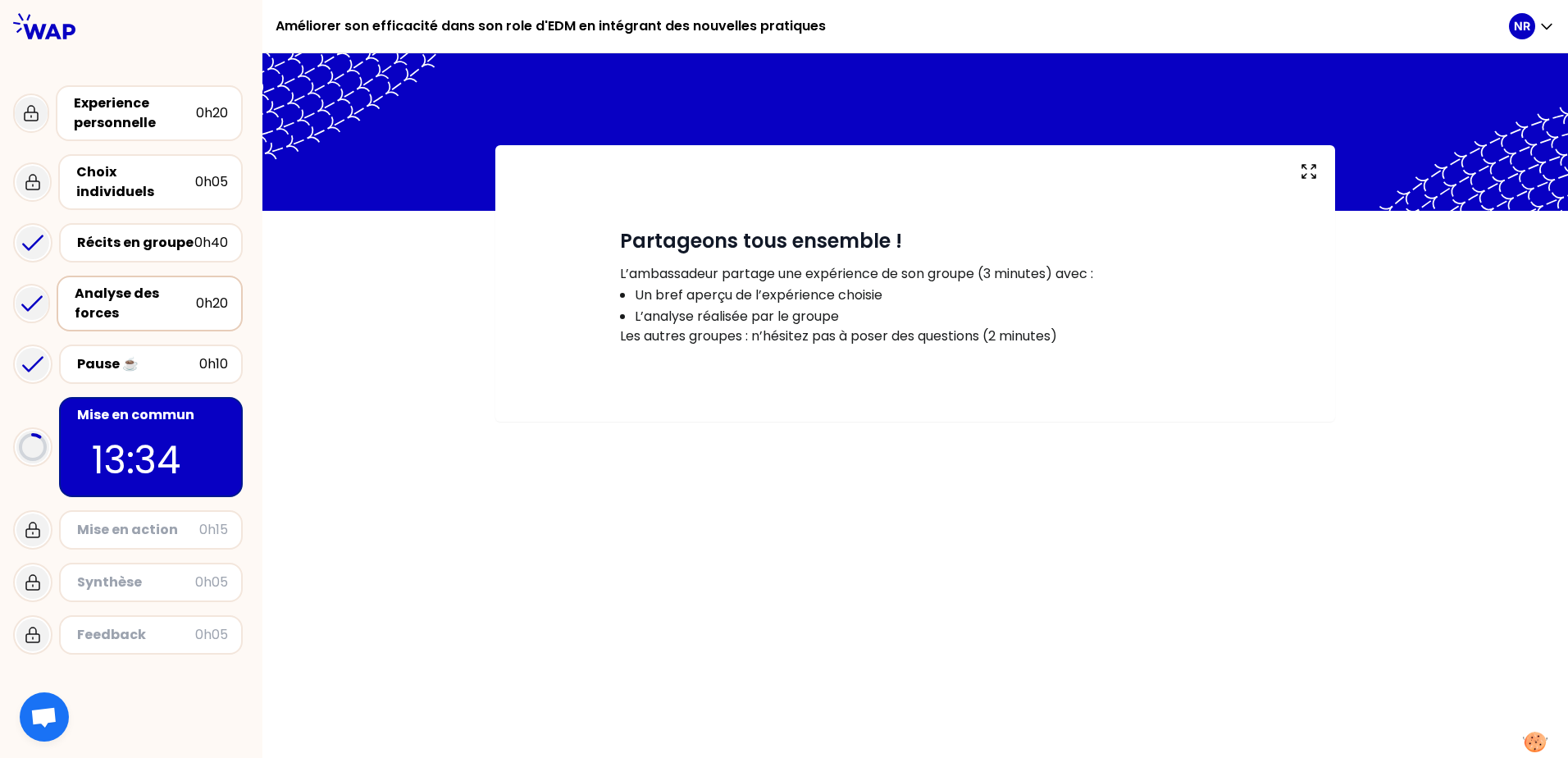
click at [128, 288] on div "Analyse des forces" at bounding box center [135, 303] width 121 height 40
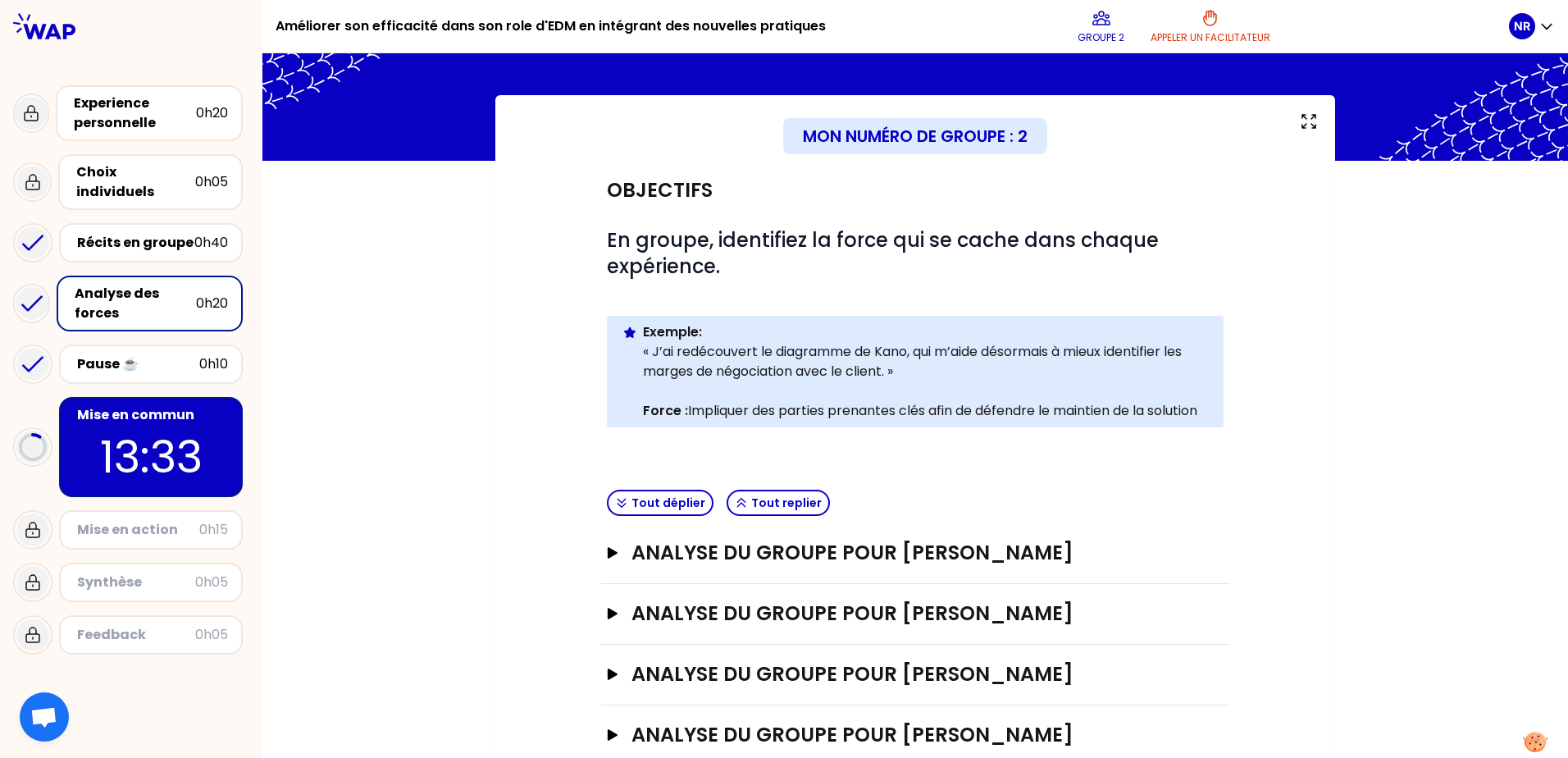
scroll to position [118, 0]
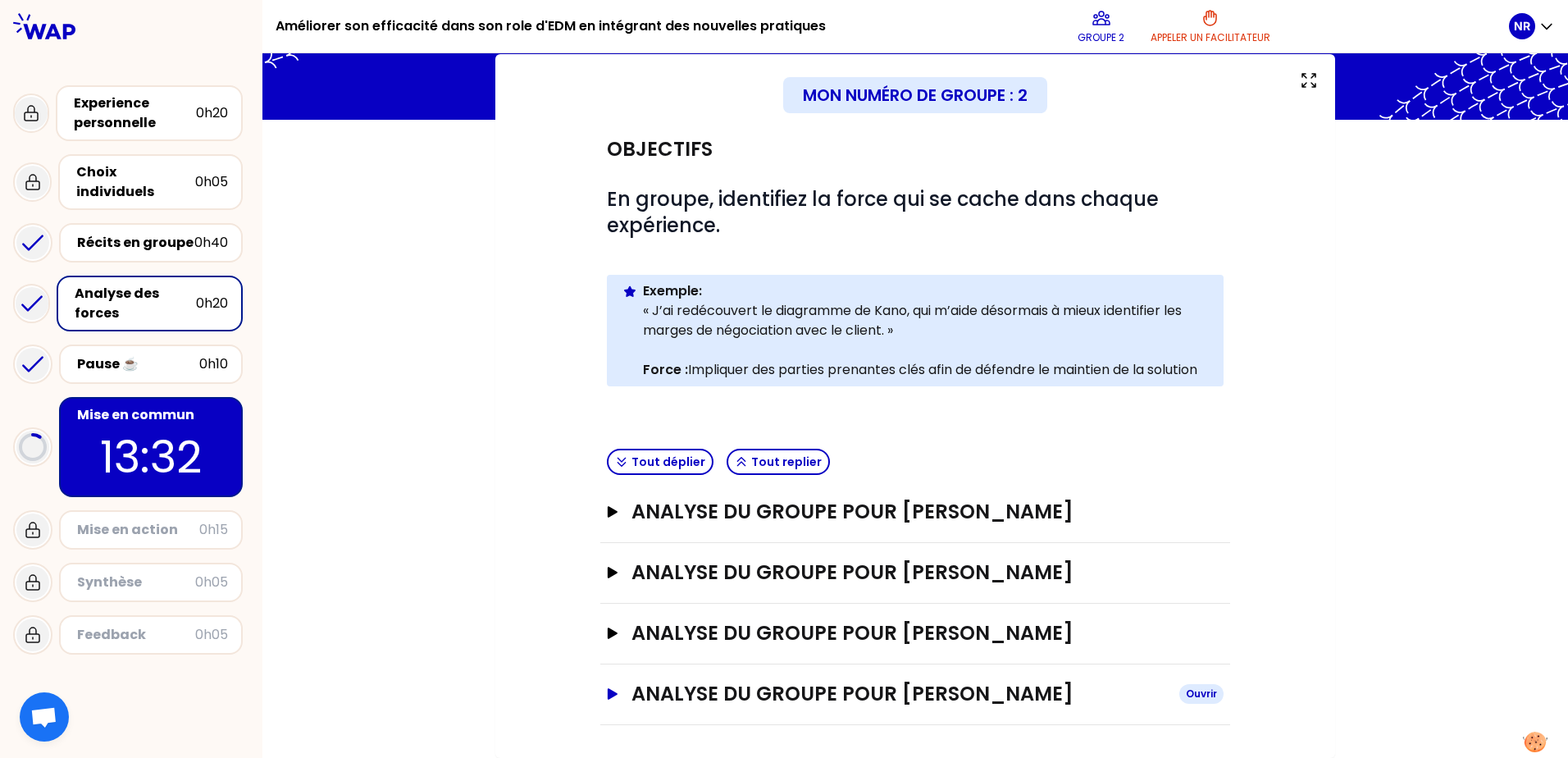
click at [607, 691] on icon "button" at bounding box center [612, 693] width 10 height 11
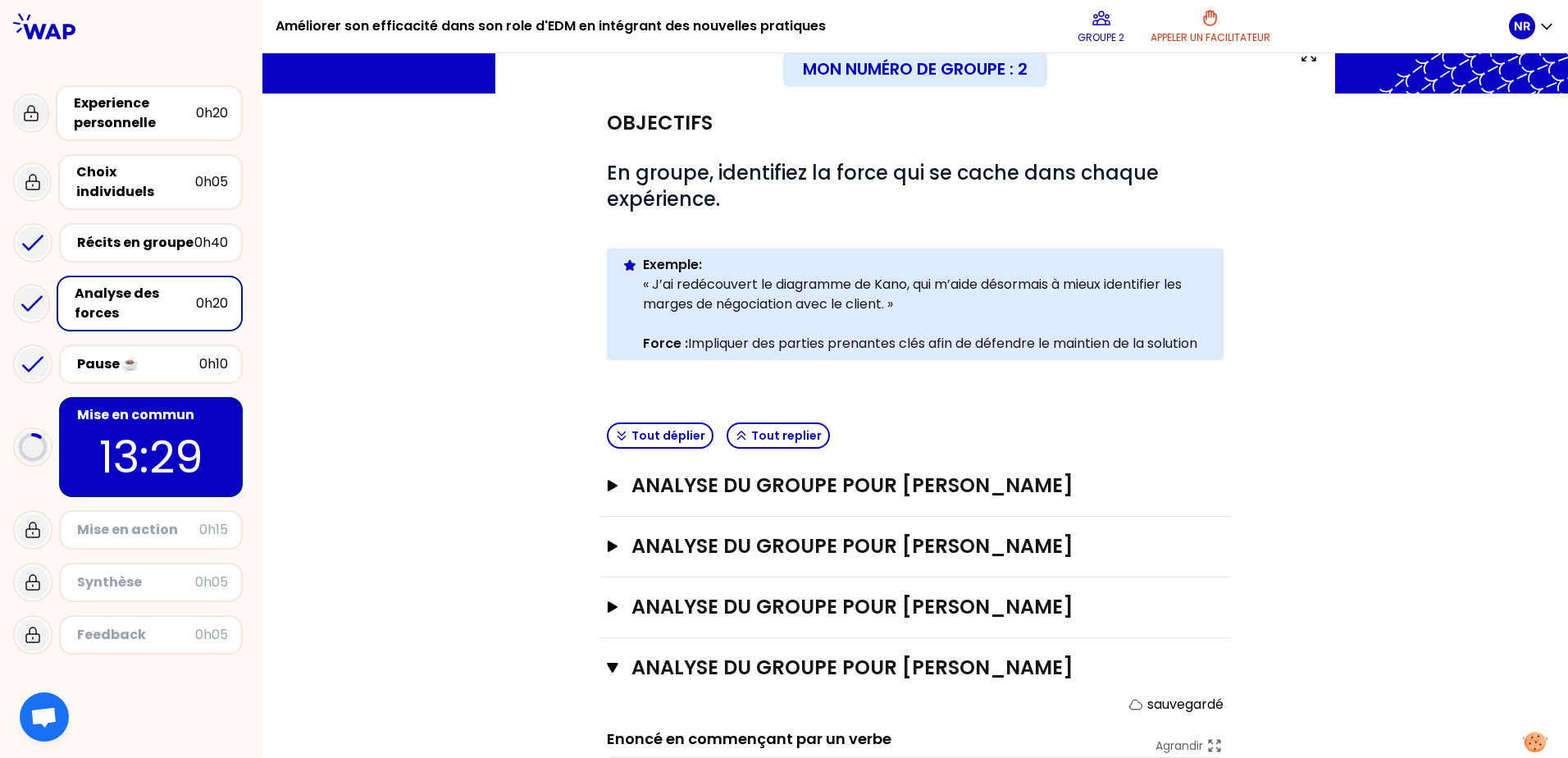
click at [600, 478] on div "Analyse du groupe pour [PERSON_NAME] Ouvrir" at bounding box center [915, 487] width 630 height 61
click at [606, 481] on icon "button" at bounding box center [612, 485] width 13 height 11
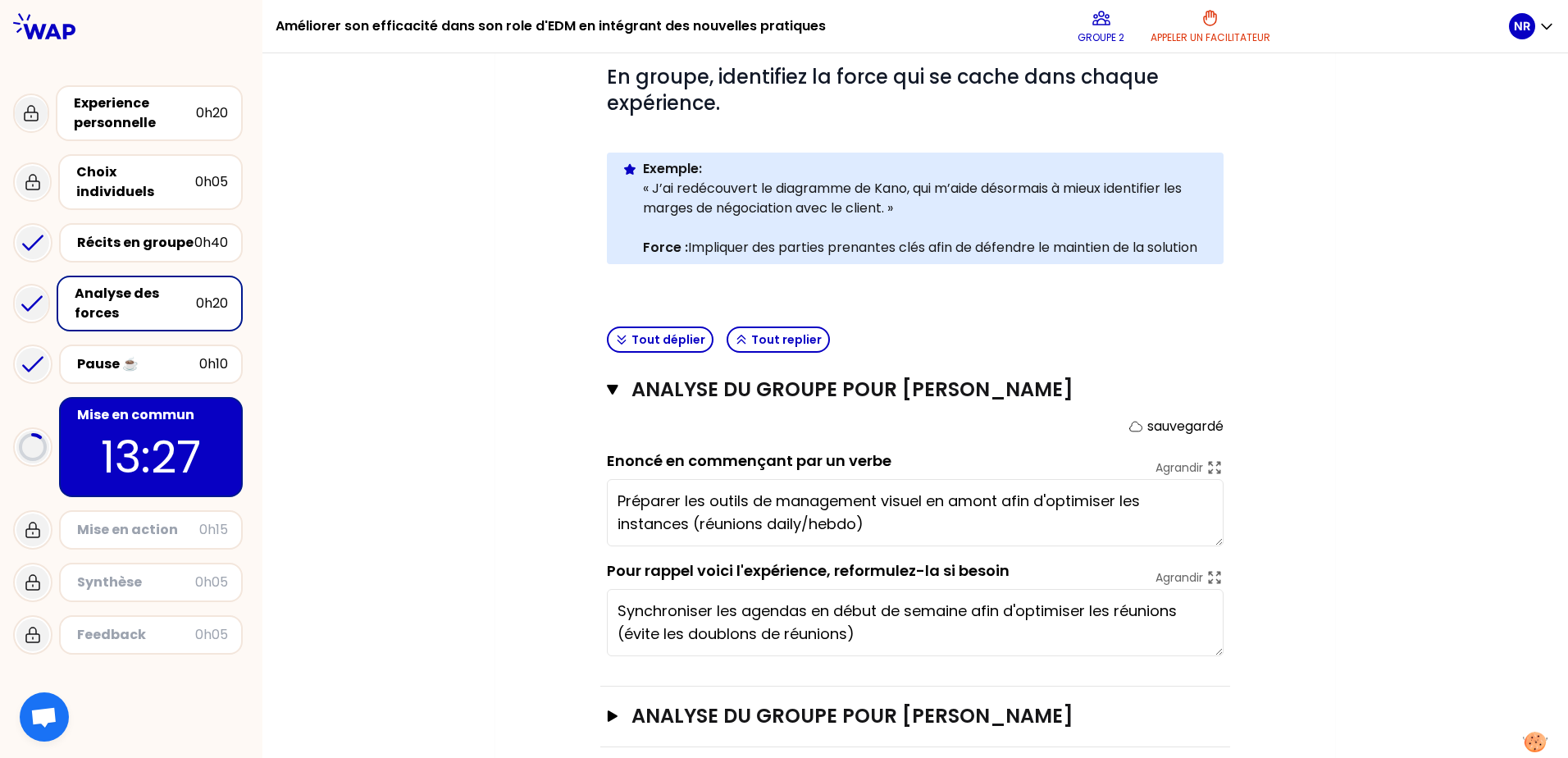
scroll to position [363, 0]
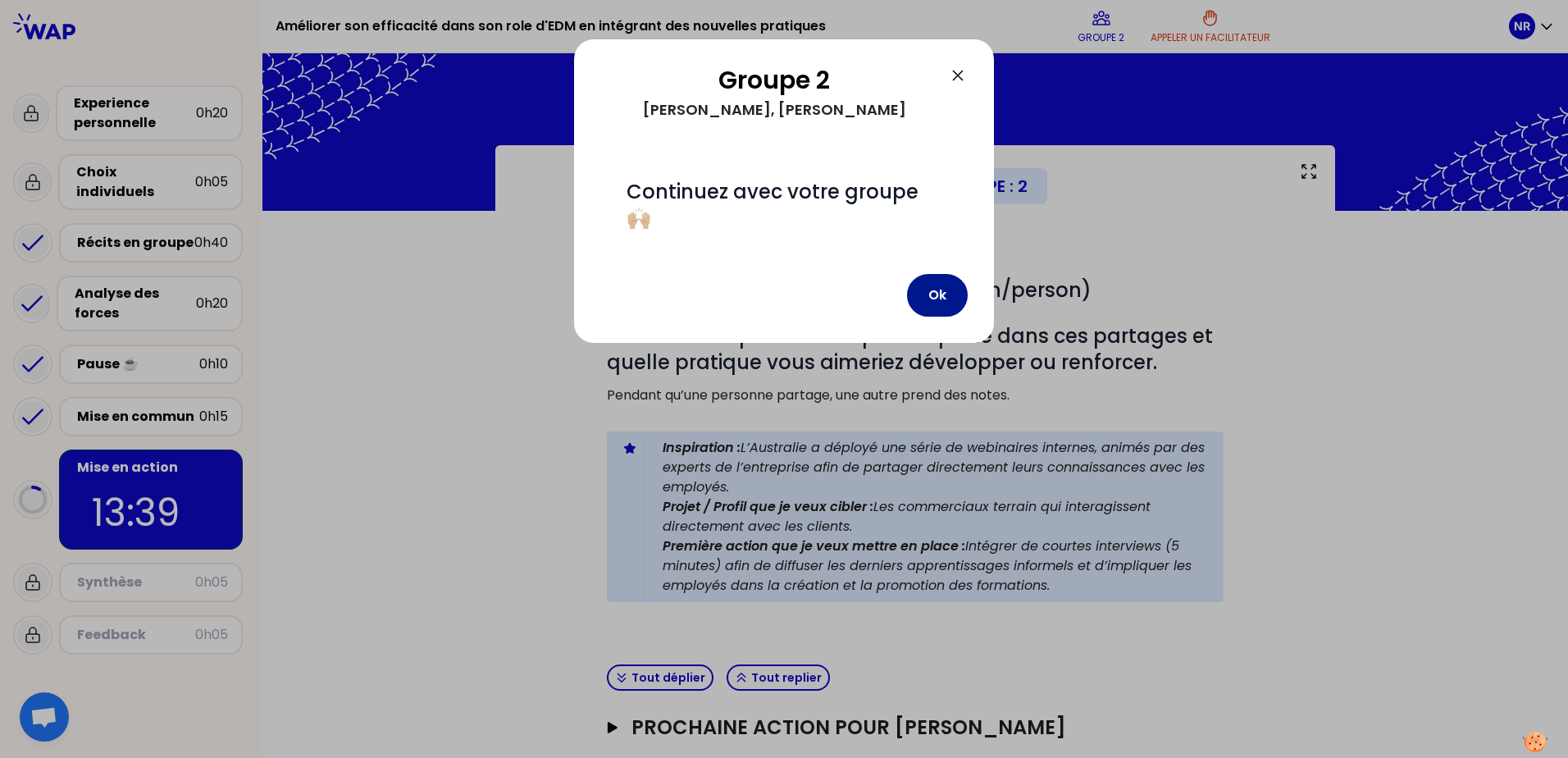
click at [945, 292] on button "Ok" at bounding box center [937, 295] width 60 height 42
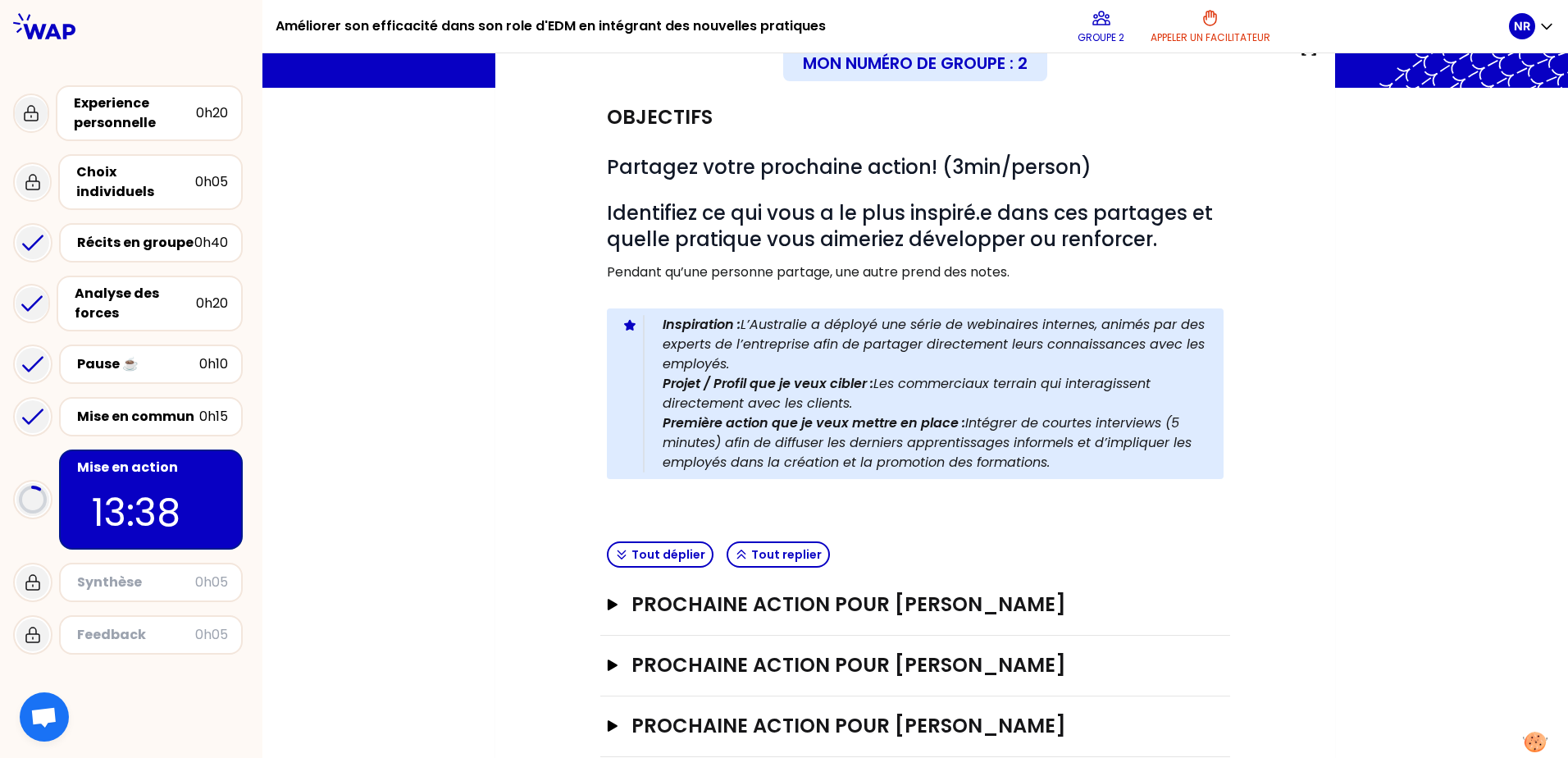
scroll to position [242, 0]
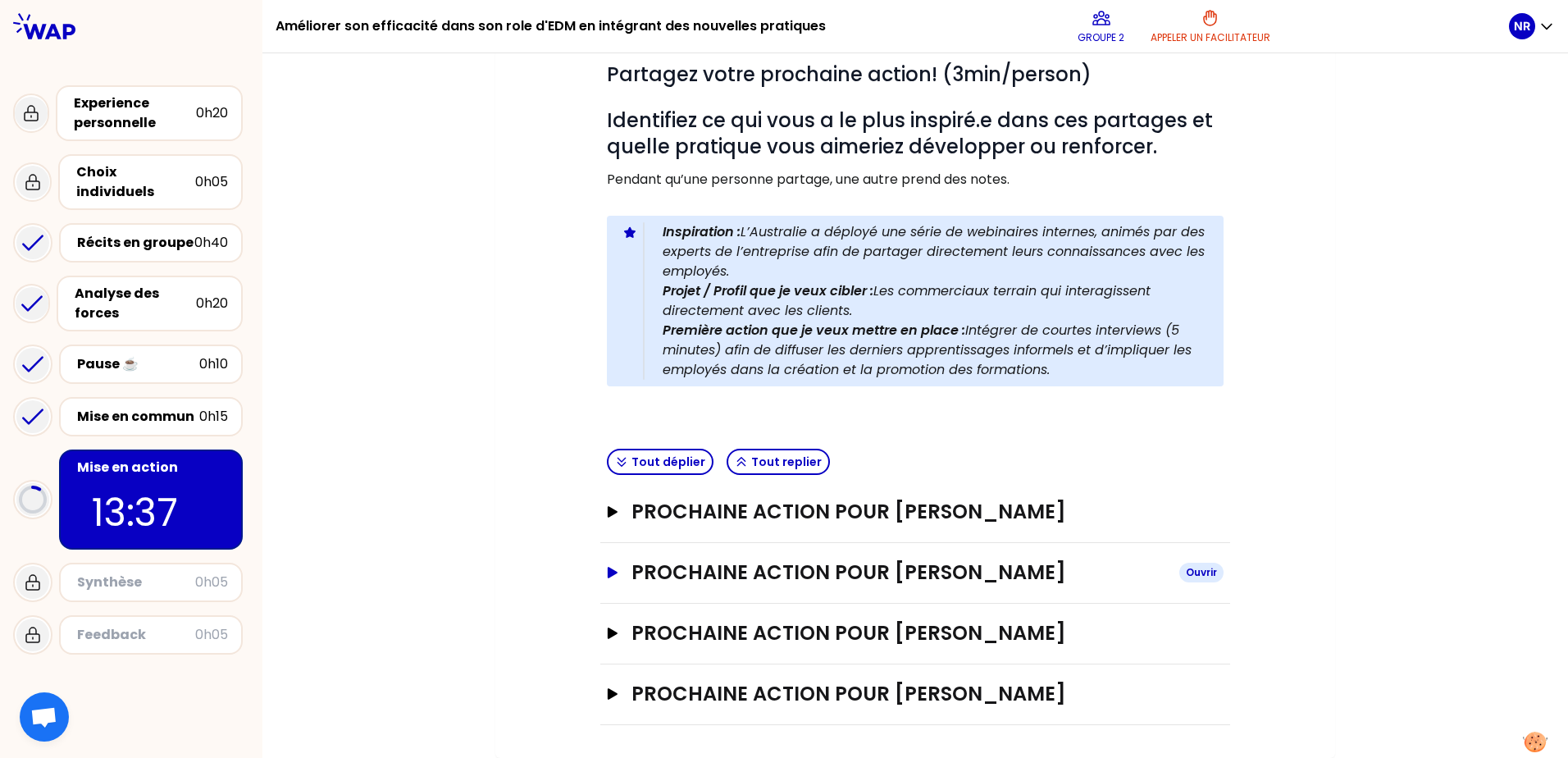
click at [608, 567] on icon "button" at bounding box center [612, 572] width 10 height 11
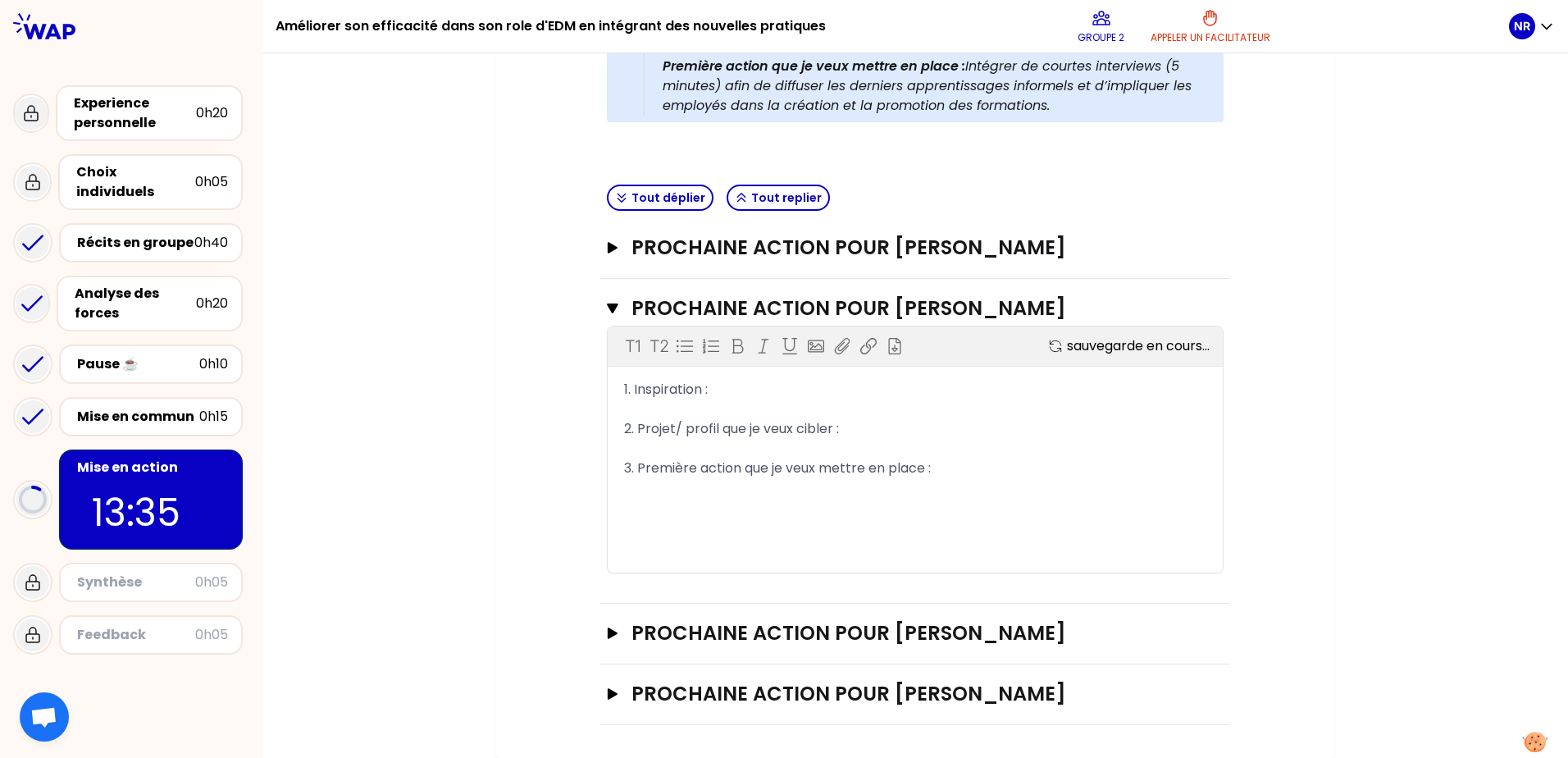
scroll to position [506, 0]
click at [606, 685] on button "Prochaine action pour [PERSON_NAME]" at bounding box center [915, 694] width 617 height 26
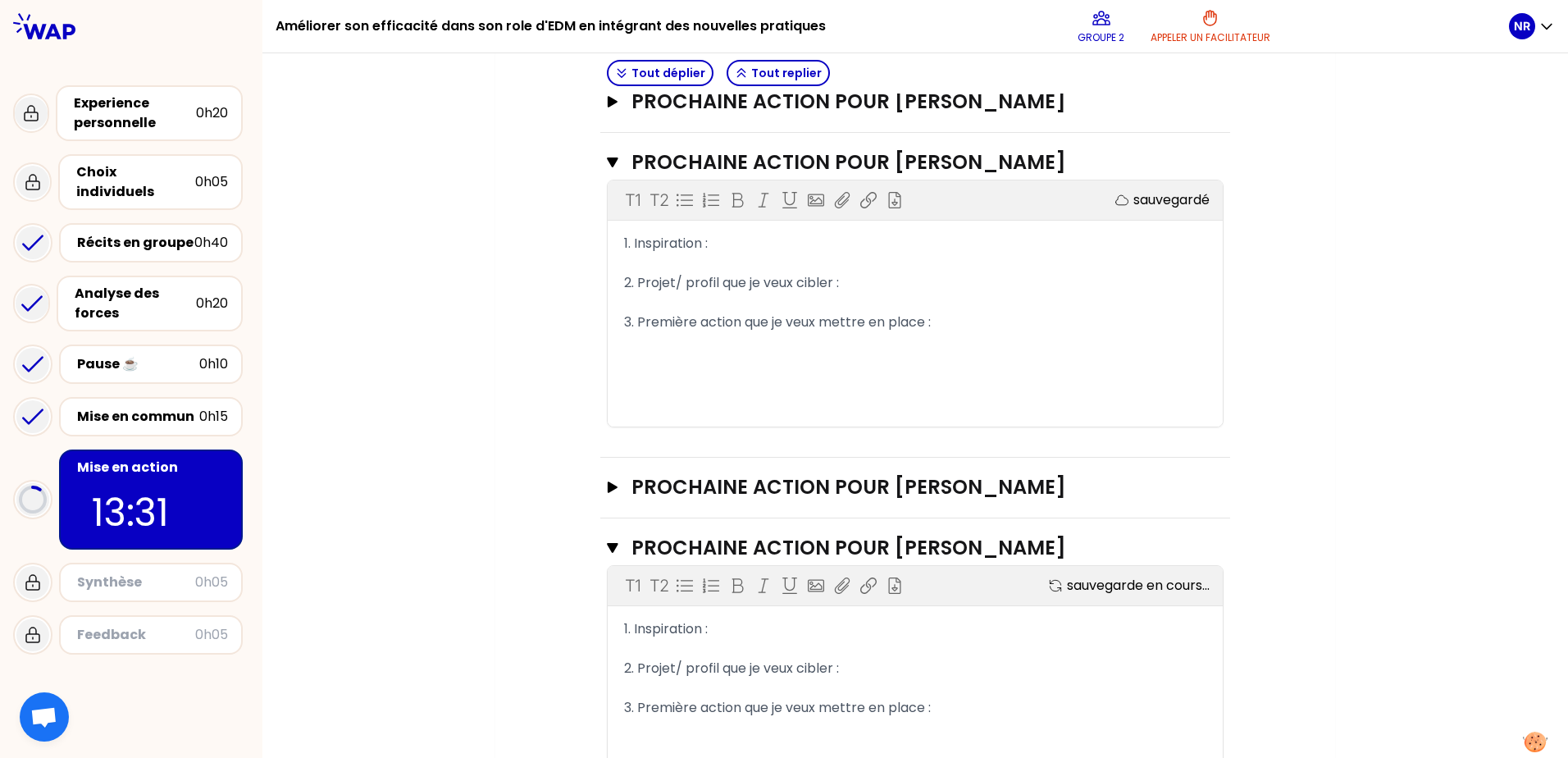
scroll to position [770, 0]
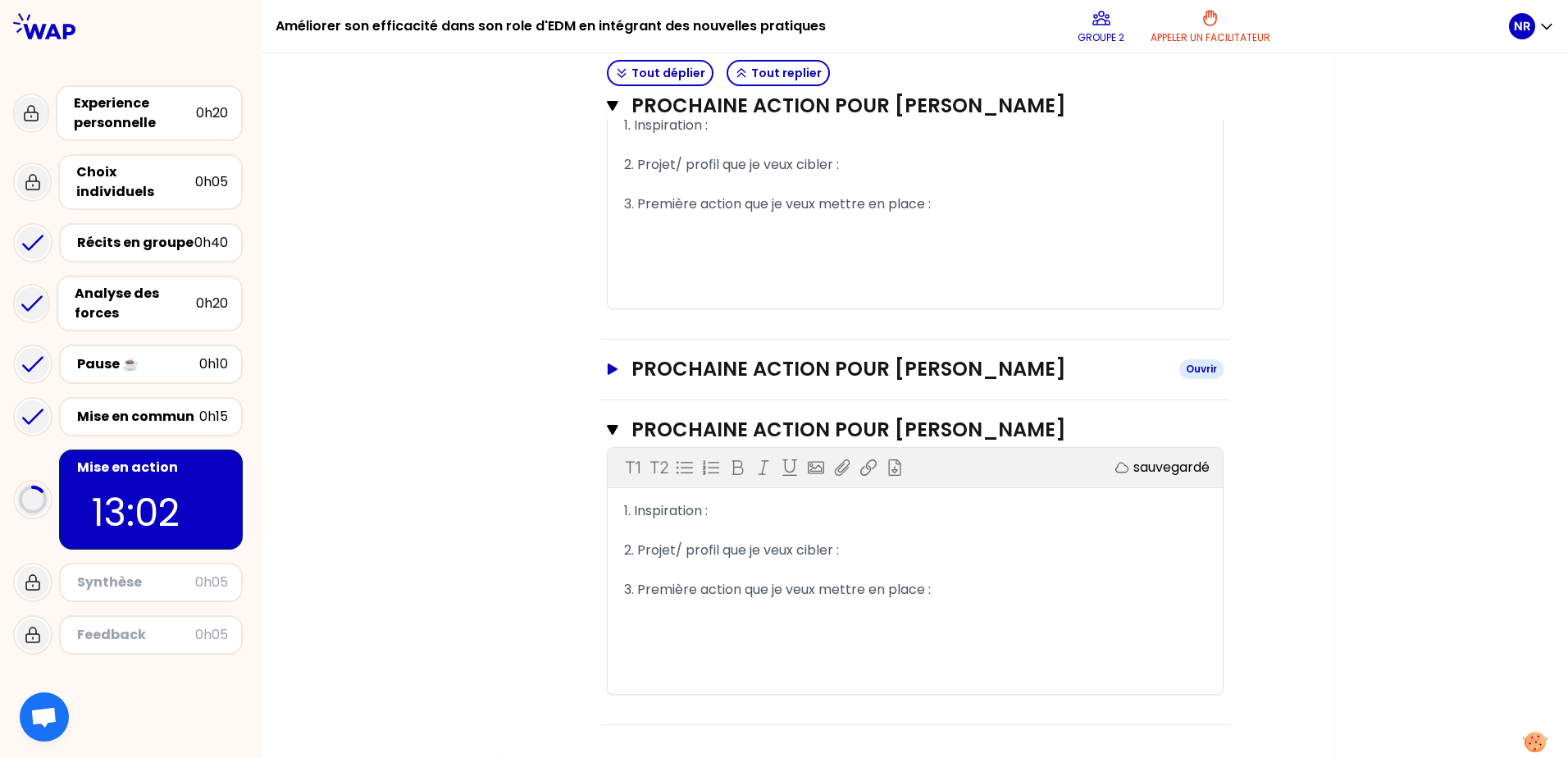
click at [607, 370] on icon "button" at bounding box center [612, 368] width 10 height 11
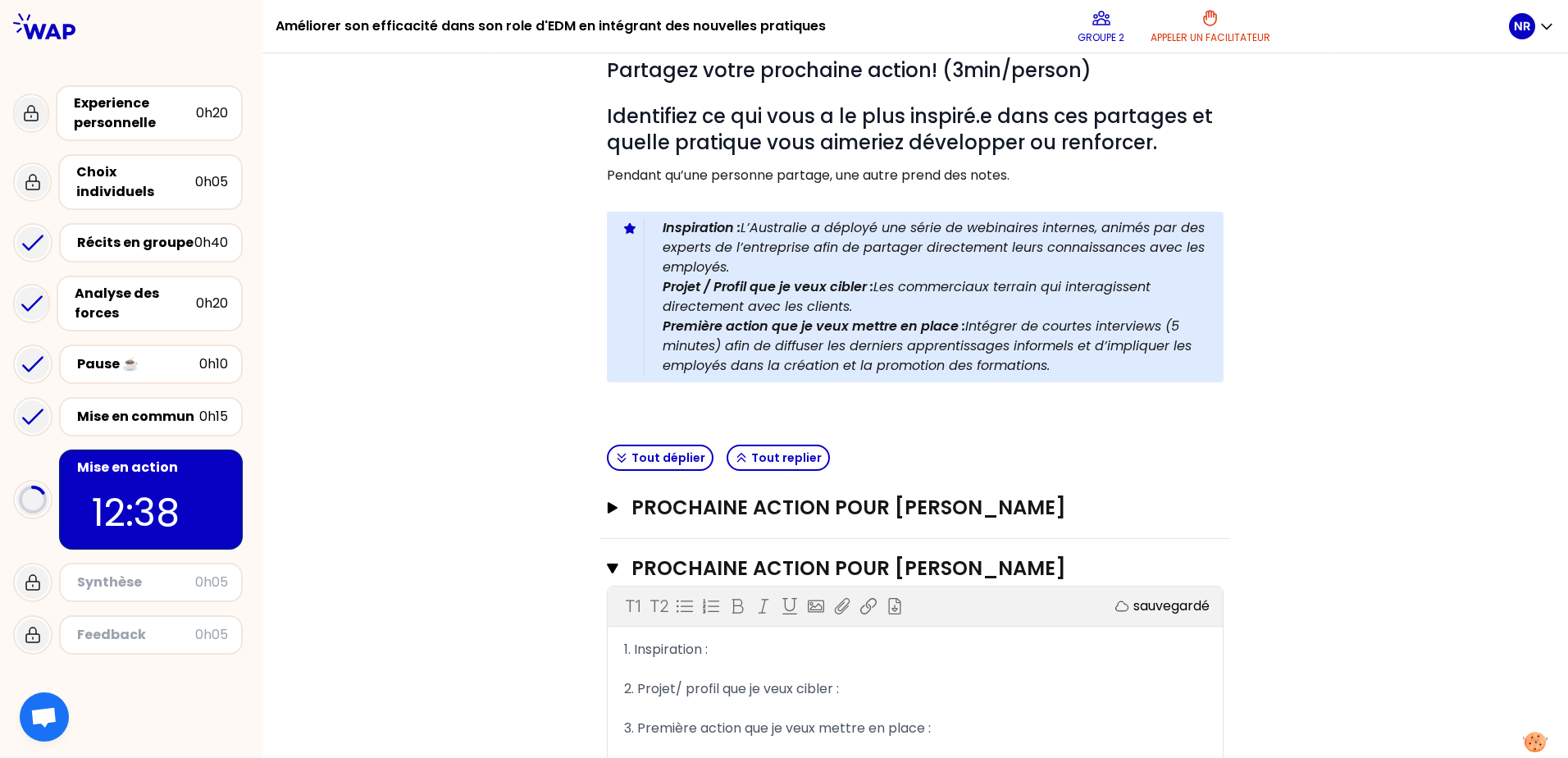
scroll to position [196, 0]
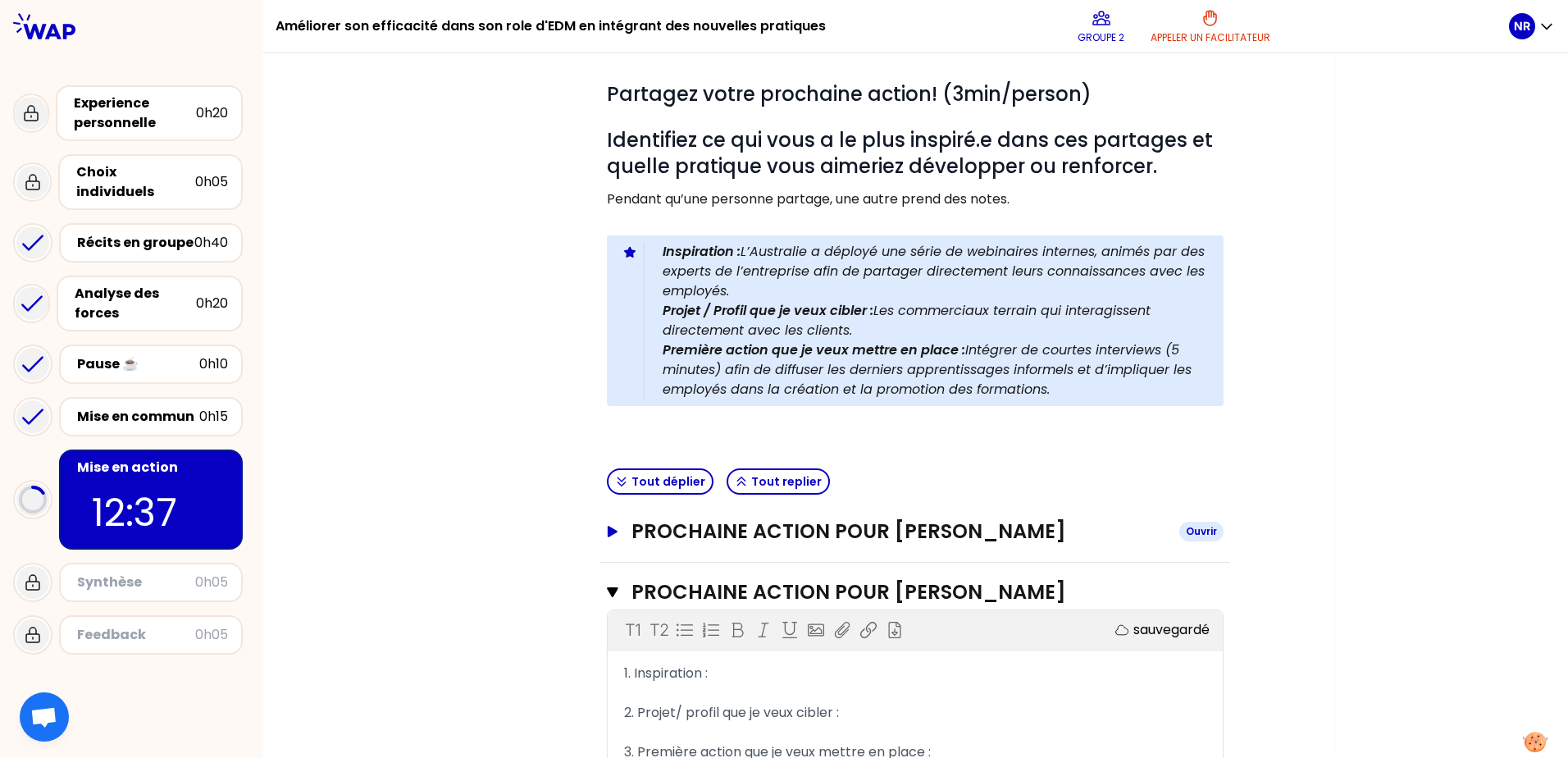
click at [607, 535] on icon "button" at bounding box center [612, 531] width 10 height 11
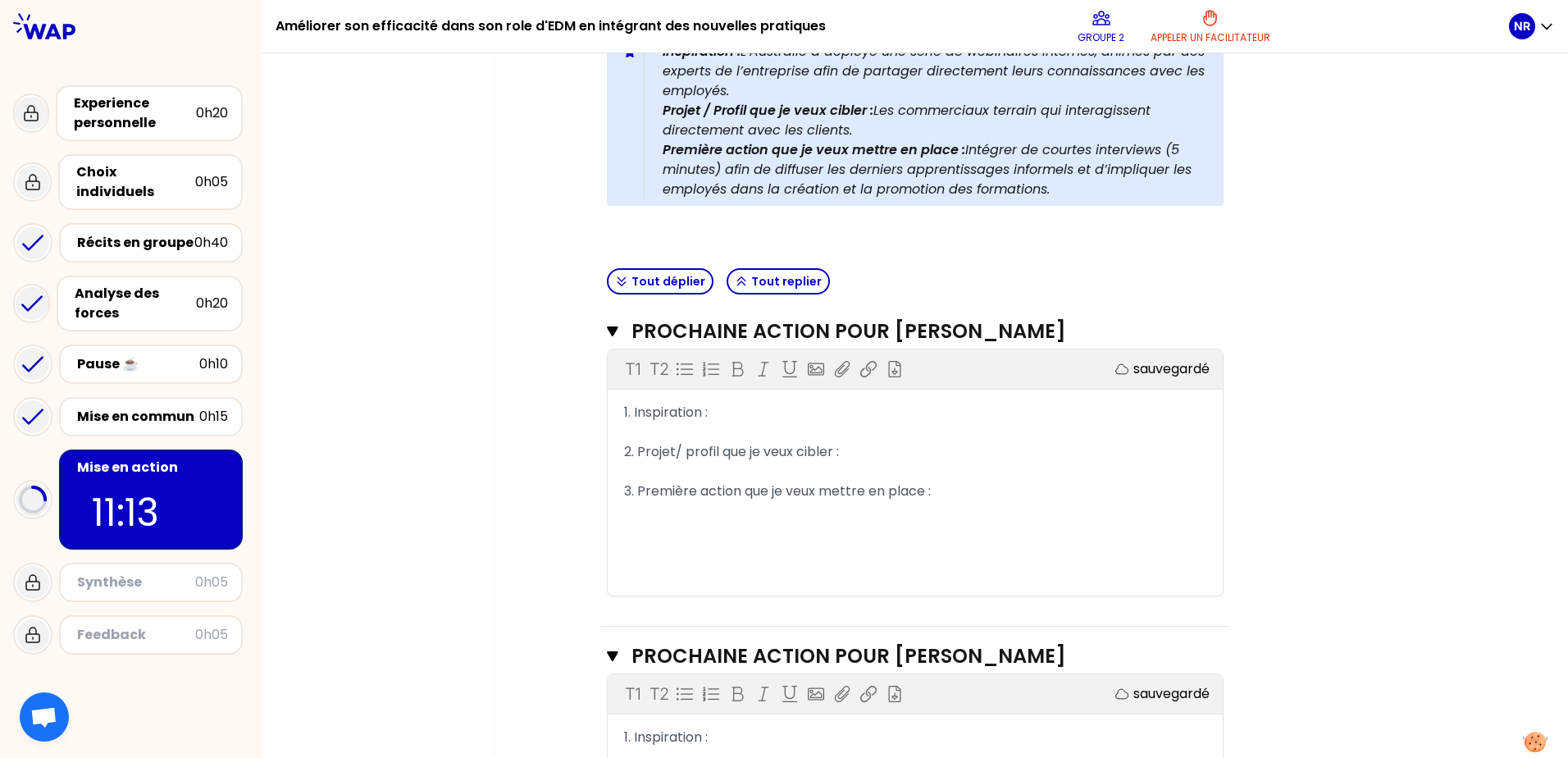
scroll to position [724, 0]
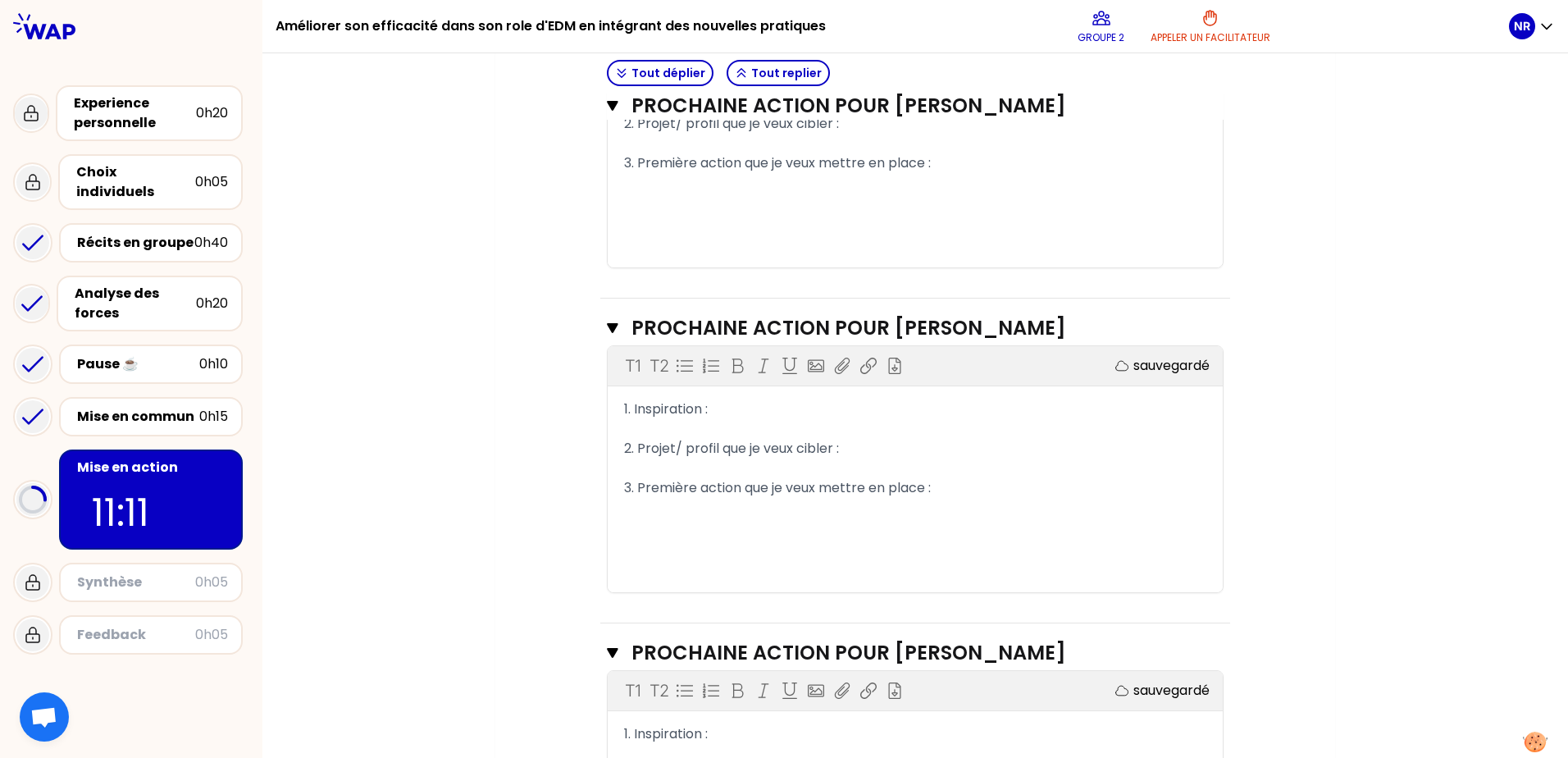
click at [827, 419] on div "1. Inspiration :" at bounding box center [915, 409] width 582 height 20
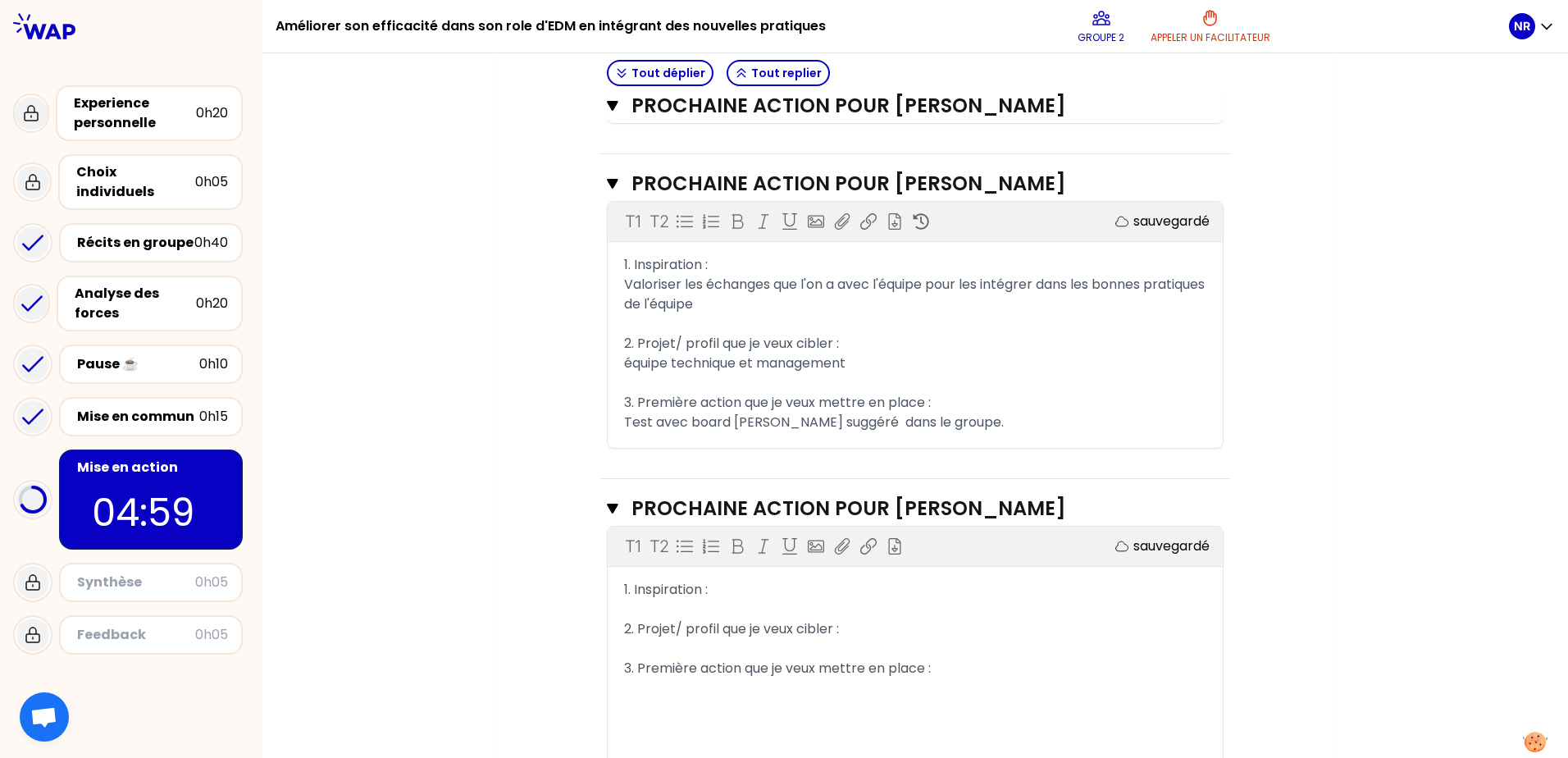
scroll to position [1342, 0]
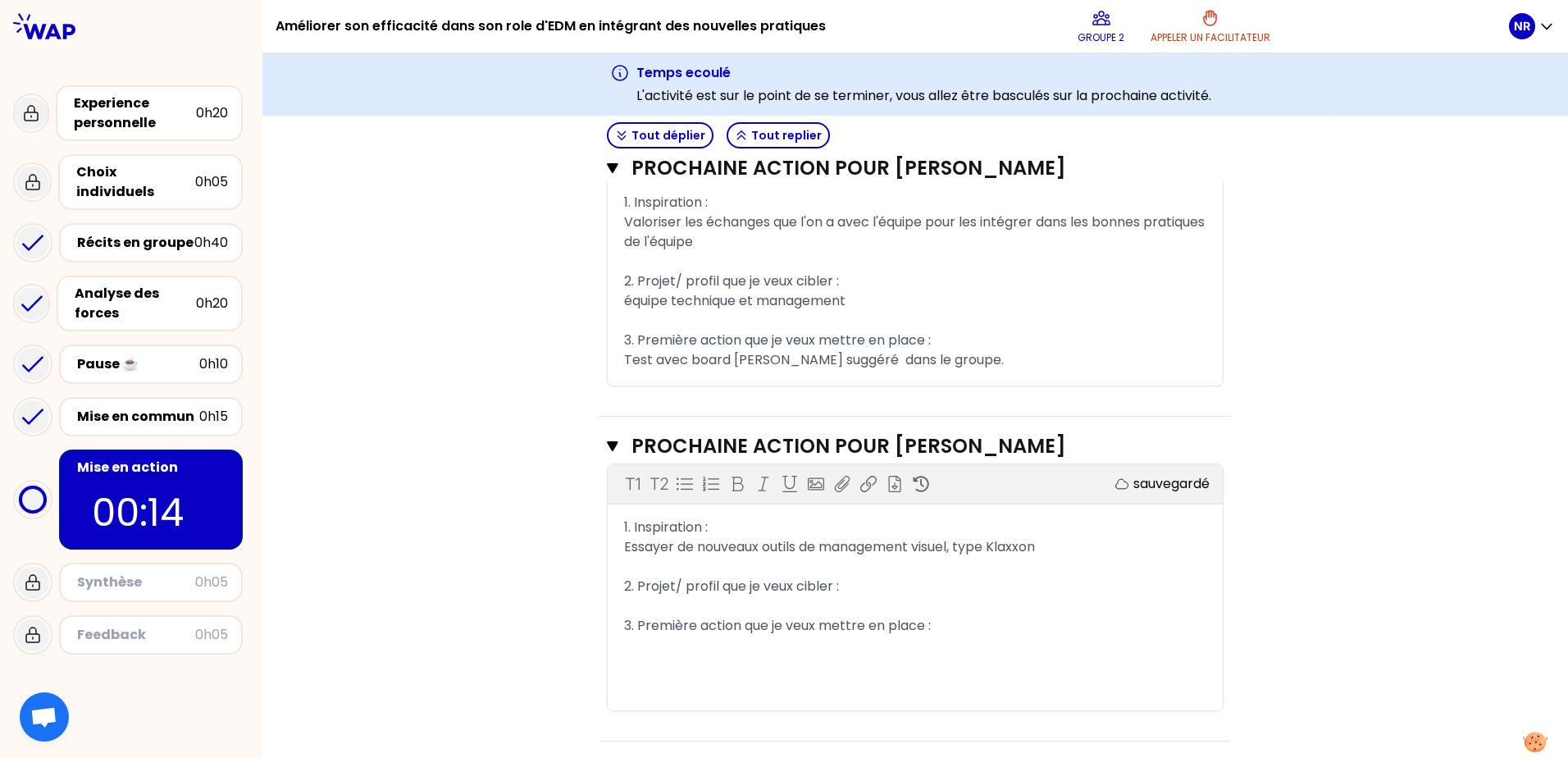
click at [846, 596] on div "2. Projet/ profil que je veux cibler :" at bounding box center [915, 586] width 582 height 20
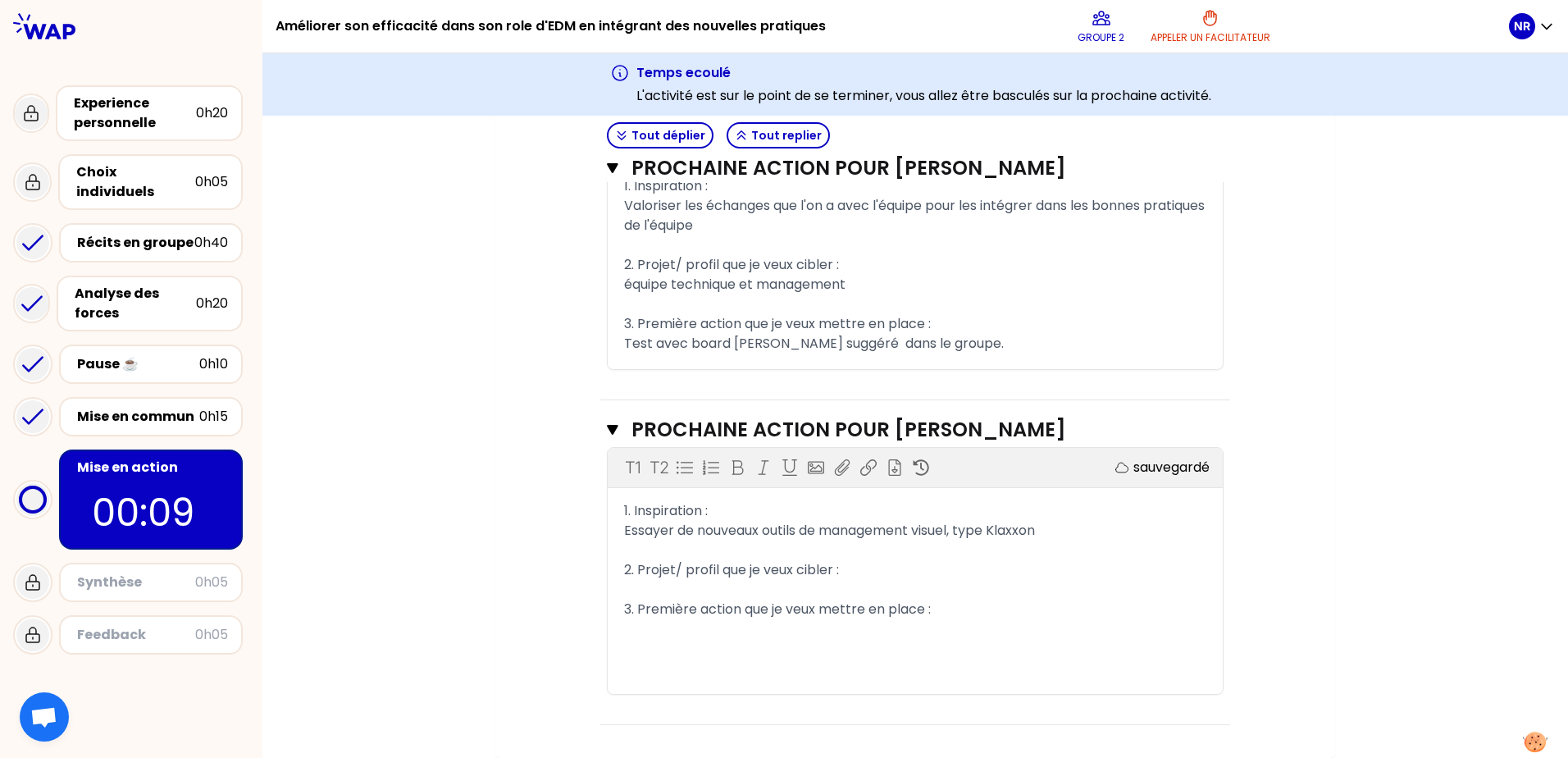
scroll to position [1405, 0]
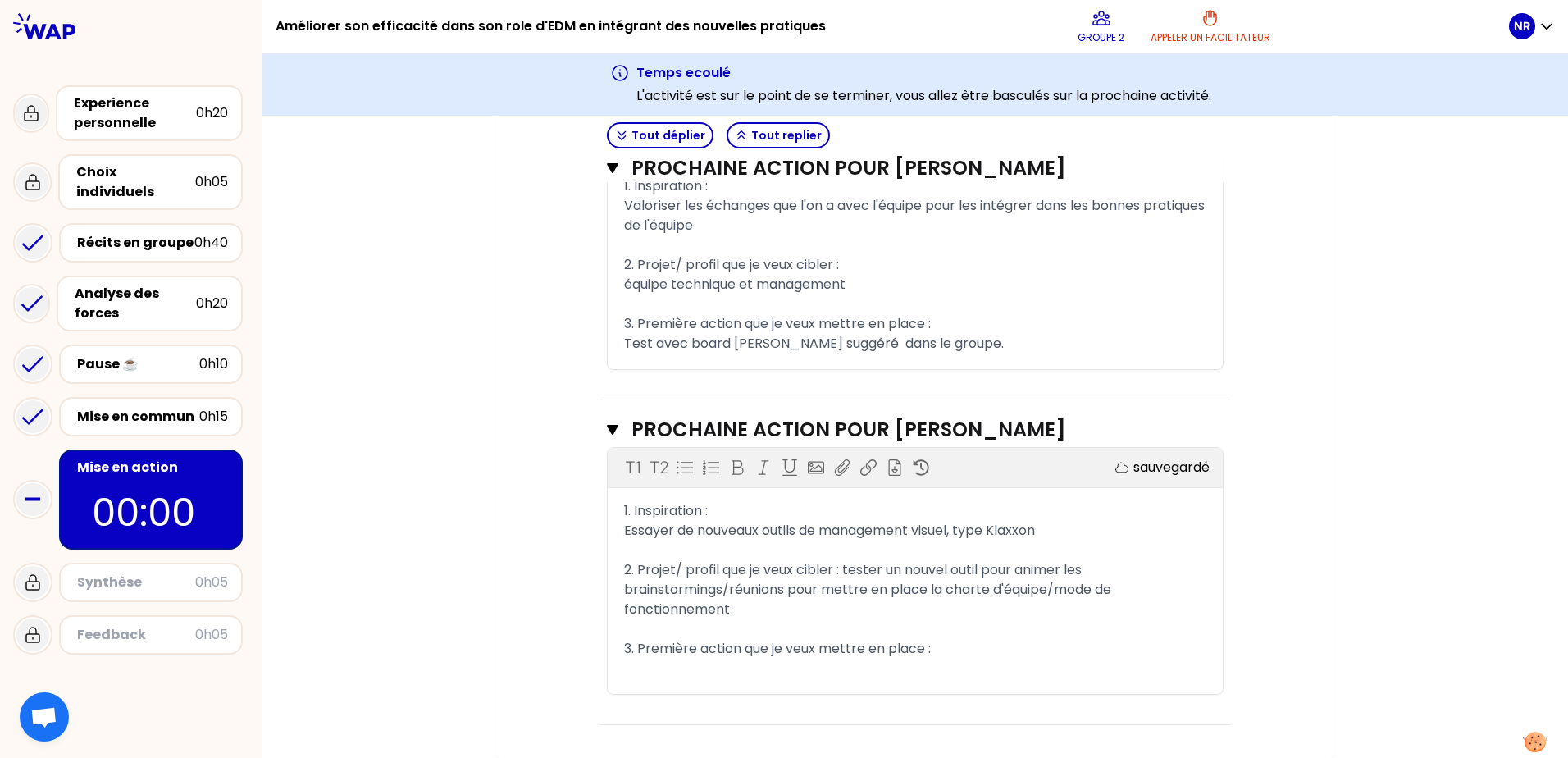
click at [965, 657] on div "3. Première action que je veux mettre en place :" at bounding box center [915, 648] width 582 height 20
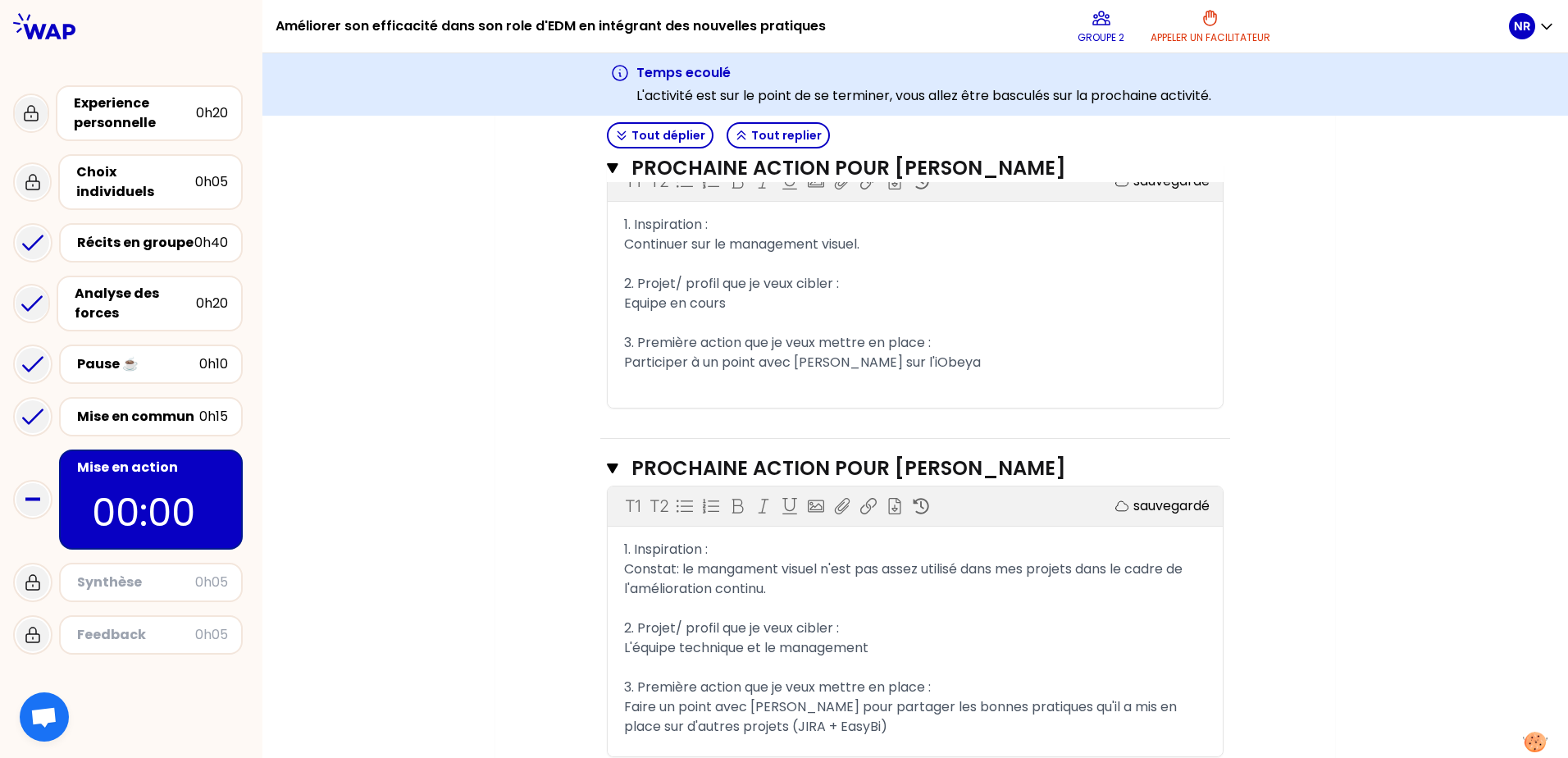
scroll to position [830, 0]
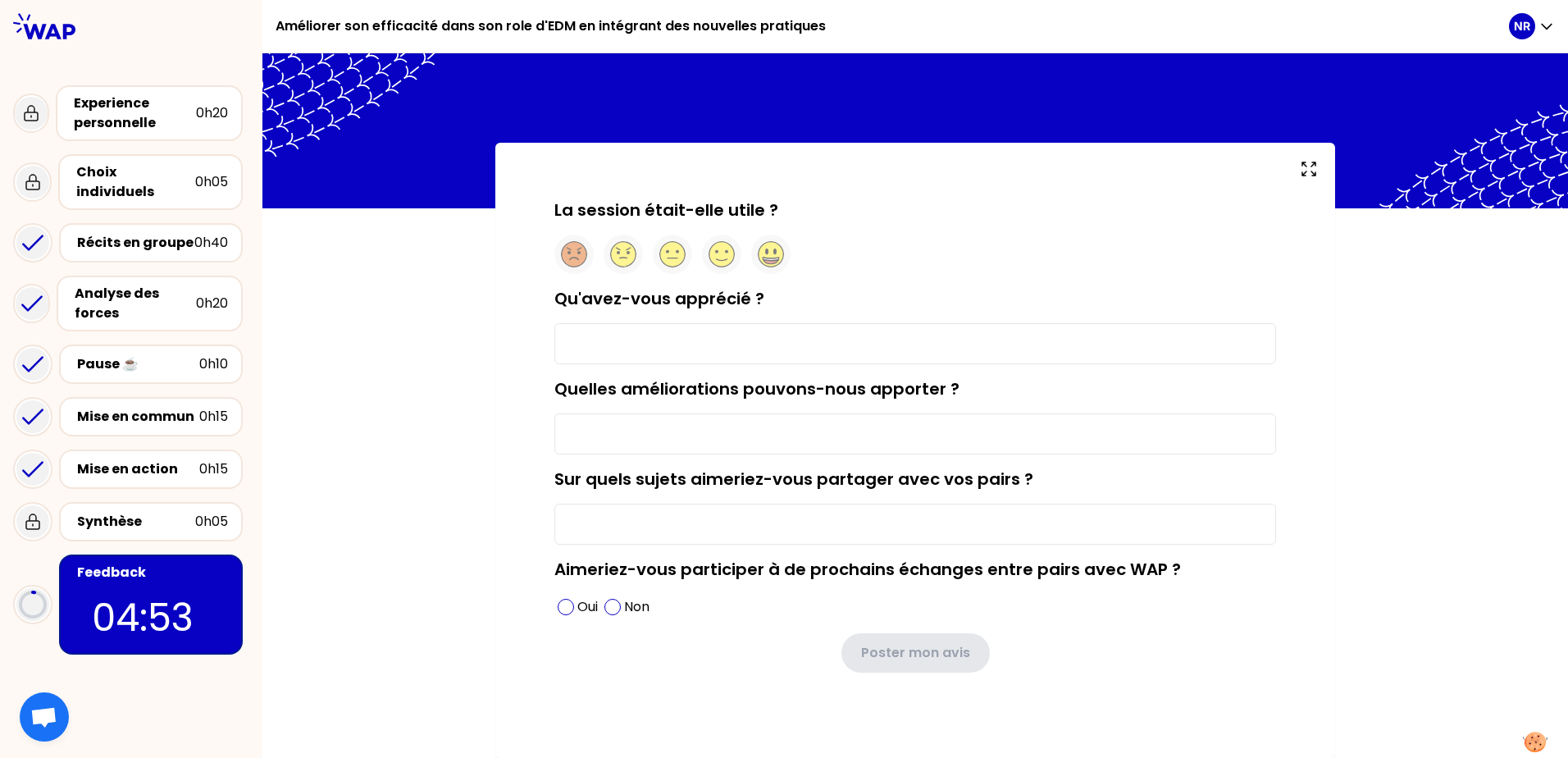
scroll to position [3, 0]
click at [715, 252] on icon at bounding box center [721, 252] width 13 height 3
click at [621, 330] on input "Qu'avez-vous apprécié ?" at bounding box center [915, 343] width 721 height 41
click at [620, 411] on div "Quelles améliorations pouvons-nous apporter ?" at bounding box center [915, 416] width 721 height 77
click at [613, 440] on input "Quelles améliorations pouvons-nous apporter ?" at bounding box center [915, 433] width 721 height 41
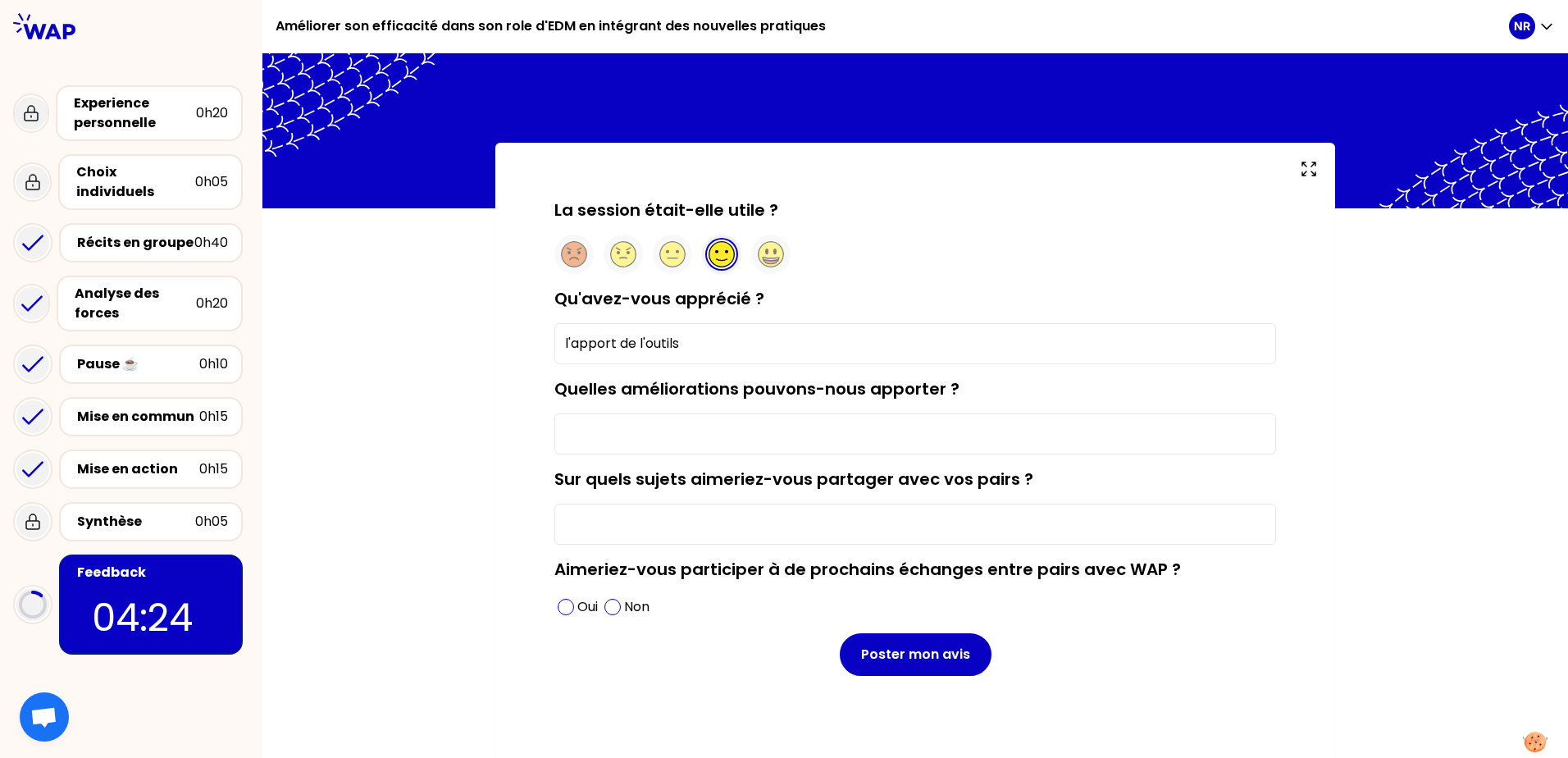
click at [747, 349] on input "l'apport de l'outils" at bounding box center [915, 343] width 721 height 41
type input "l'apport de l'outils wap"
click at [613, 427] on input "Quelles améliorations pouvons-nous apporter ?" at bounding box center [915, 433] width 721 height 41
type input "la description de l'attendu pour le travail de préparation en amont"
click at [759, 526] on input "Sur quels sujets aimeriez-vous partager avec vos pairs ?" at bounding box center [915, 524] width 721 height 41
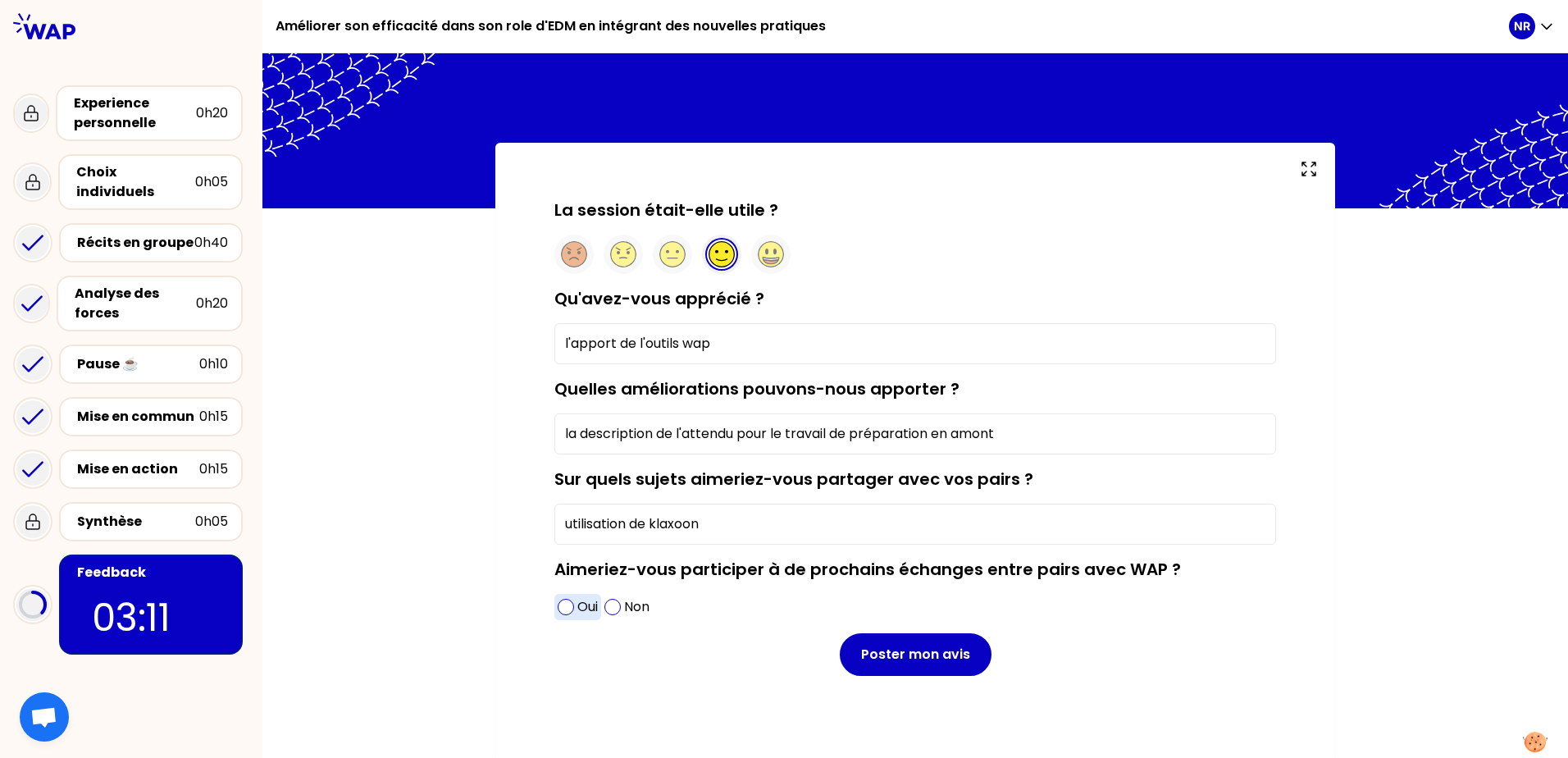
type input "utilisation de klaxoon"
click at [557, 608] on span at bounding box center [565, 607] width 16 height 16
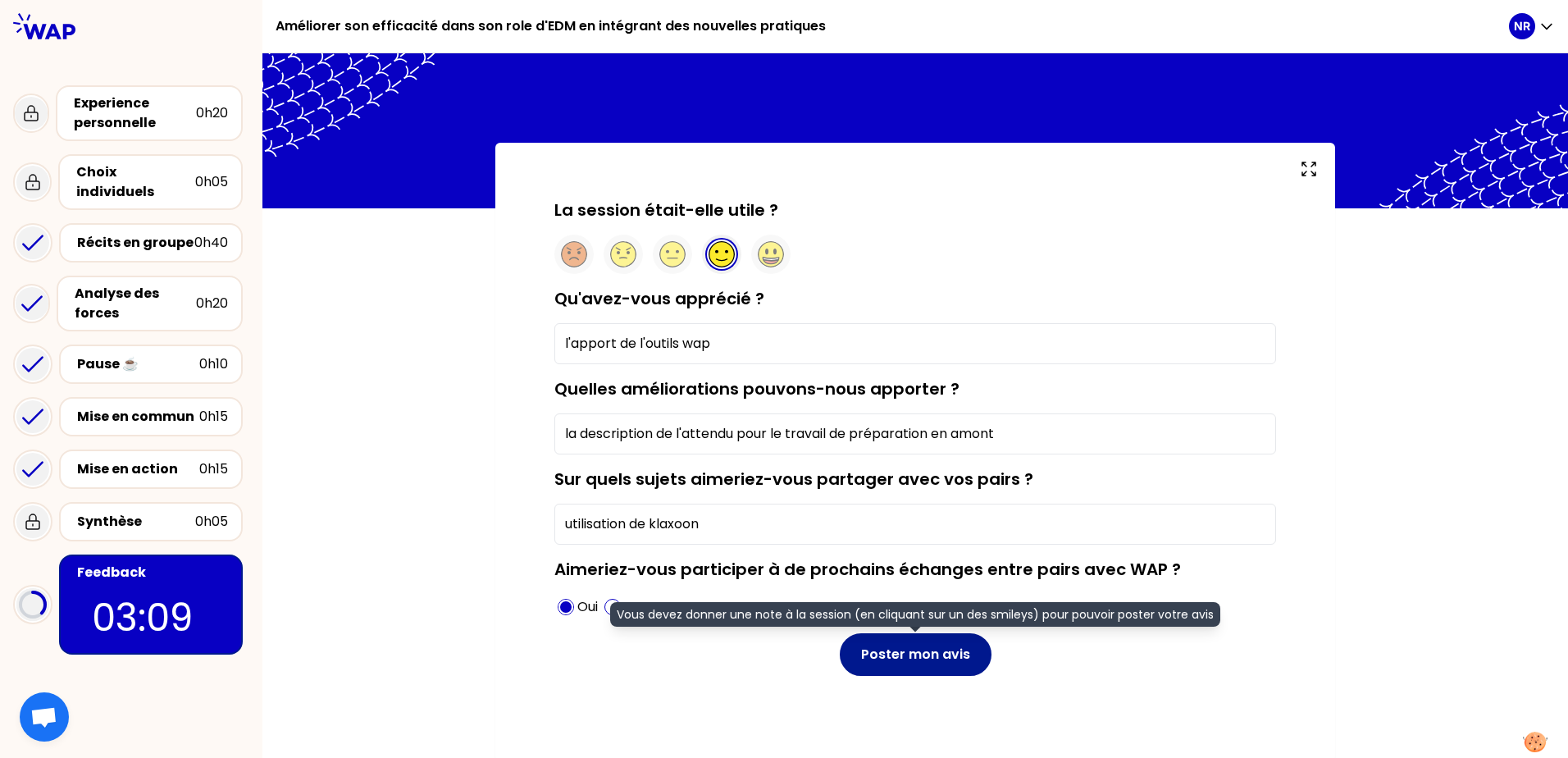
click at [948, 659] on button "Poster mon avis" at bounding box center [916, 654] width 152 height 42
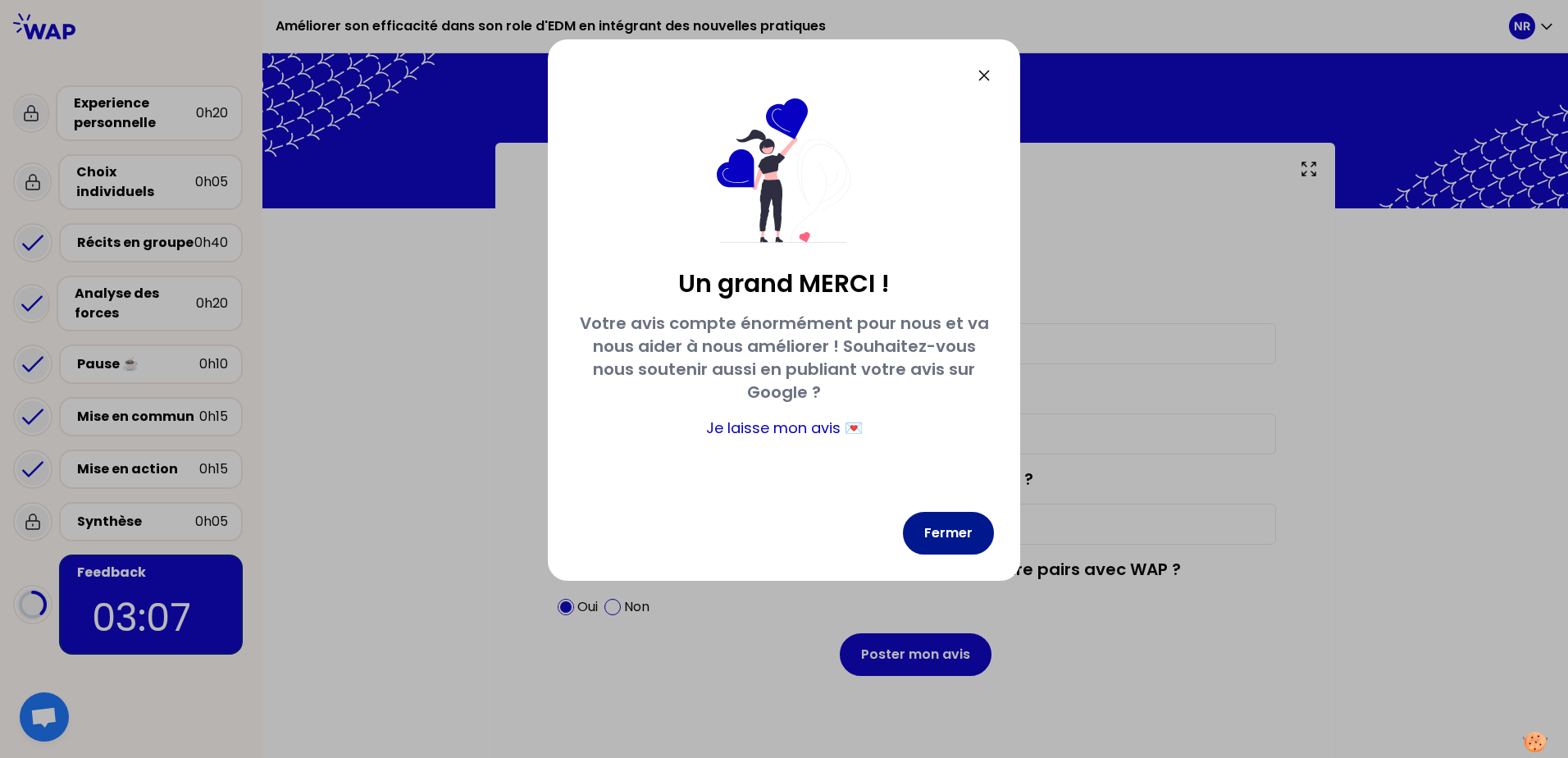
click at [946, 529] on button "Fermer" at bounding box center [948, 532] width 91 height 42
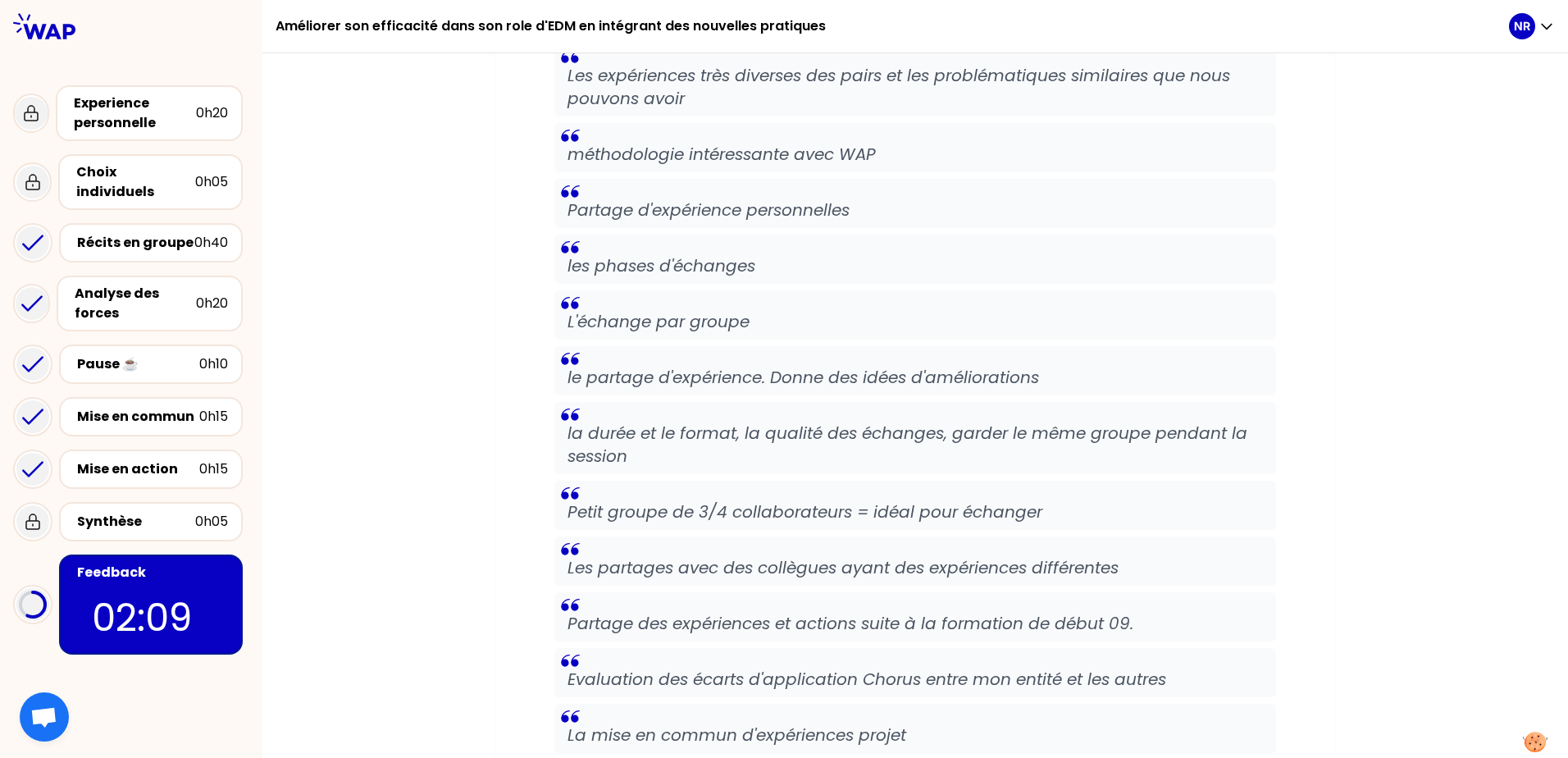
scroll to position [554, 0]
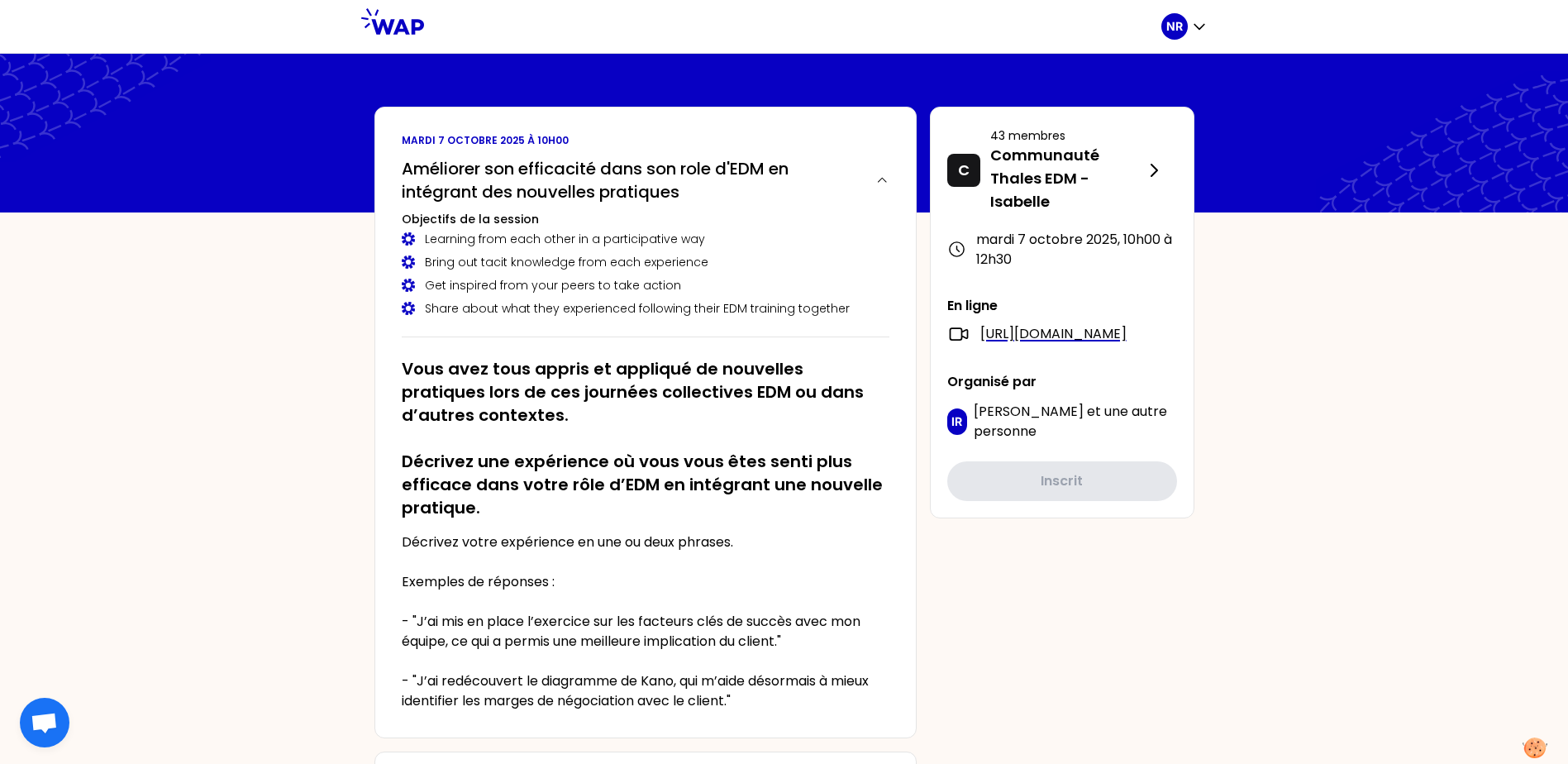
scroll to position [414, 0]
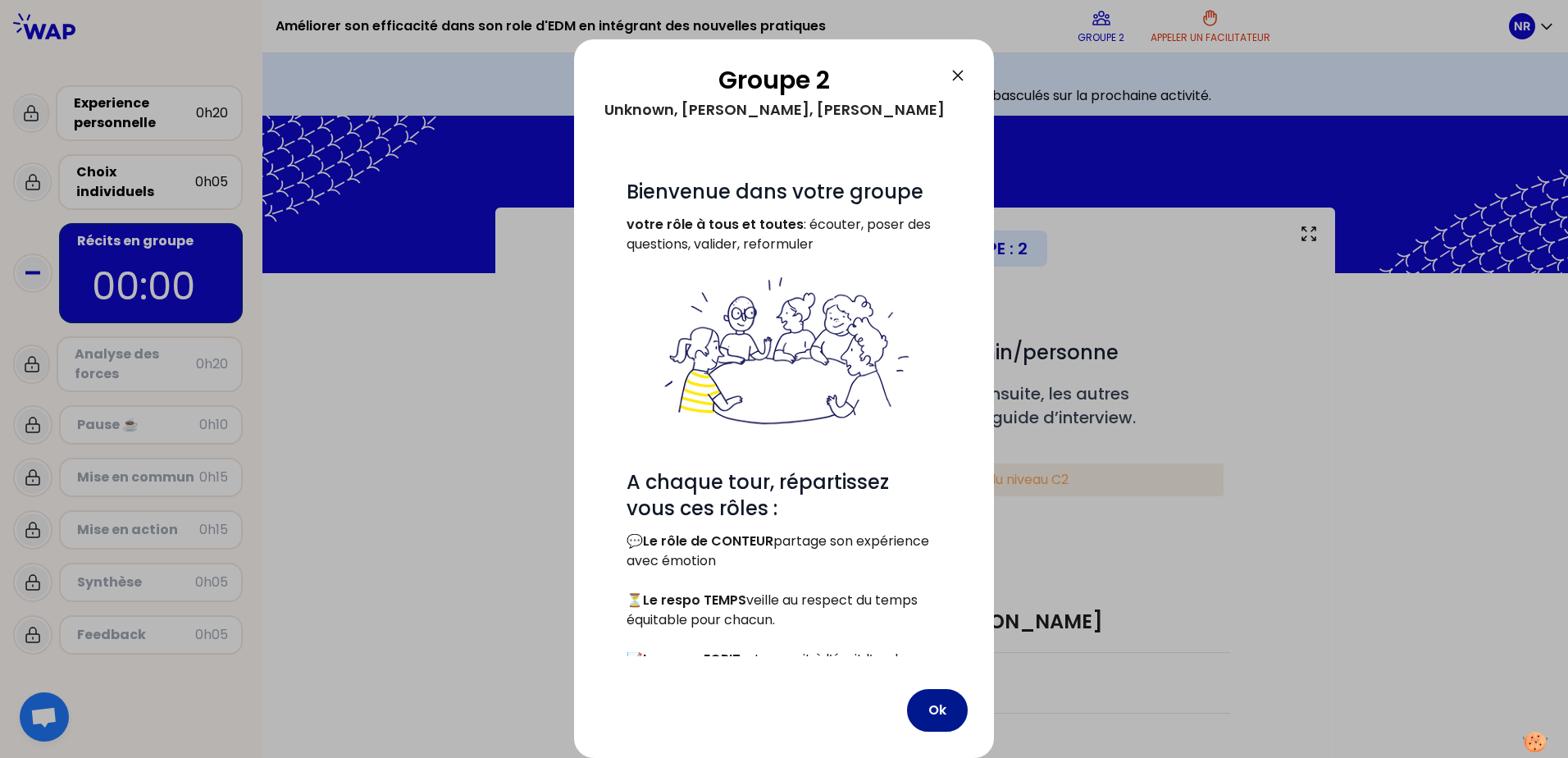
click at [940, 689] on button "Ok" at bounding box center [937, 710] width 60 height 42
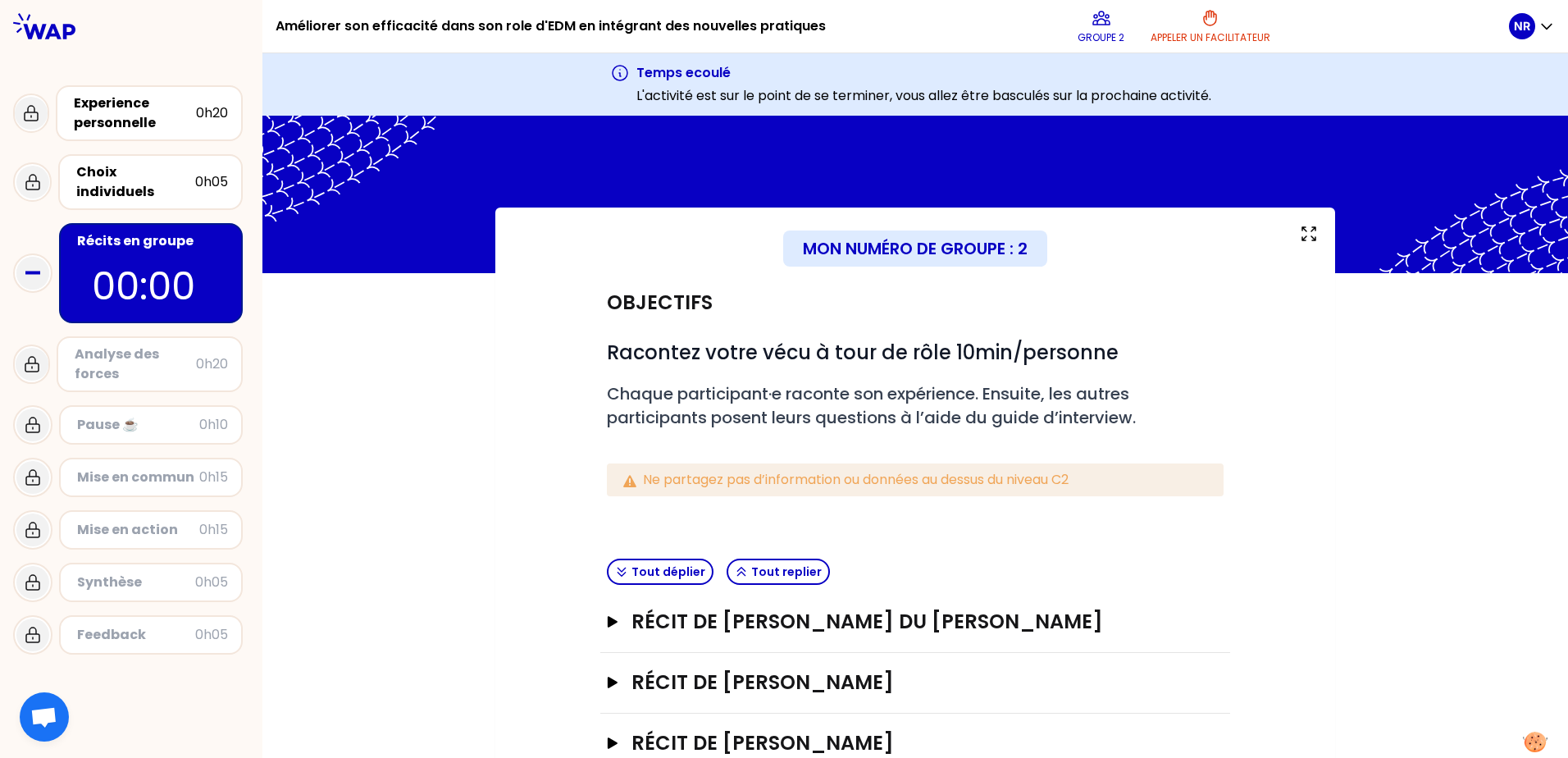
scroll to position [49, 0]
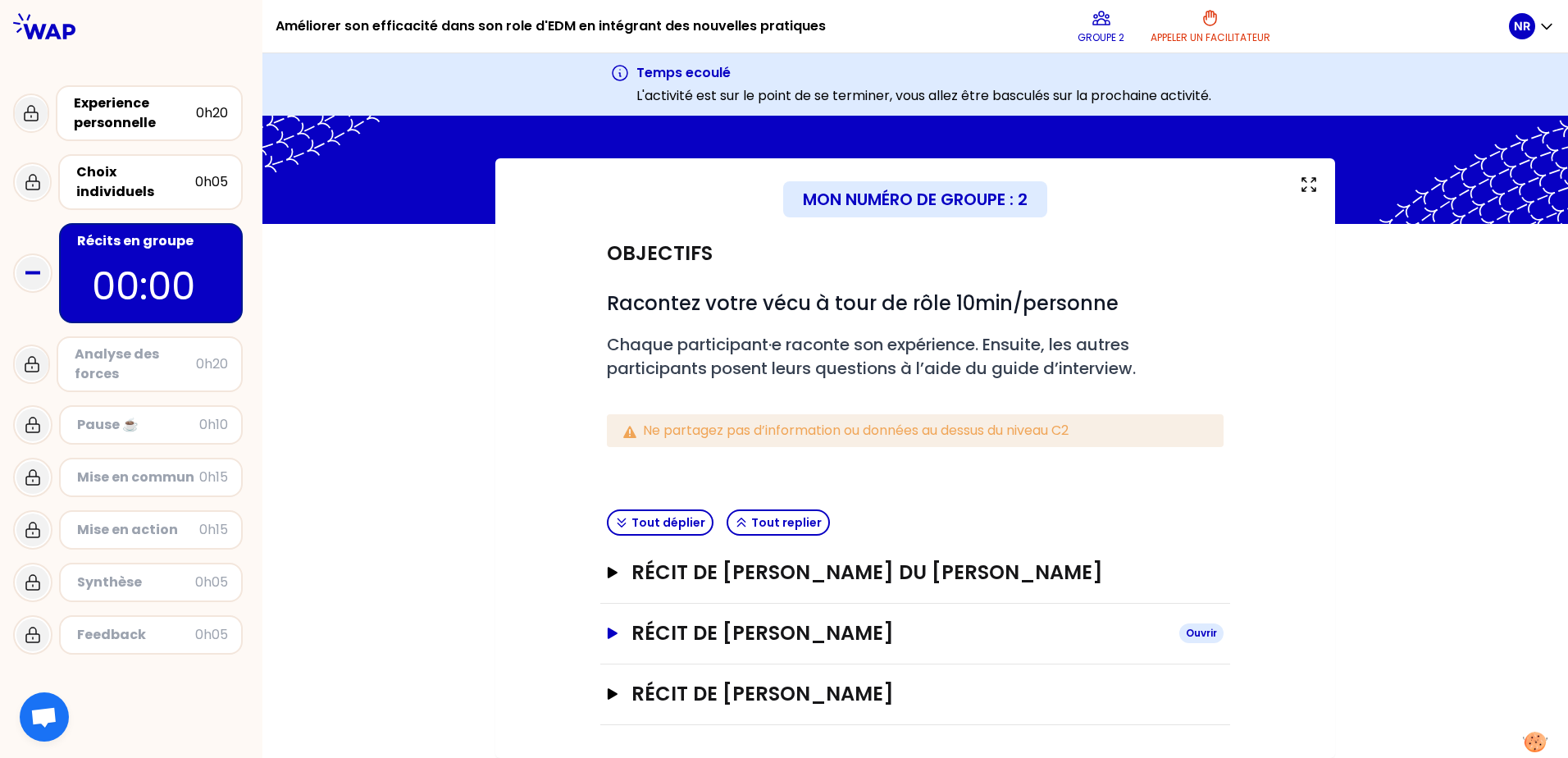
click at [610, 629] on icon "button" at bounding box center [612, 633] width 13 height 11
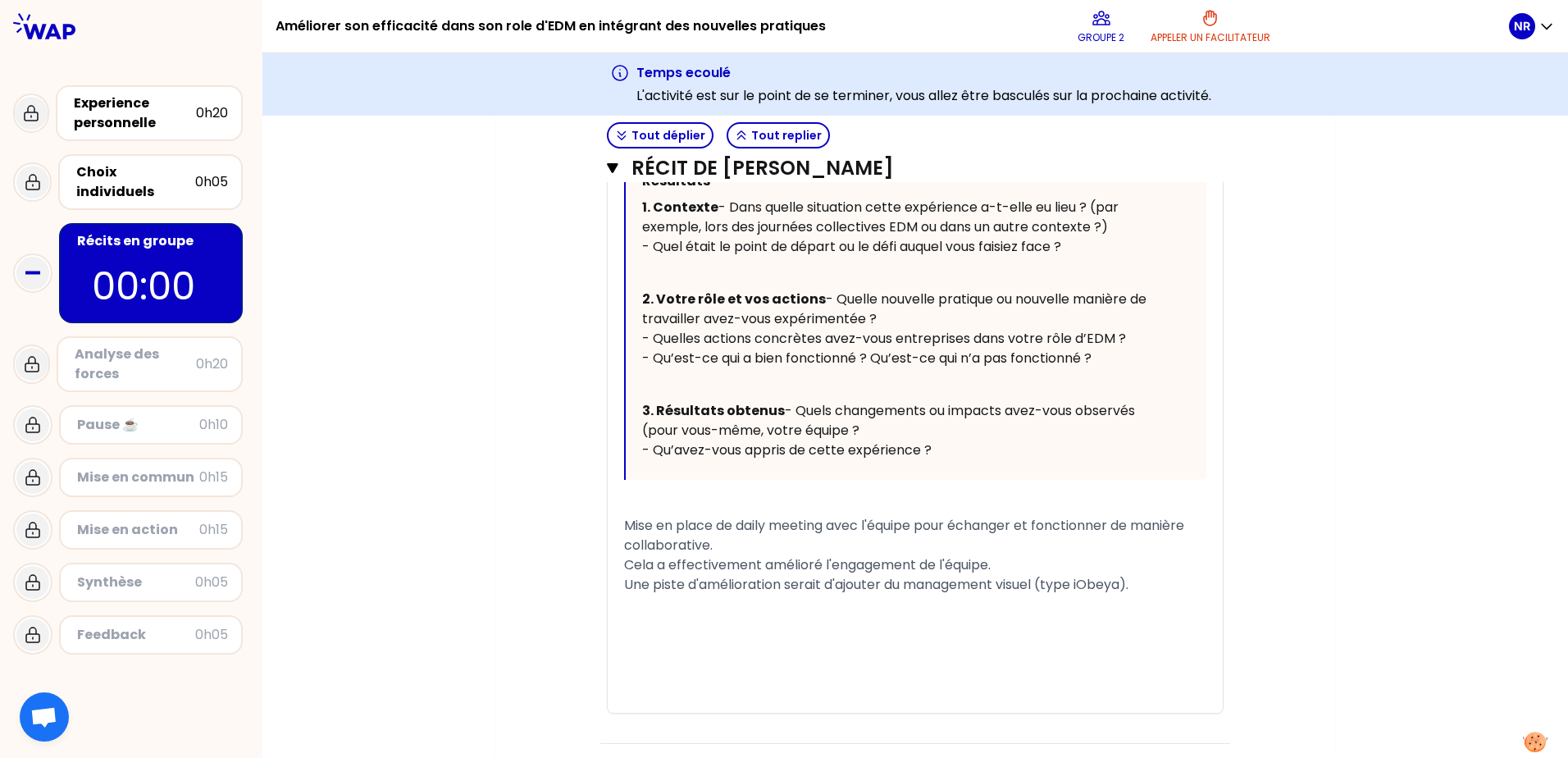
scroll to position [964, 0]
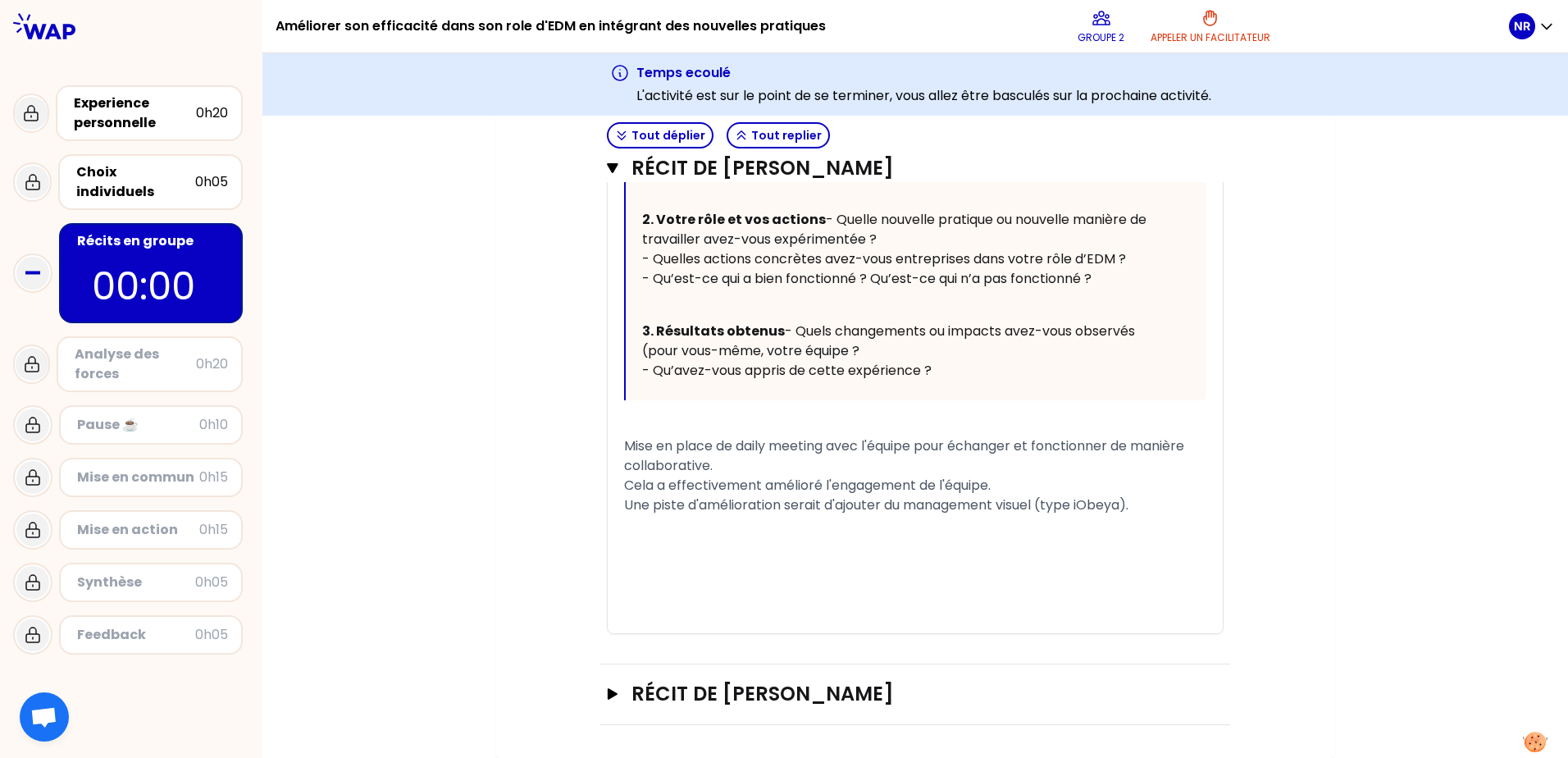
click at [112, 468] on div "Mise en commun" at bounding box center [137, 477] width 122 height 20
